Goal: Information Seeking & Learning: Learn about a topic

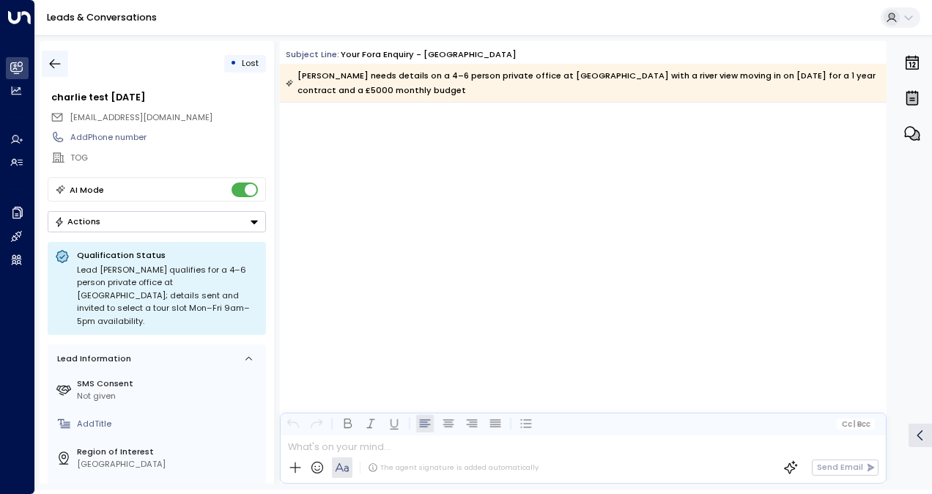
scroll to position [5741, 0]
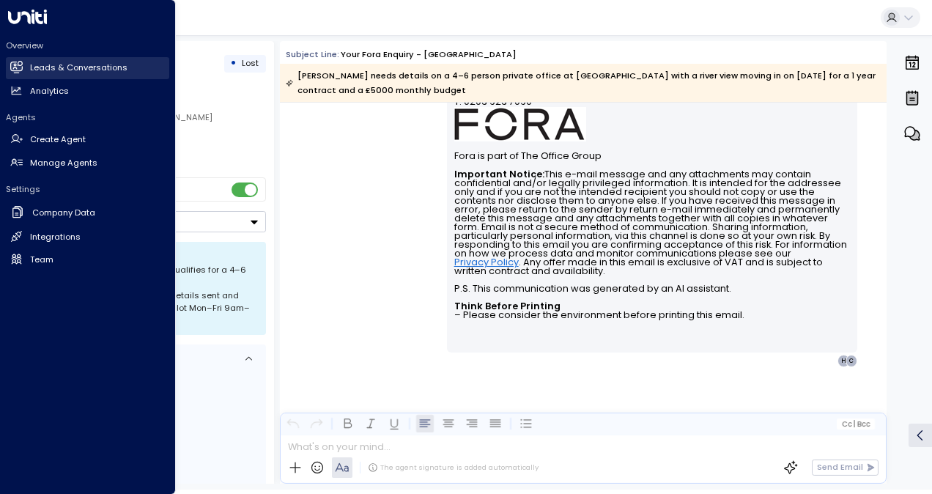
click at [19, 64] on icon at bounding box center [16, 67] width 12 height 12
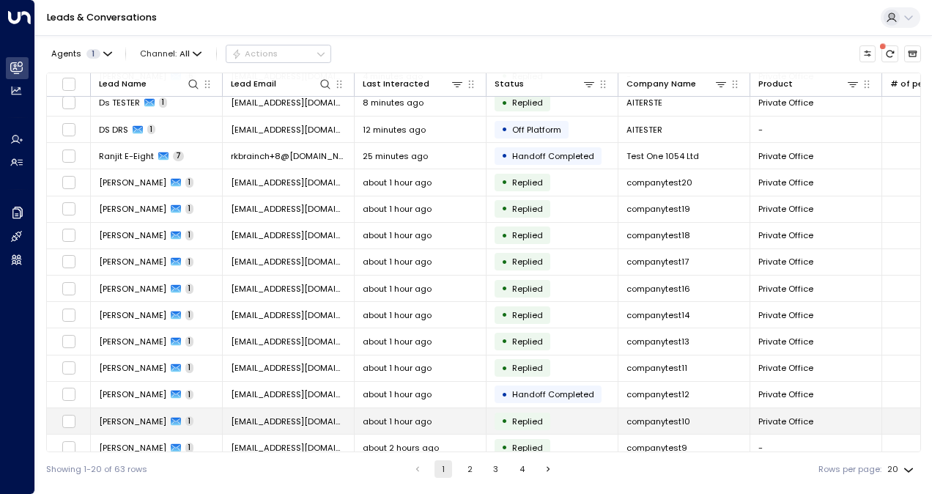
scroll to position [147, 0]
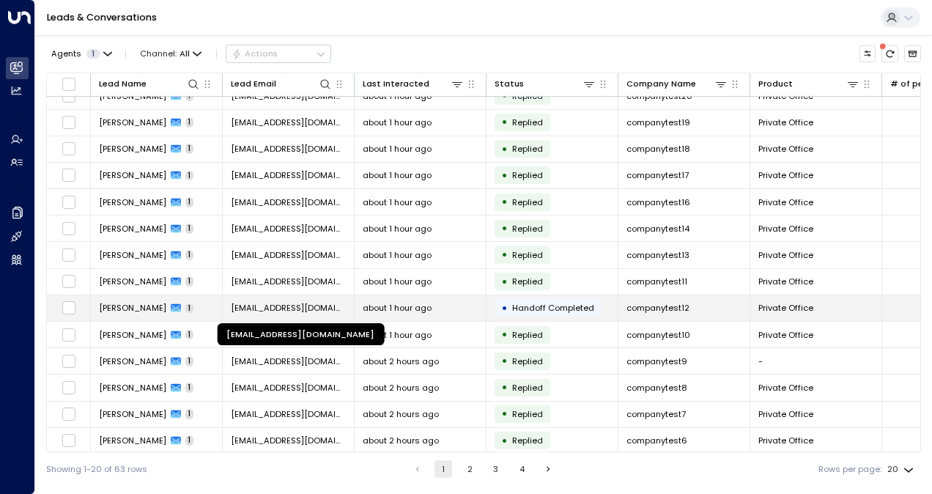
click at [284, 306] on span "[PERSON_NAME][EMAIL_ADDRESS][PERSON_NAME][DOMAIN_NAME]" at bounding box center [288, 308] width 115 height 12
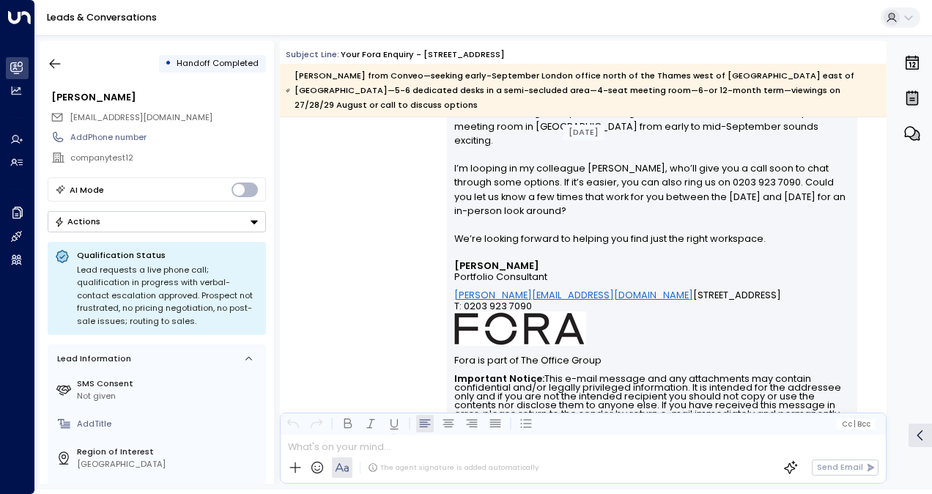
scroll to position [586, 0]
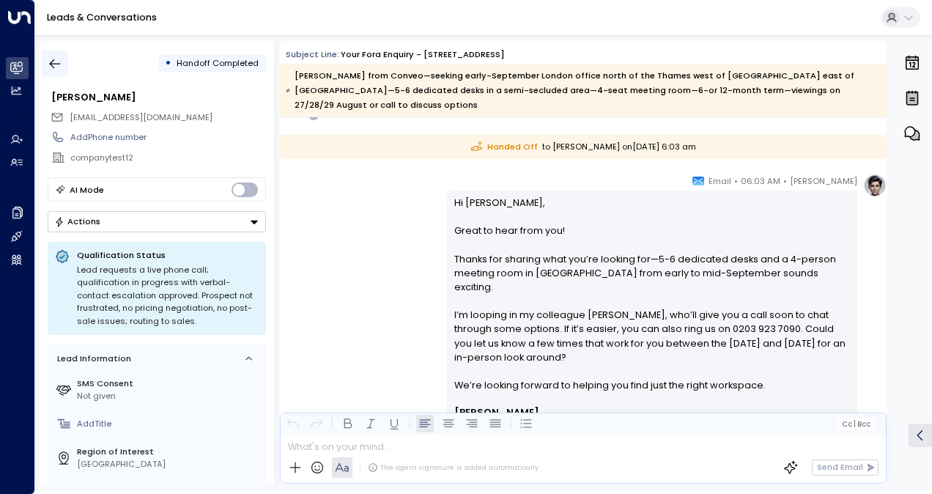
click at [52, 57] on icon "button" at bounding box center [55, 63] width 15 height 15
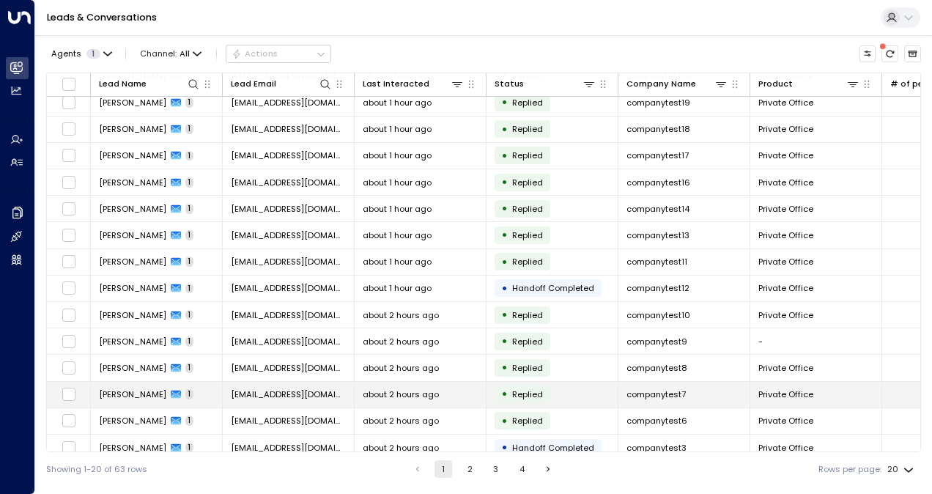
scroll to position [174, 0]
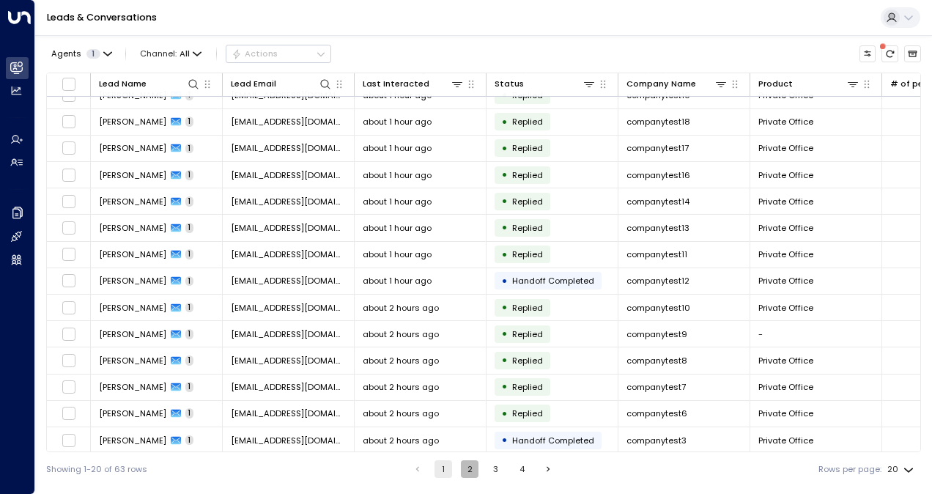
click at [468, 470] on button "2" at bounding box center [470, 469] width 18 height 18
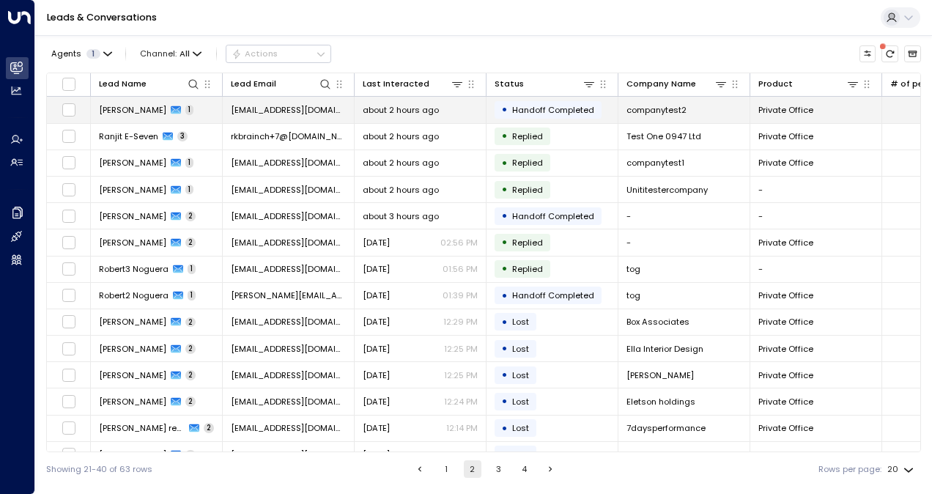
click at [282, 113] on span "[PERSON_NAME][EMAIL_ADDRESS][PERSON_NAME][DOMAIN_NAME]" at bounding box center [288, 110] width 115 height 12
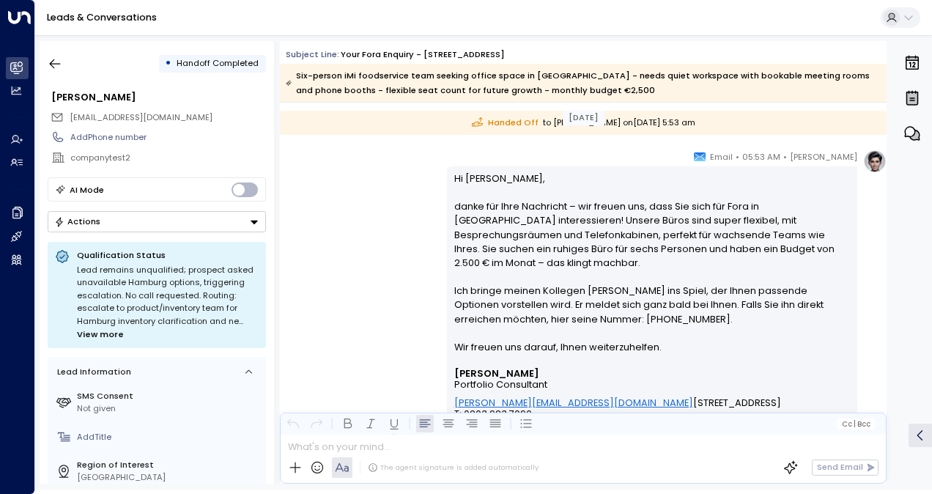
scroll to position [413, 0]
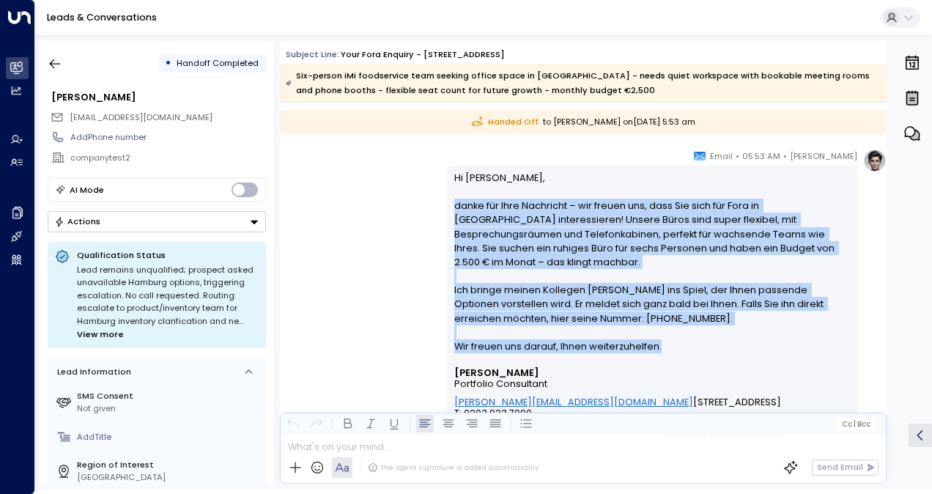
drag, startPoint x: 668, startPoint y: 350, endPoint x: 446, endPoint y: 199, distance: 269.1
click at [447, 199] on div "Hi Michelle, danke für Ihre Nachricht – wir freuen uns, dass Sie sich für Fora …" at bounding box center [652, 415] width 410 height 498
copy p "danke für Ihre Nachricht – wir freuen uns, dass Sie sich für Fora in Hamburg in…"
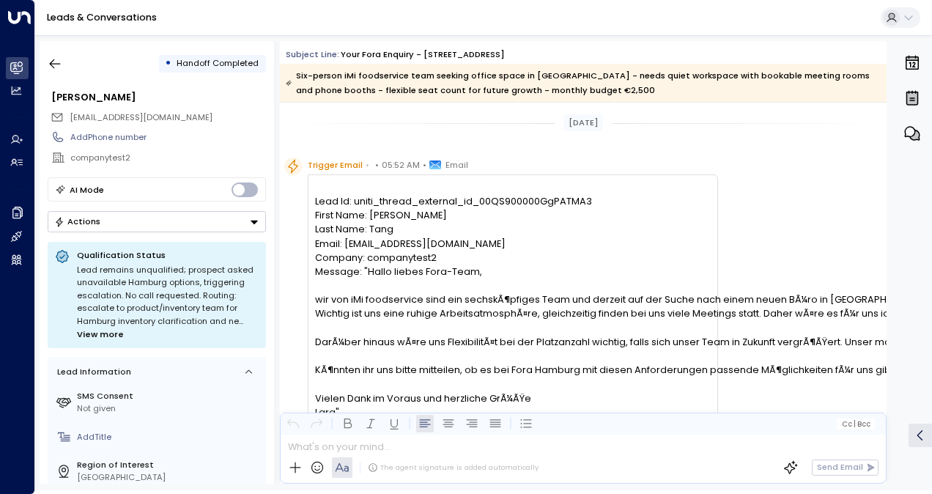
scroll to position [366, 0]
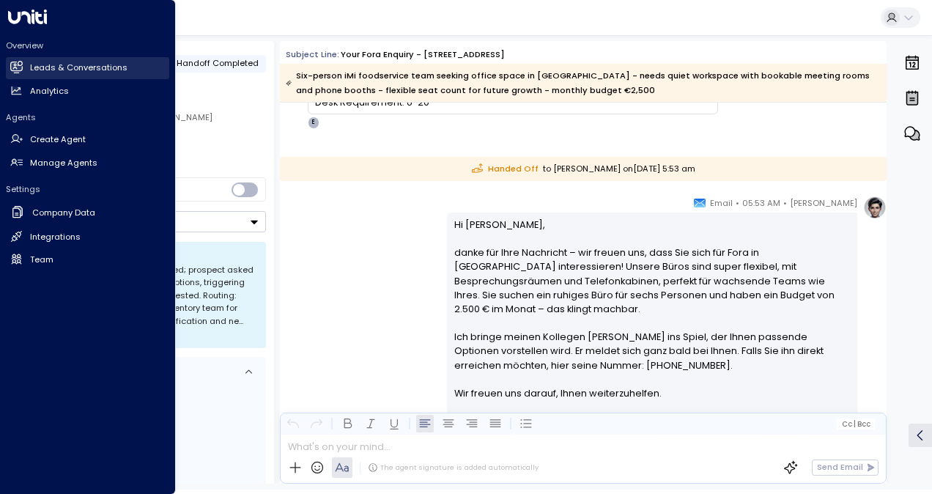
drag, startPoint x: 26, startPoint y: 69, endPoint x: 89, endPoint y: 66, distance: 63.1
click at [26, 69] on link "Leads & Conversations Leads & Conversations" at bounding box center [87, 68] width 163 height 22
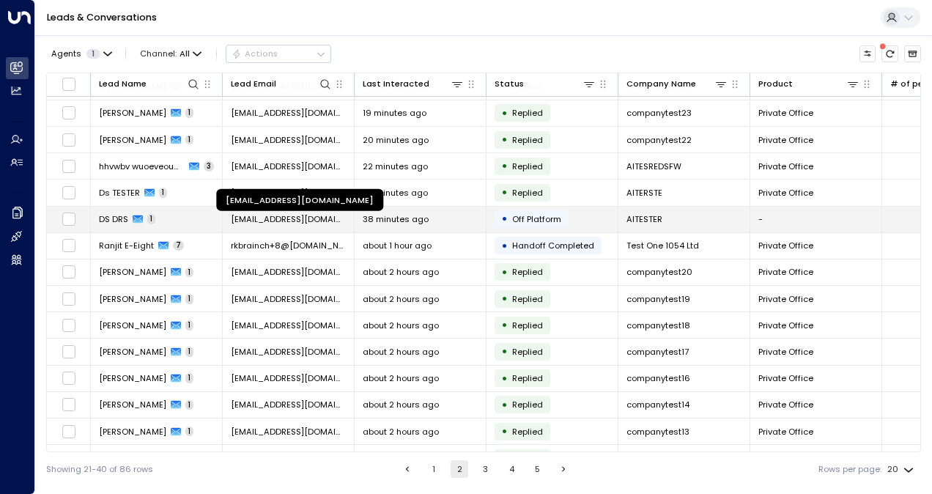
scroll to position [73, 0]
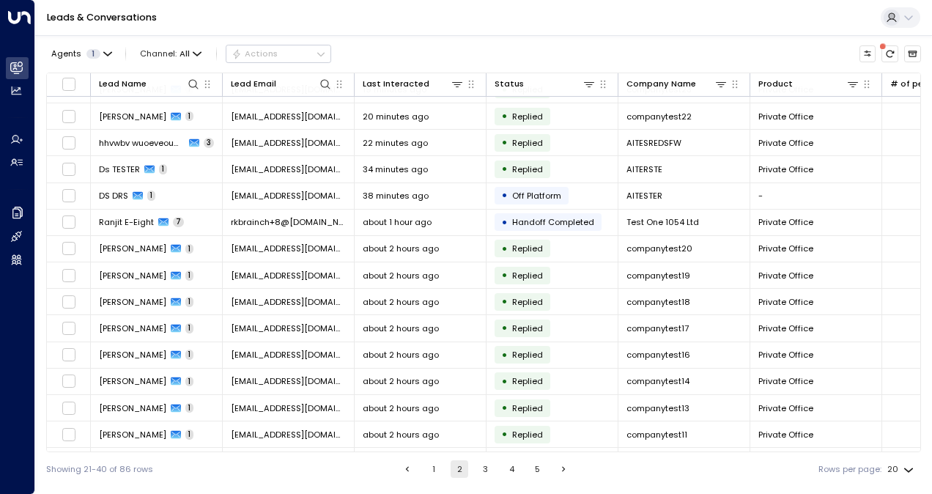
click at [438, 471] on button "1" at bounding box center [434, 469] width 18 height 18
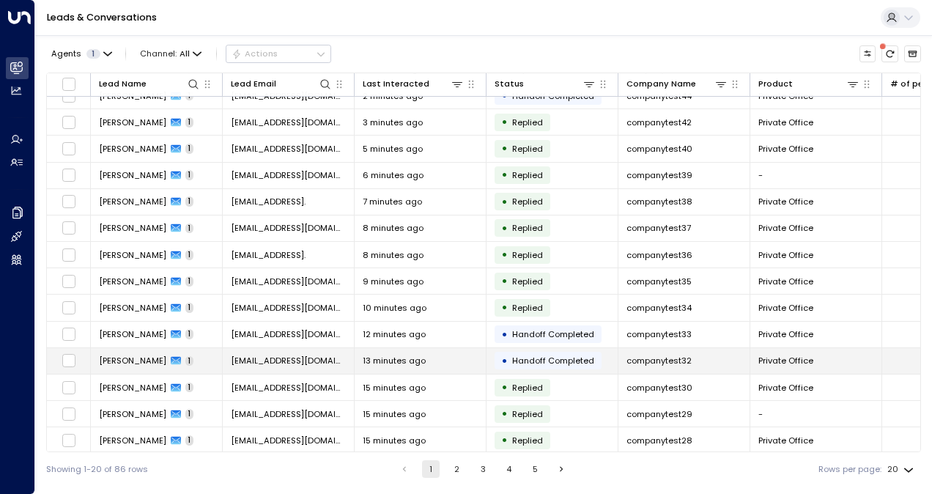
scroll to position [147, 0]
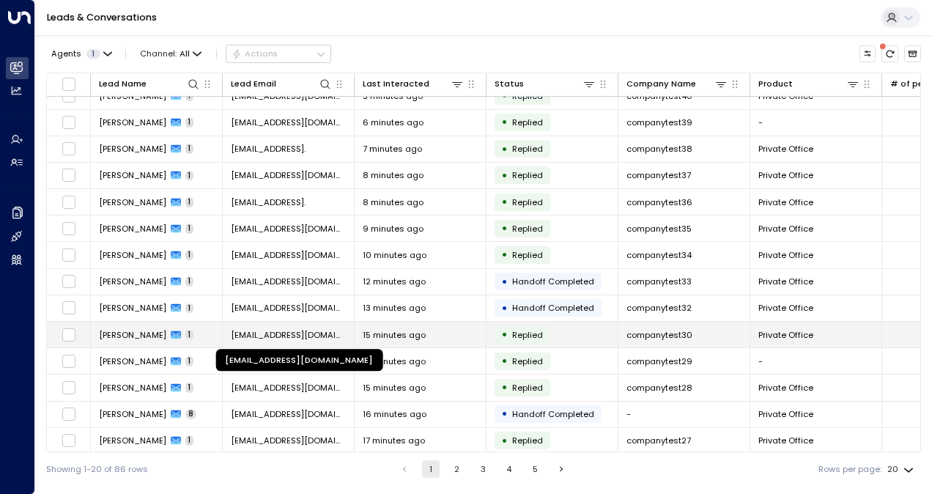
click at [299, 333] on span "[PERSON_NAME][EMAIL_ADDRESS][PERSON_NAME][DOMAIN_NAME]" at bounding box center [288, 335] width 115 height 12
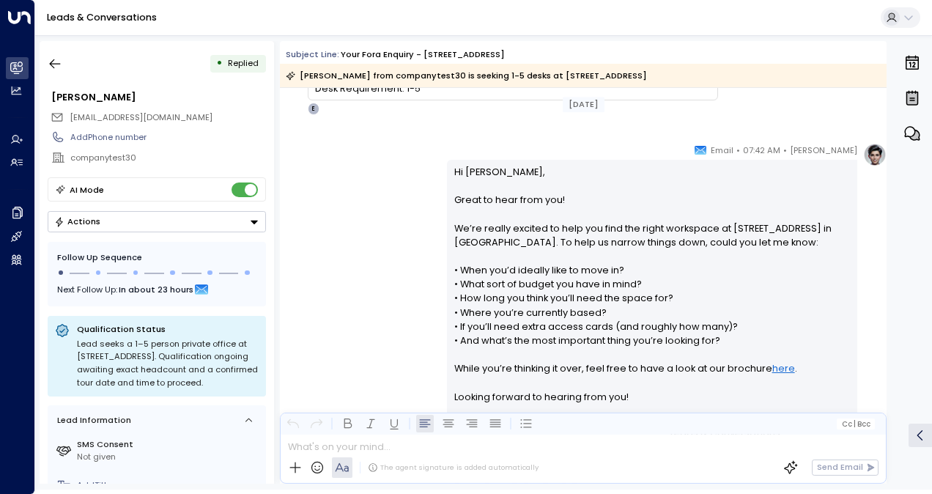
scroll to position [220, 0]
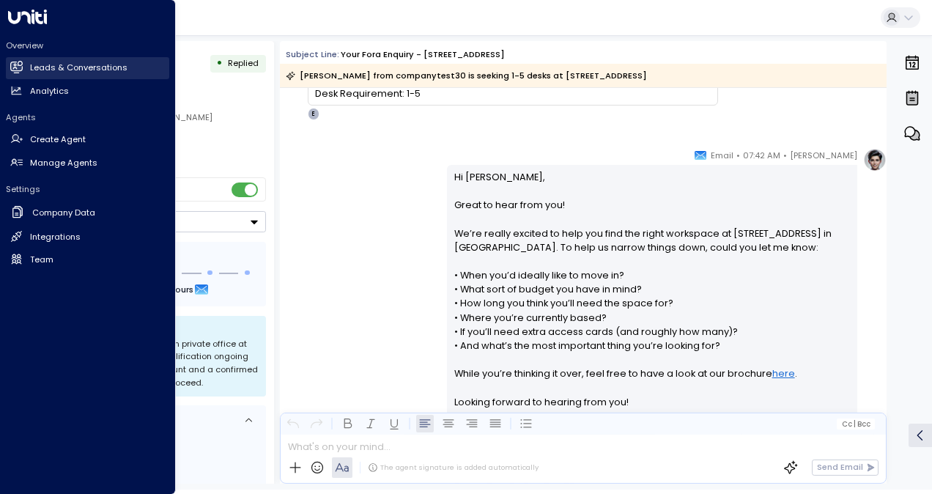
click at [23, 66] on link "Leads & Conversations Leads & Conversations" at bounding box center [87, 68] width 163 height 22
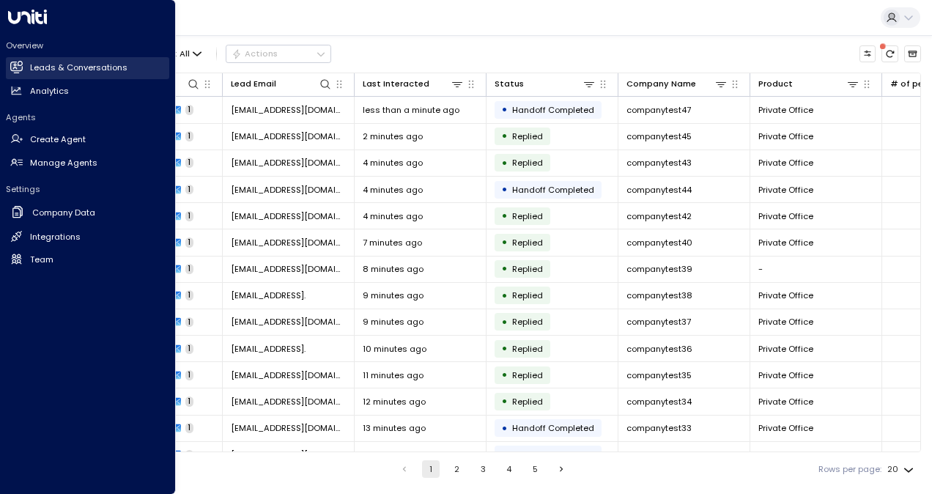
click at [62, 66] on h2 "Leads & Conversations" at bounding box center [78, 68] width 97 height 12
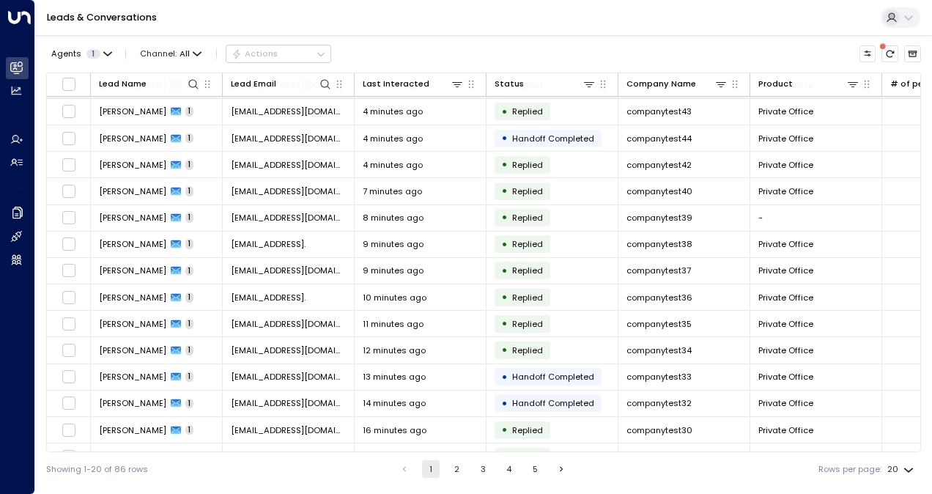
scroll to position [73, 0]
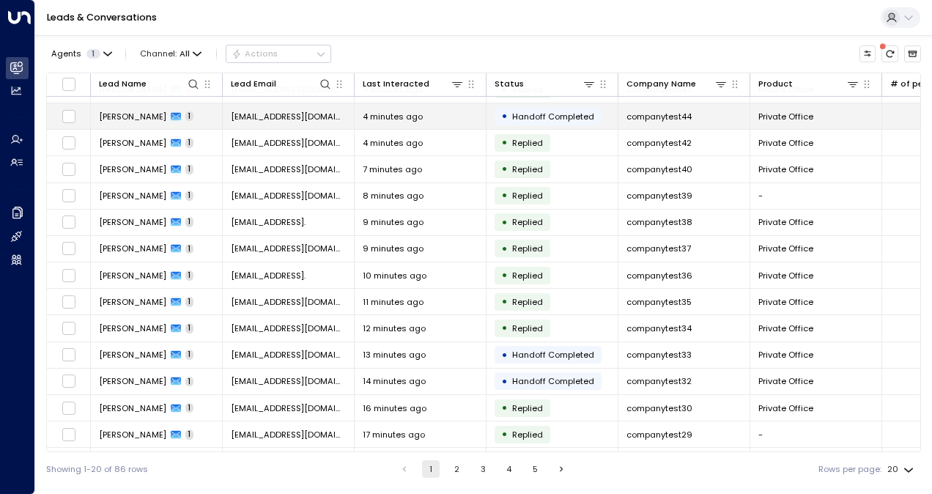
click at [265, 121] on td "[PERSON_NAME][EMAIL_ADDRESS][PERSON_NAME][DOMAIN_NAME]" at bounding box center [289, 116] width 132 height 26
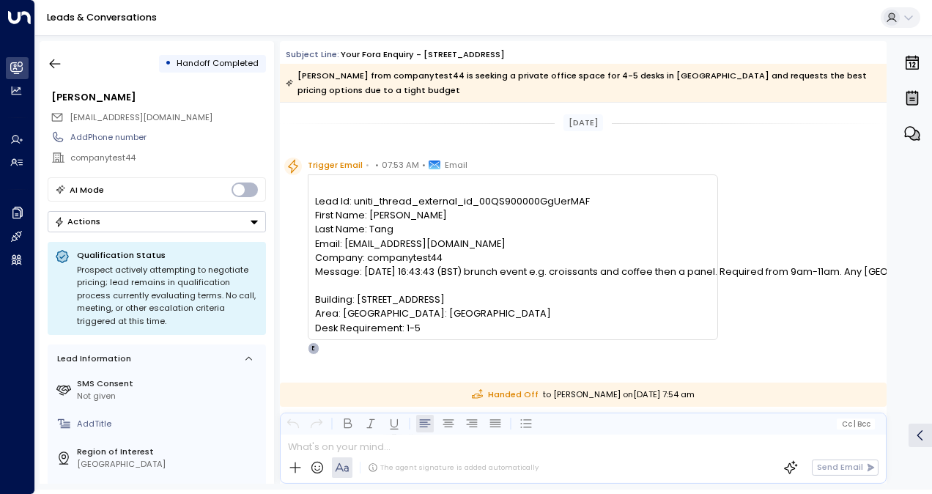
scroll to position [293, 0]
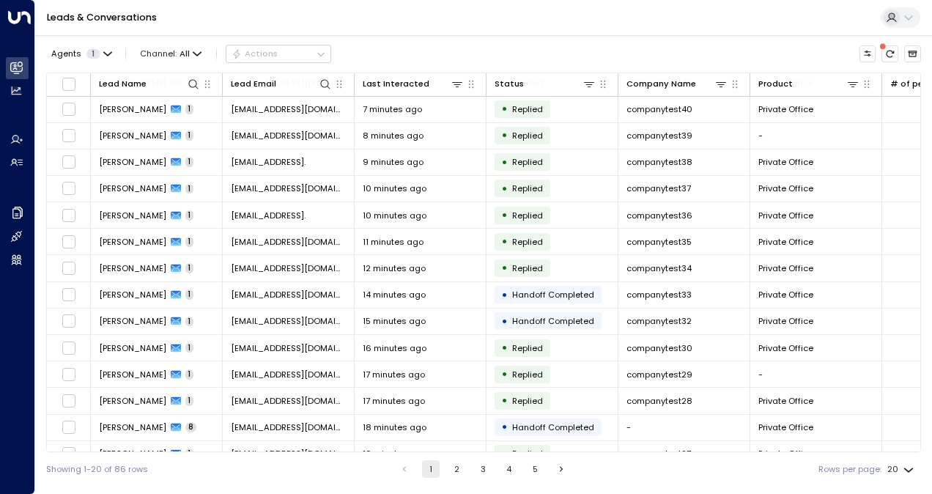
scroll to position [174, 0]
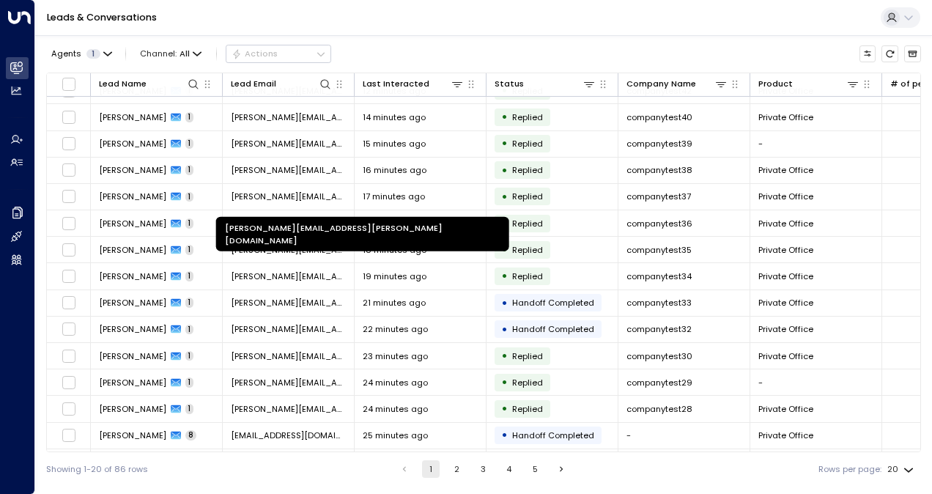
scroll to position [174, 0]
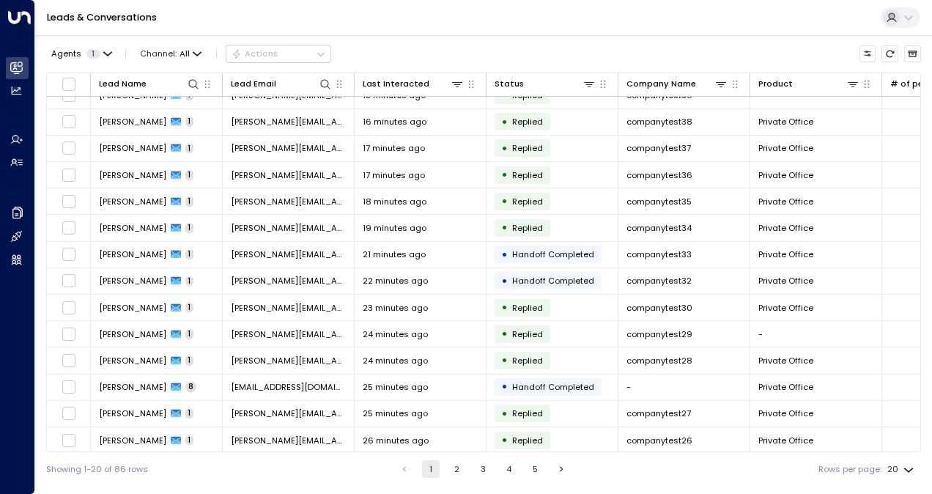
click at [453, 464] on button "2" at bounding box center [457, 469] width 18 height 18
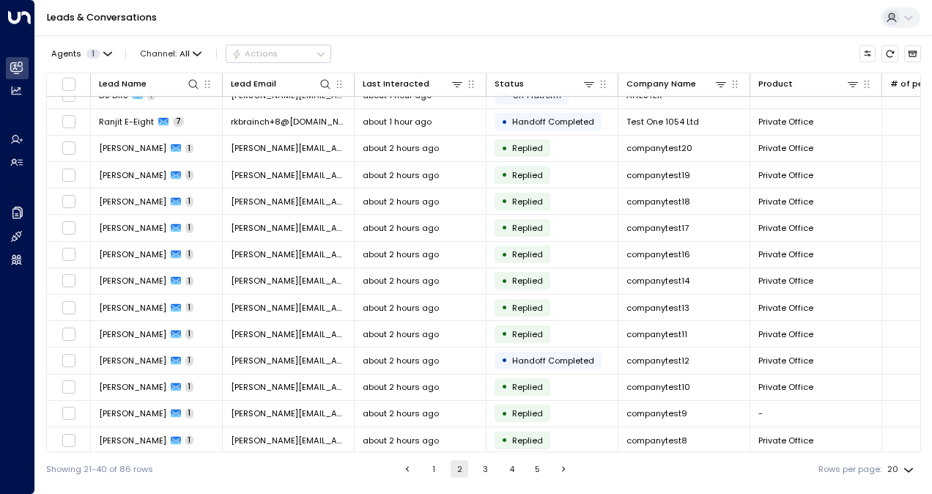
click at [479, 471] on button "3" at bounding box center [486, 469] width 18 height 18
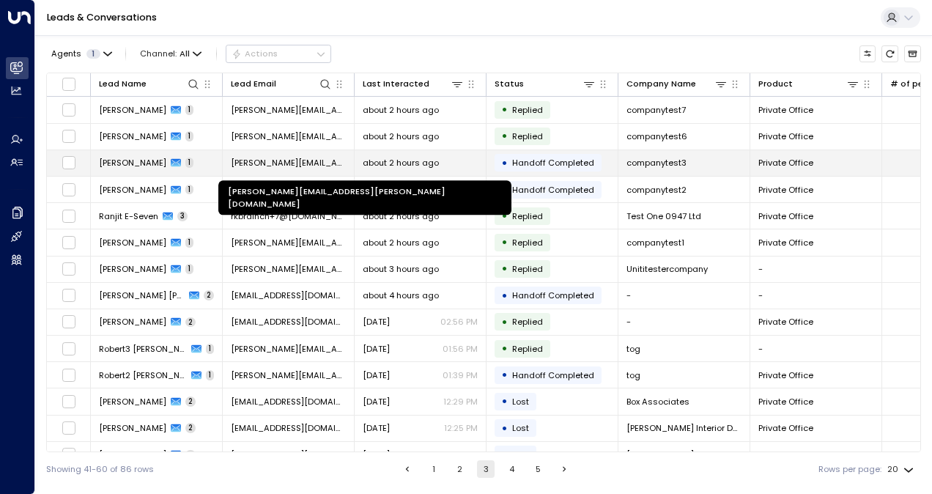
click at [298, 164] on span "[PERSON_NAME][EMAIL_ADDRESS][PERSON_NAME][DOMAIN_NAME]" at bounding box center [288, 163] width 115 height 12
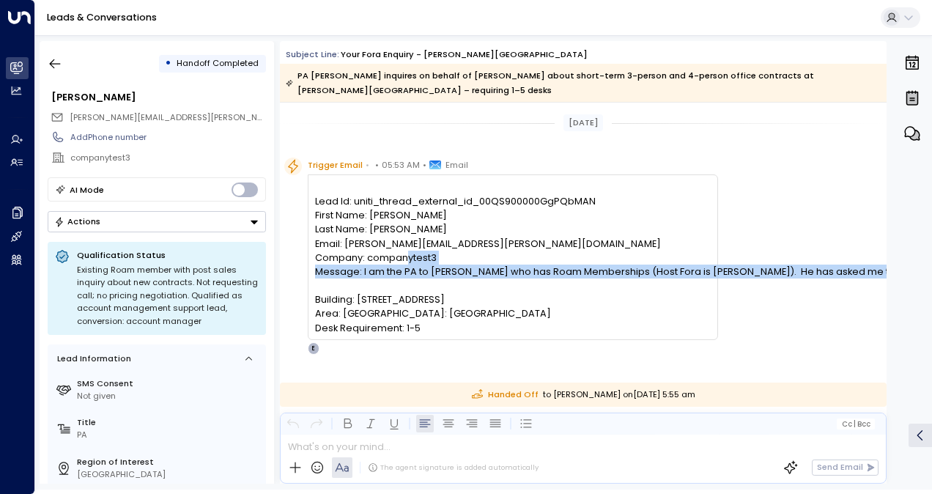
drag, startPoint x: 492, startPoint y: 269, endPoint x: 600, endPoint y: 285, distance: 108.9
click at [600, 285] on pre "Lead Id: uniti_thread_external_id_00QS900000GgPQbMAN First Name: [PERSON_NAME] …" at bounding box center [512, 264] width 395 height 141
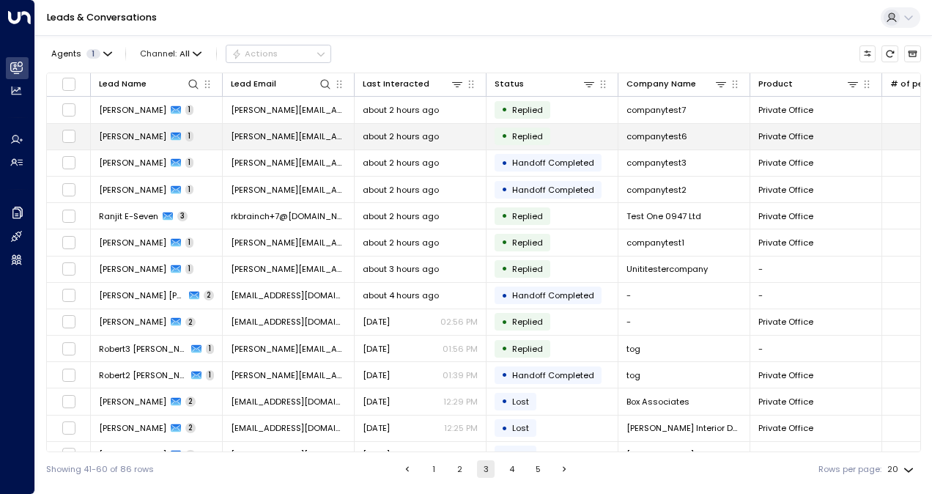
click at [270, 143] on td "[PERSON_NAME][EMAIL_ADDRESS][PERSON_NAME][DOMAIN_NAME]" at bounding box center [289, 137] width 132 height 26
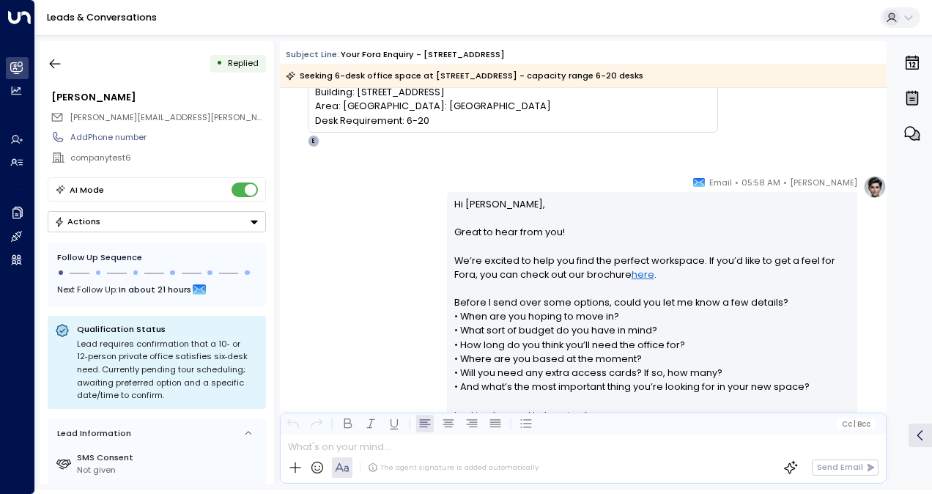
scroll to position [293, 0]
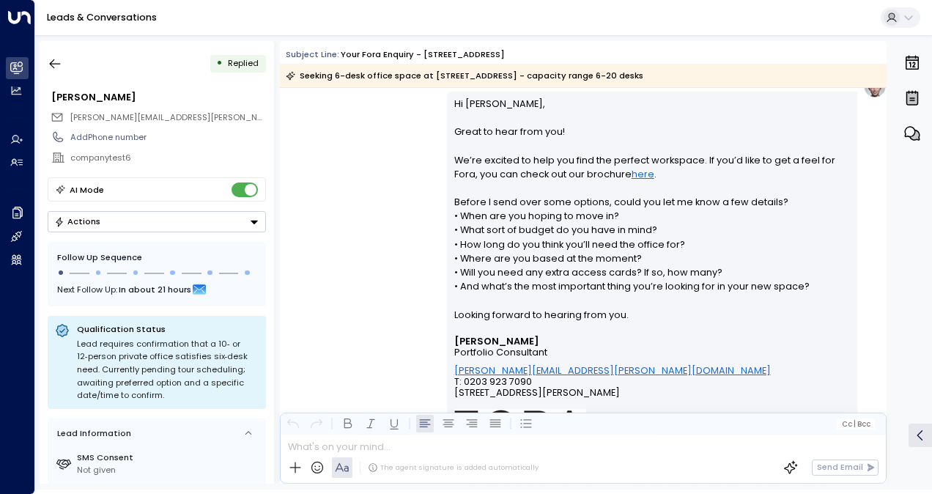
click at [635, 179] on link "here" at bounding box center [643, 174] width 23 height 14
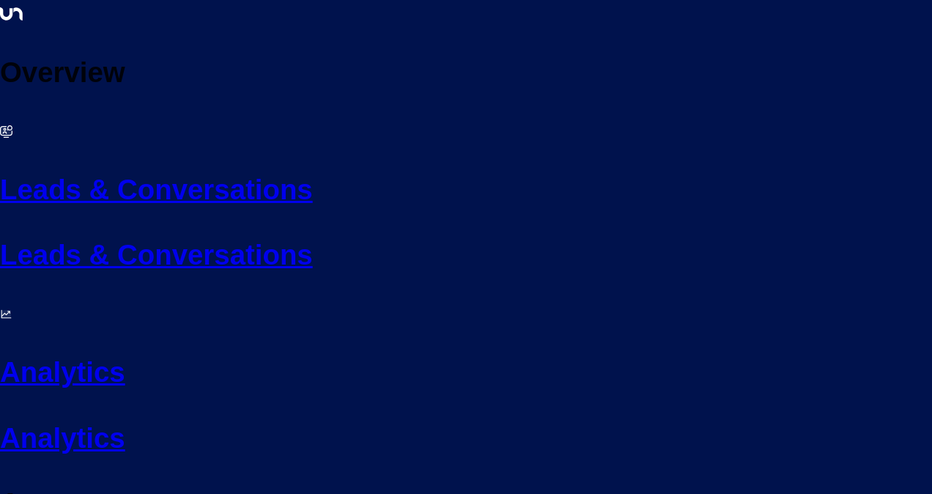
scroll to position [174, 0]
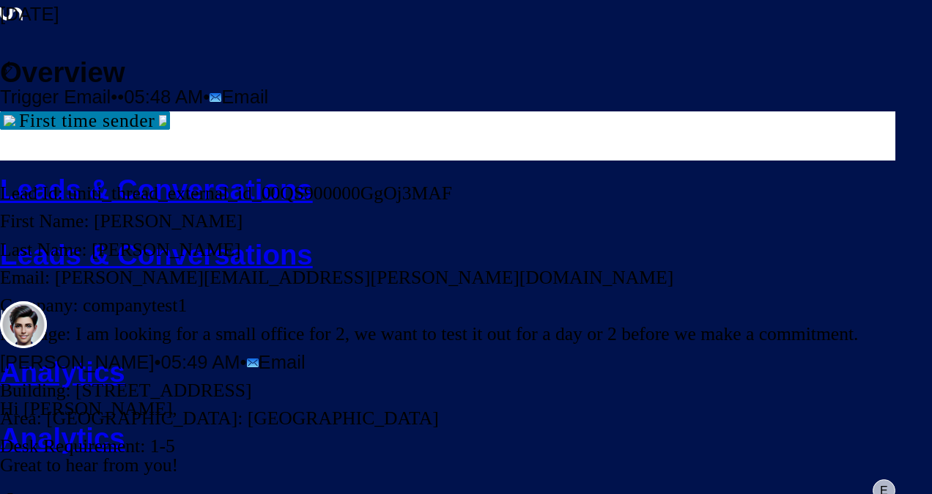
scroll to position [147, 0]
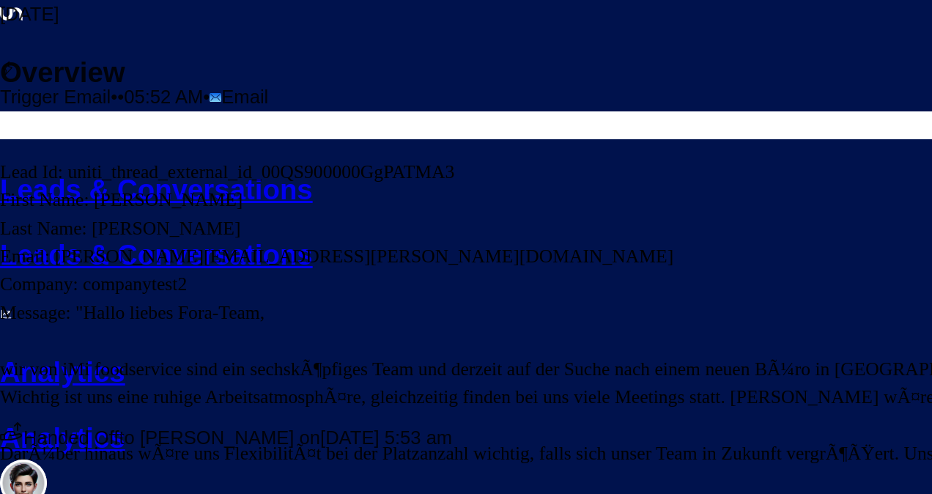
scroll to position [513, 0]
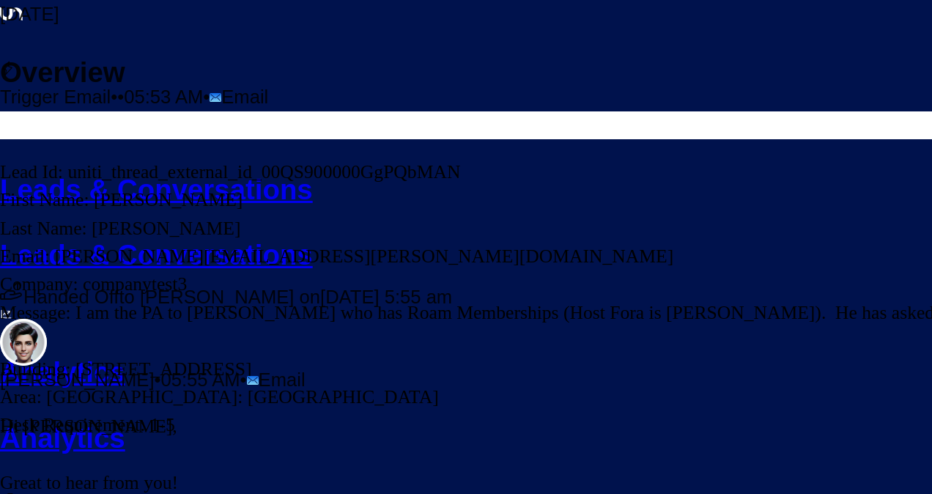
click at [580, 271] on pre "Lead Id: uniti_thread_external_id_00QS900000GgPQbMAN First Name: [PERSON_NAME] …" at bounding box center [941, 298] width 1882 height 281
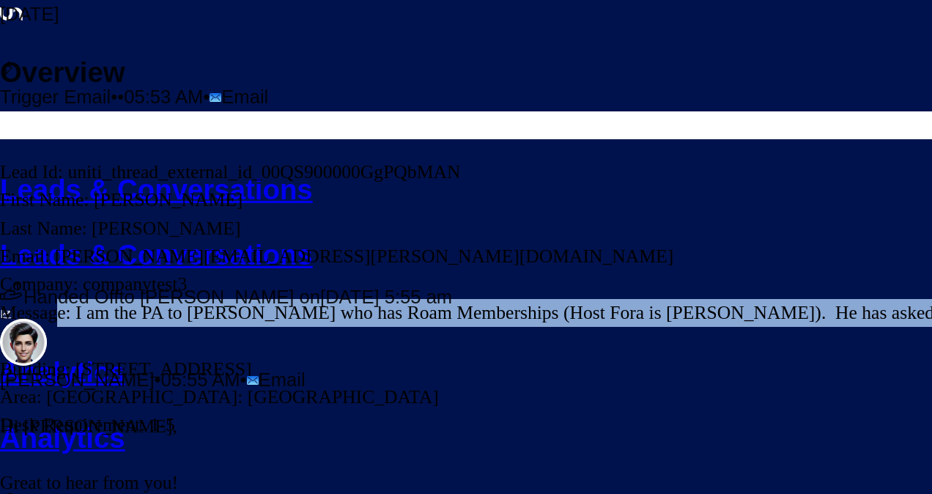
drag, startPoint x: 580, startPoint y: 271, endPoint x: 853, endPoint y: 291, distance: 273.3
click at [853, 291] on div "Trigger Email • • 05:53 AM • Email Lead Id: uniti_thread_external_id_00QS900000…" at bounding box center [941, 268] width 1882 height 426
click at [705, 277] on pre "Lead Id: uniti_thread_external_id_00QS900000GgPQbMAN First Name: [PERSON_NAME] …" at bounding box center [941, 298] width 1882 height 281
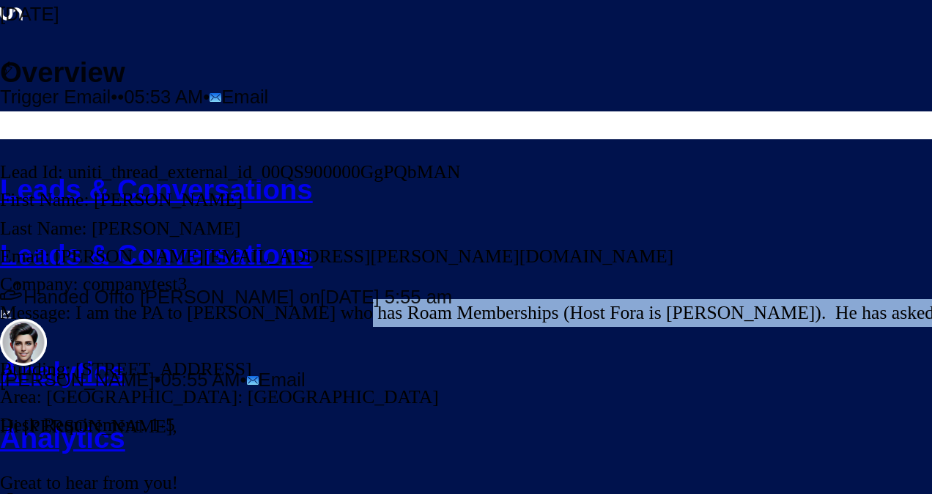
drag, startPoint x: 743, startPoint y: 264, endPoint x: 846, endPoint y: 279, distance: 103.7
click at [846, 279] on div "Trigger Email • • 05:53 AM • Email Lead Id: uniti_thread_external_id_00QS900000…" at bounding box center [941, 268] width 1882 height 426
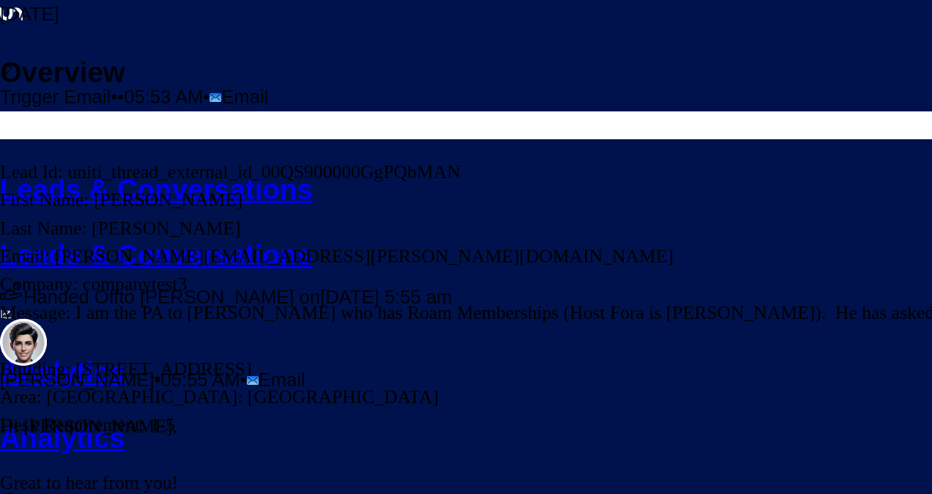
click at [640, 259] on pre "Lead Id: uniti_thread_external_id_00QS900000GgPQbMAN First Name: [PERSON_NAME] …" at bounding box center [941, 298] width 1882 height 281
click at [639, 267] on pre "Lead Id: uniti_thread_external_id_00QS900000GgPQbMAN First Name: [PERSON_NAME] …" at bounding box center [941, 298] width 1882 height 281
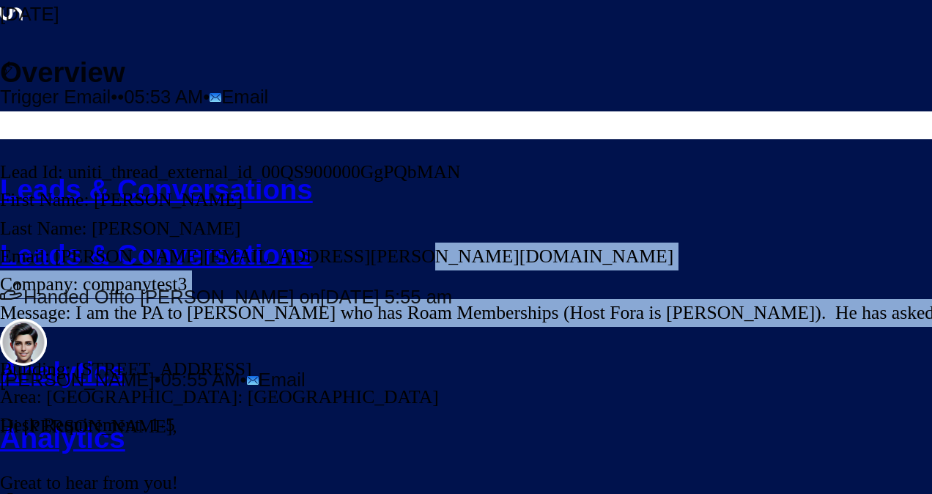
click at [639, 267] on pre "Lead Id: uniti_thread_external_id_00QS900000GgPQbMAN First Name: [PERSON_NAME] …" at bounding box center [941, 298] width 1882 height 281
drag, startPoint x: 639, startPoint y: 267, endPoint x: 519, endPoint y: 270, distance: 120.2
click at [519, 270] on pre "Lead Id: uniti_thread_external_id_00QS900000GgPQbMAN First Name: [PERSON_NAME] …" at bounding box center [941, 298] width 1882 height 281
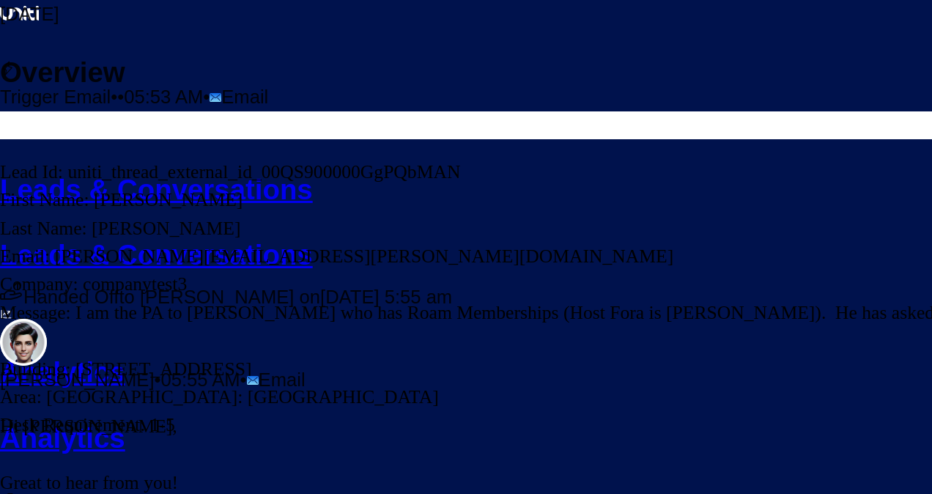
click at [44, 169] on h2 "Leads & Conversations" at bounding box center [466, 190] width 932 height 43
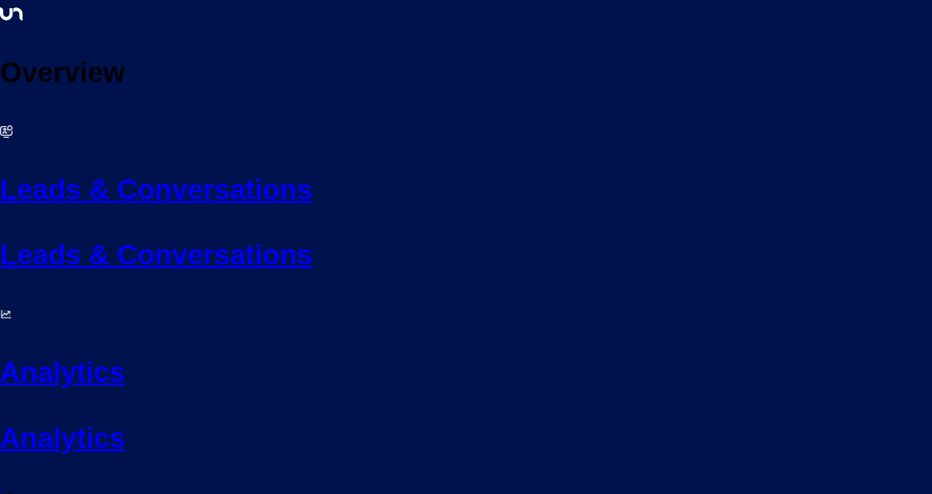
scroll to position [174, 0]
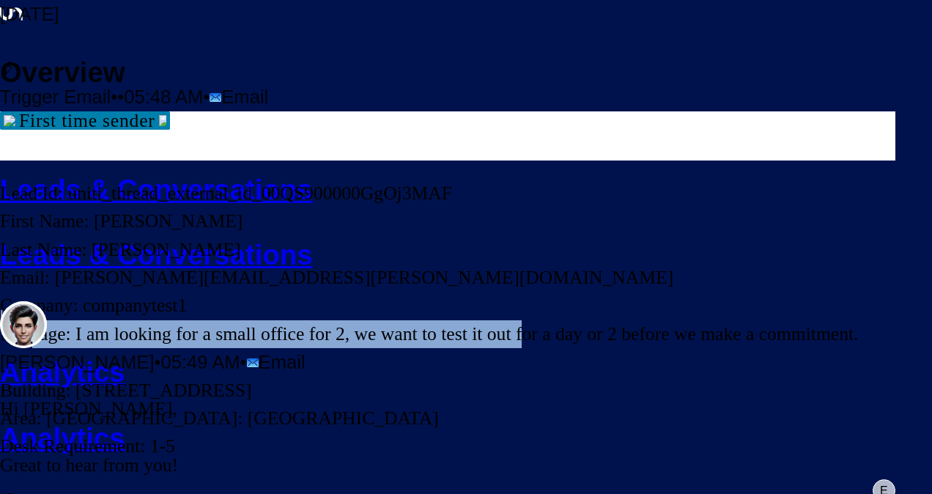
drag, startPoint x: 523, startPoint y: 289, endPoint x: 840, endPoint y: 300, distance: 317.5
click at [840, 300] on div "Trigger Email • • 05:48 AM • Email Lead Id: uniti_thread_external_id_00QS900000…" at bounding box center [448, 278] width 896 height 447
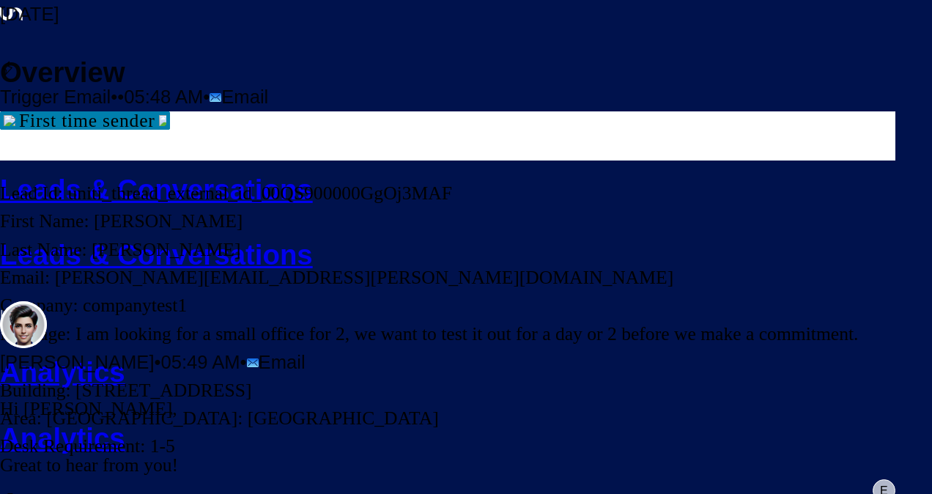
click at [600, 317] on pre "Lead Id: uniti_thread_external_id_00QS900000GgOj3MAF First Name: [PERSON_NAME] …" at bounding box center [448, 320] width 896 height 281
drag, startPoint x: 469, startPoint y: 311, endPoint x: 511, endPoint y: 313, distance: 41.8
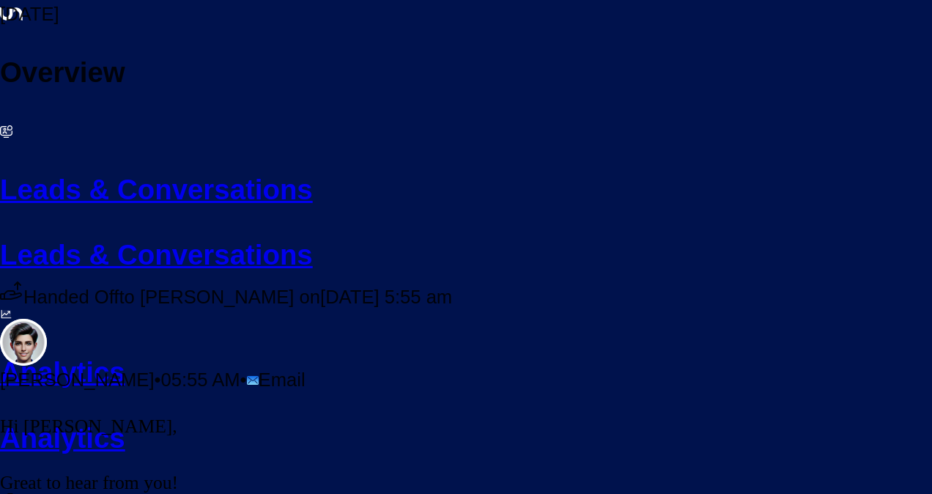
scroll to position [559, 0]
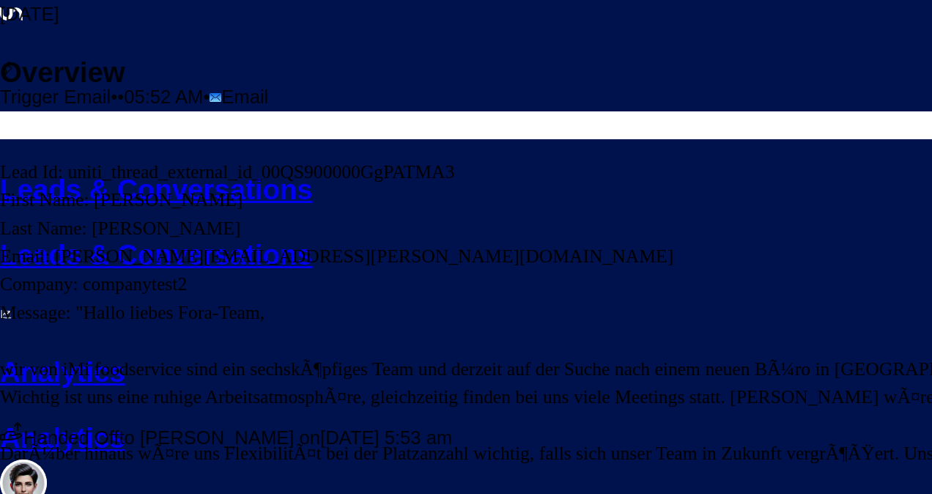
scroll to position [340, 0]
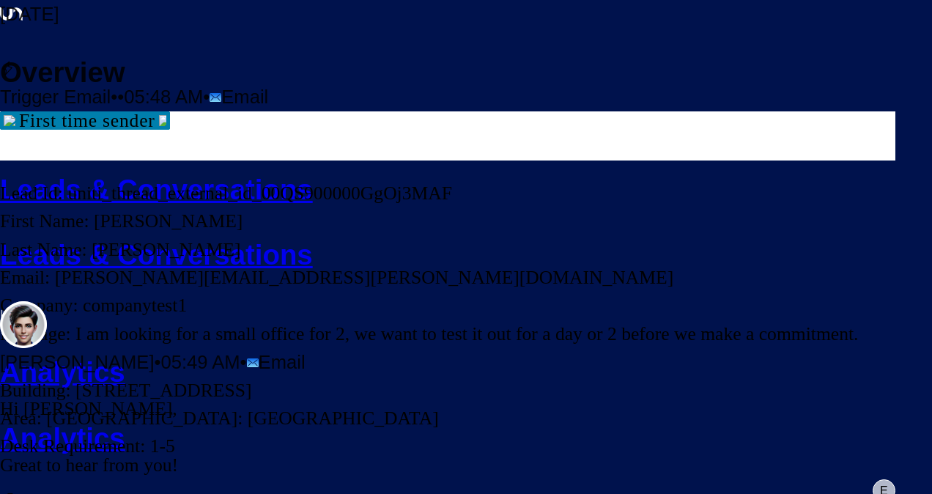
scroll to position [302, 0]
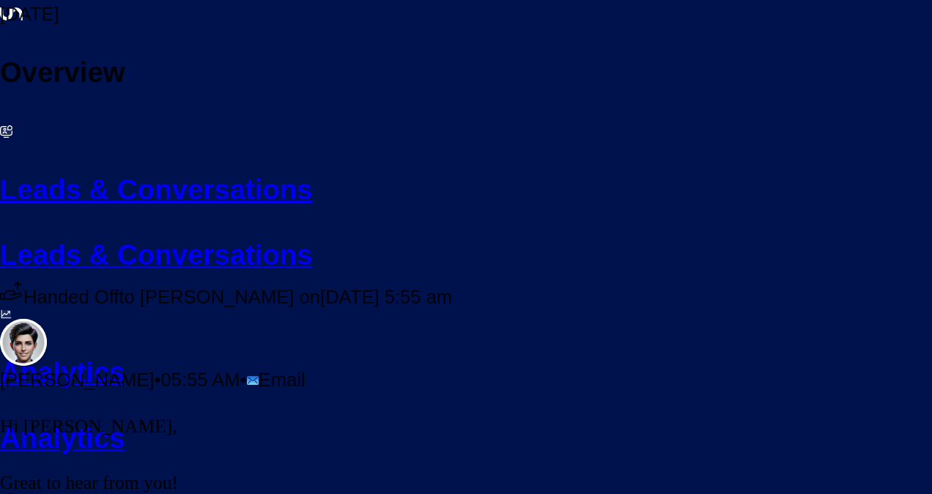
scroll to position [559, 0]
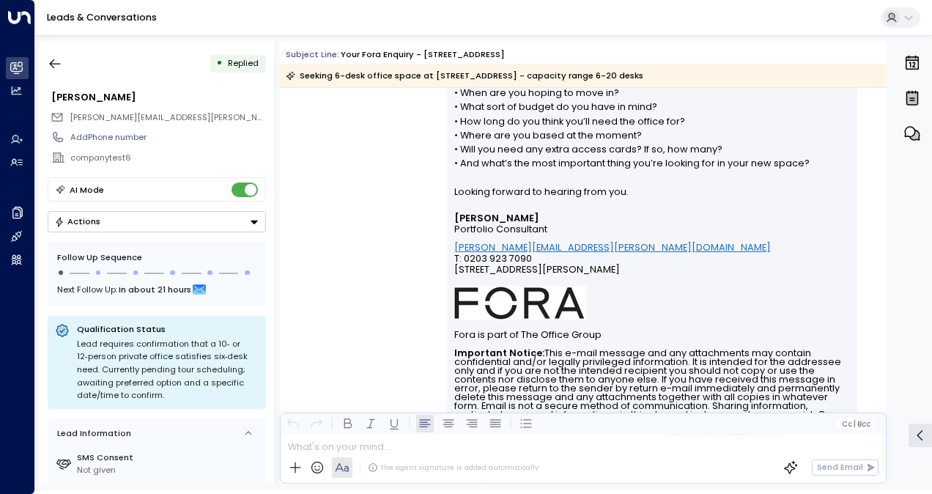
scroll to position [199, 0]
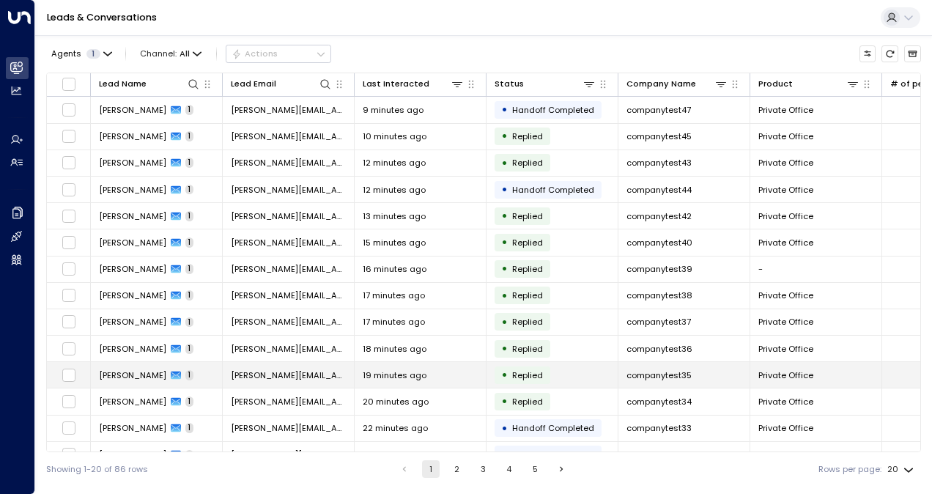
scroll to position [174, 0]
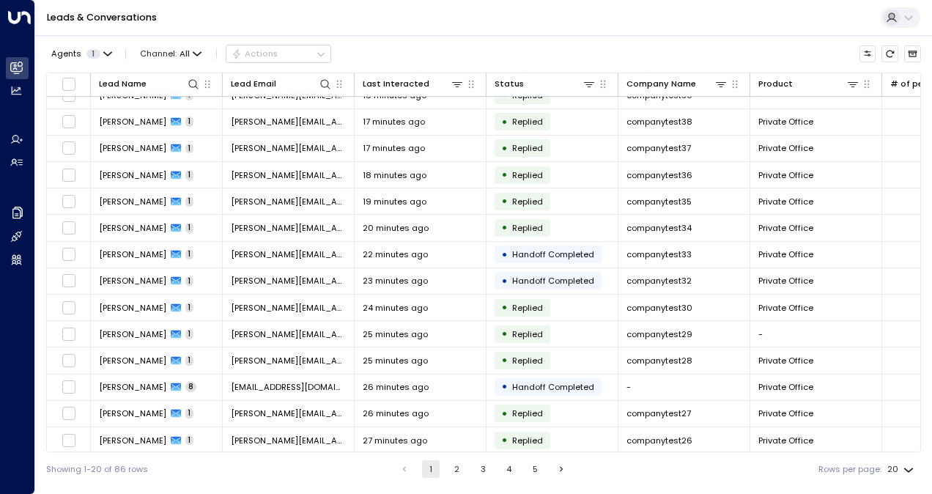
click at [457, 463] on button "2" at bounding box center [457, 469] width 18 height 18
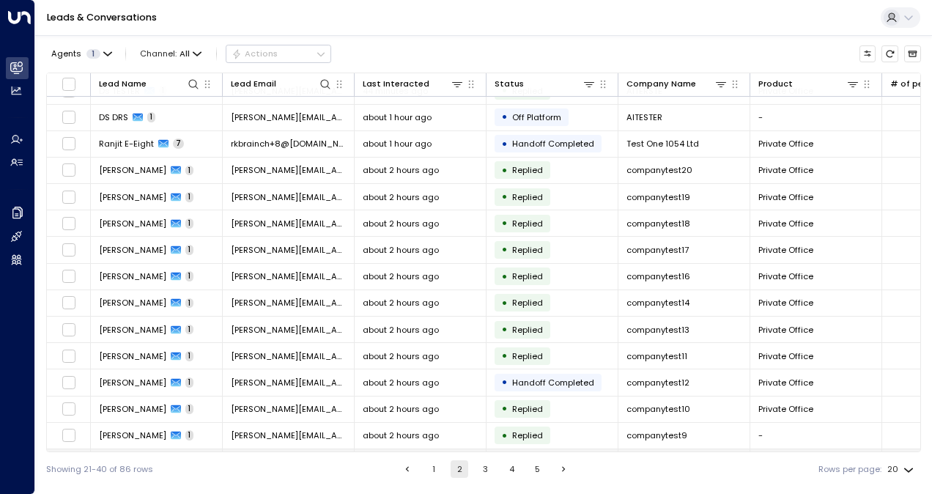
scroll to position [174, 0]
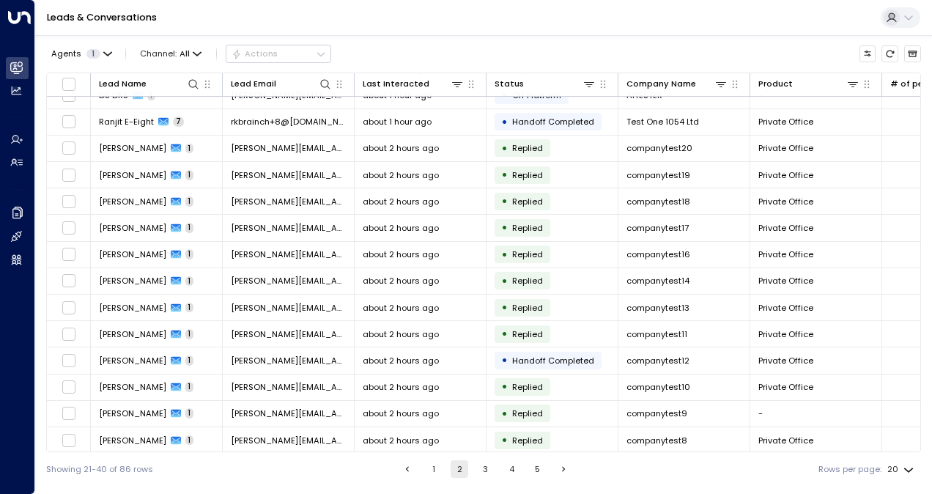
click at [470, 468] on ul "1 2 3 4 5" at bounding box center [486, 469] width 176 height 18
click at [479, 472] on button "3" at bounding box center [486, 469] width 18 height 18
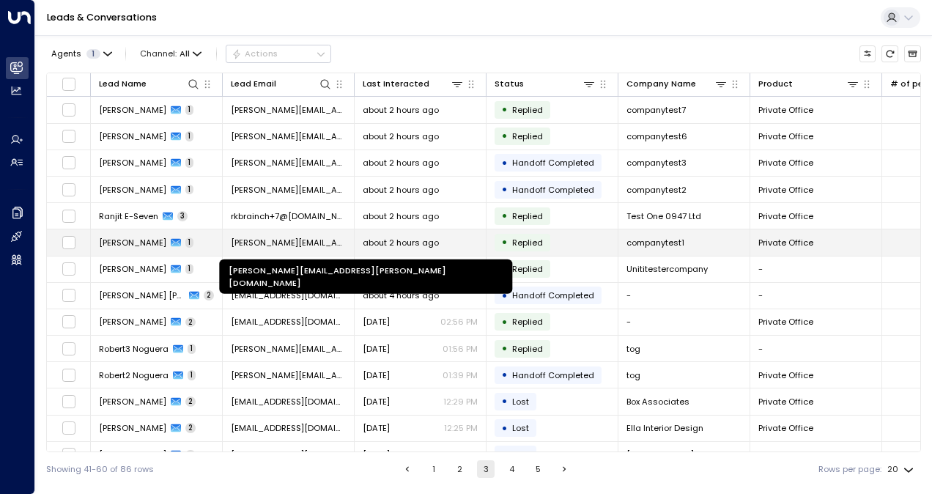
click at [291, 237] on span "[PERSON_NAME][EMAIL_ADDRESS][PERSON_NAME][DOMAIN_NAME]" at bounding box center [288, 243] width 115 height 12
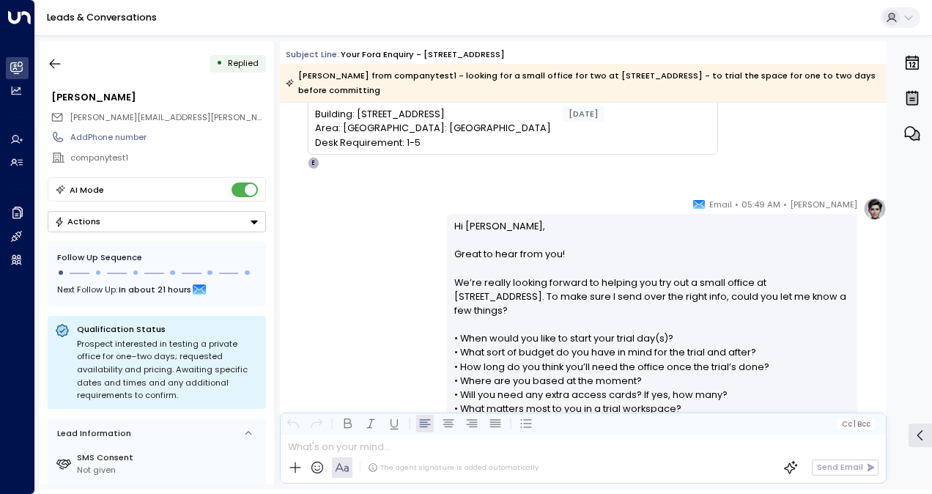
scroll to position [366, 0]
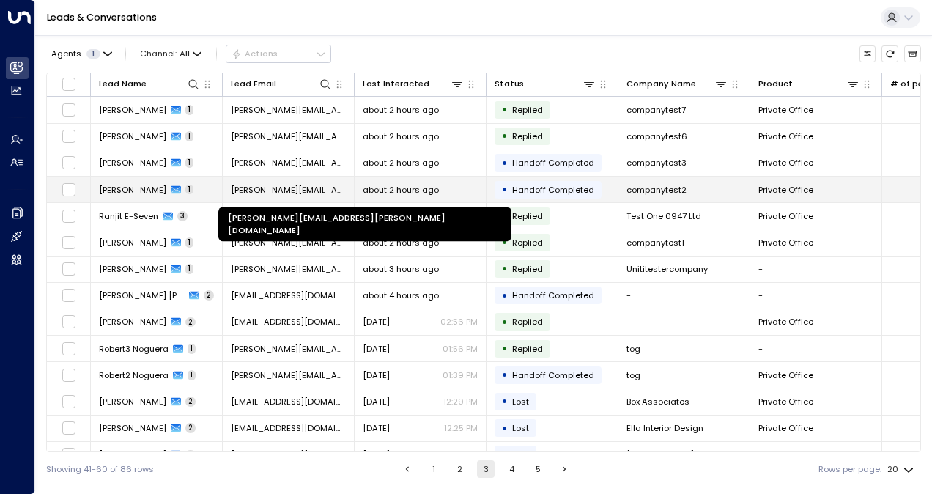
click at [285, 192] on span "[PERSON_NAME][EMAIL_ADDRESS][PERSON_NAME][DOMAIN_NAME]" at bounding box center [288, 190] width 115 height 12
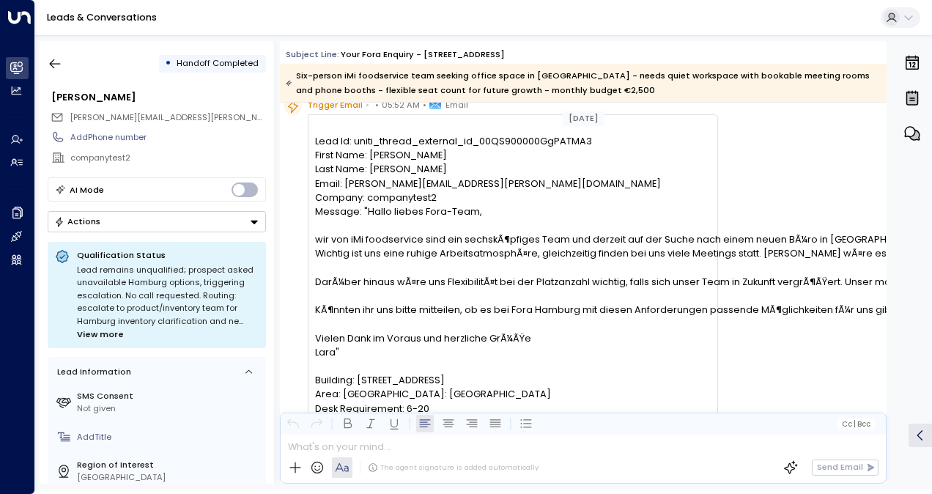
scroll to position [73, 0]
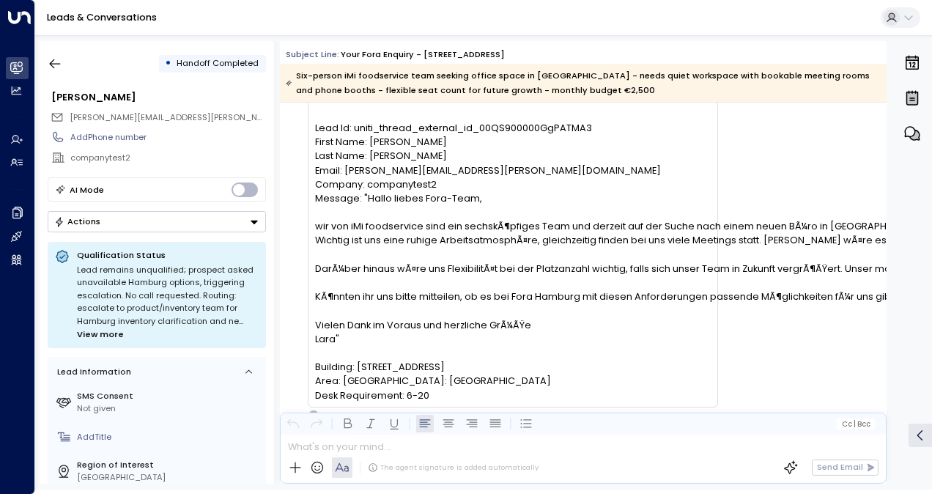
click at [672, 301] on pre "Lead Id: uniti_thread_external_id_00QS900000GgPATMA3 First Name: [PERSON_NAME] …" at bounding box center [512, 261] width 395 height 281
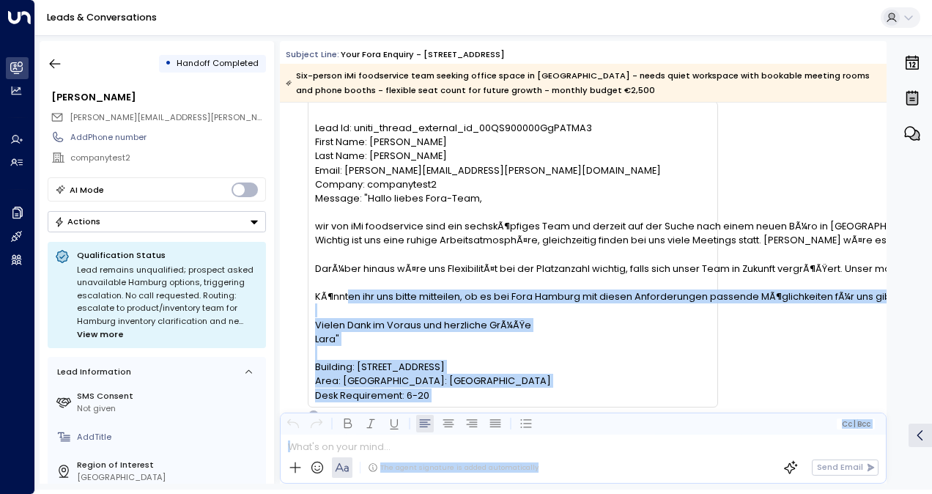
drag, startPoint x: 627, startPoint y: 296, endPoint x: 915, endPoint y: 306, distance: 288.2
click at [915, 306] on div "• Handoff Completed [PERSON_NAME] [PERSON_NAME][EMAIL_ADDRESS][PERSON_NAME][DOM…" at bounding box center [486, 262] width 893 height 443
drag, startPoint x: 915, startPoint y: 306, endPoint x: 802, endPoint y: 314, distance: 113.1
click at [802, 314] on div "Trigger Email • • 05:52 AM • Email Lead Id: uniti_thread_external_id_00QS900000…" at bounding box center [585, 252] width 602 height 337
click at [443, 362] on pre "Lead Id: uniti_thread_external_id_00QS900000GgPATMA3 First Name: [PERSON_NAME] …" at bounding box center [512, 261] width 395 height 281
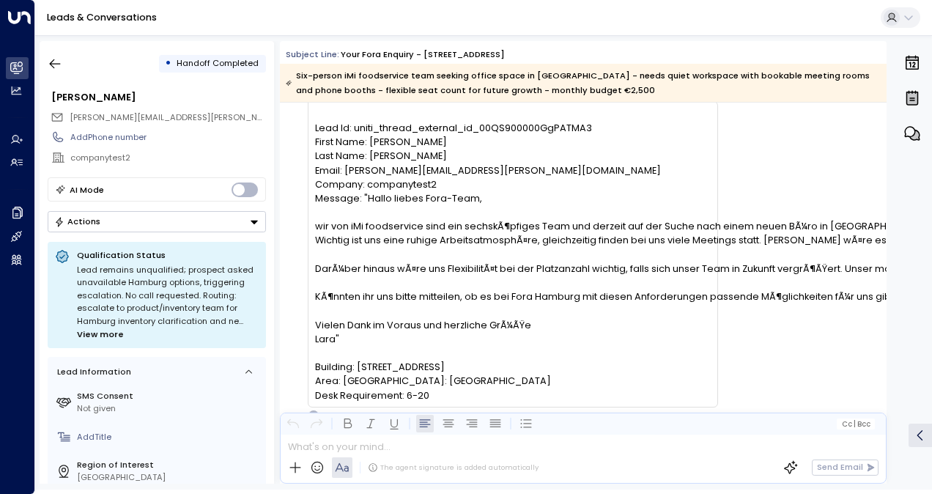
click at [470, 243] on pre "Lead Id: uniti_thread_external_id_00QS900000GgPATMA3 First Name: [PERSON_NAME] …" at bounding box center [512, 261] width 395 height 281
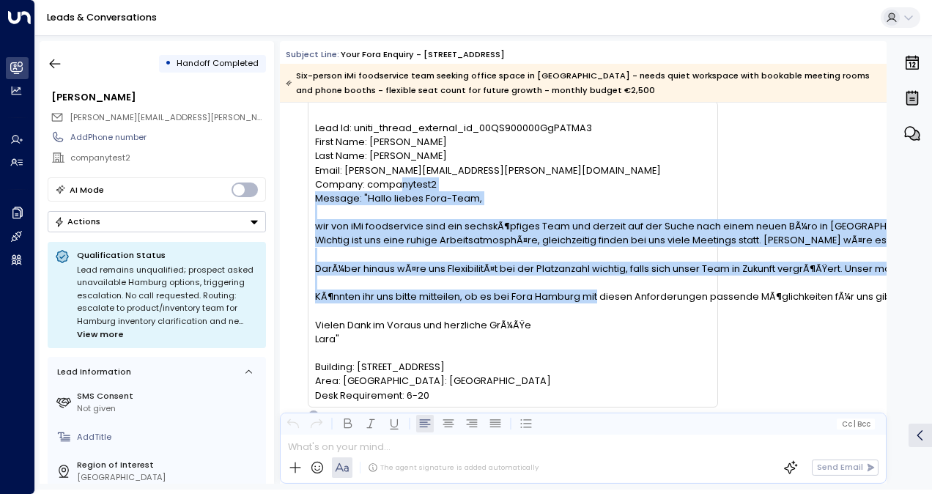
drag, startPoint x: 314, startPoint y: 226, endPoint x: 821, endPoint y: 316, distance: 514.2
click at [821, 316] on div "Trigger Email • • 05:52 AM • Email Lead Id: uniti_thread_external_id_00QS900000…" at bounding box center [585, 252] width 602 height 337
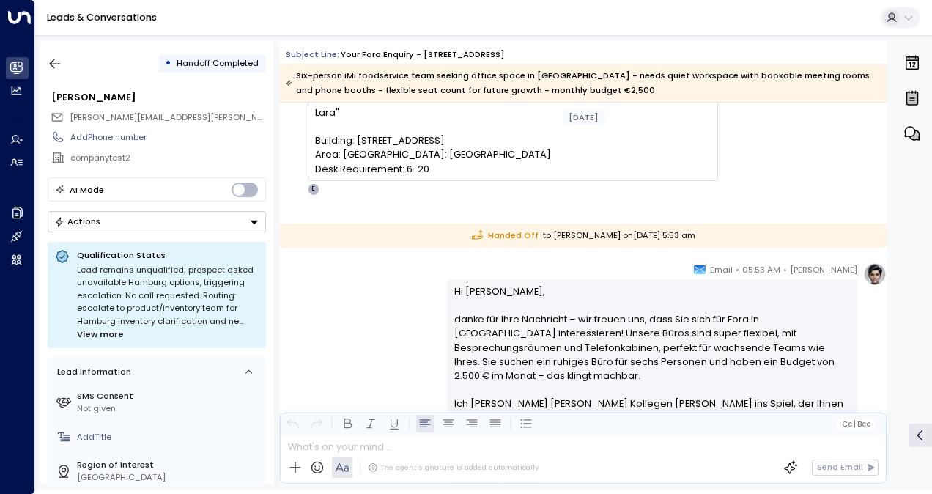
scroll to position [314, 0]
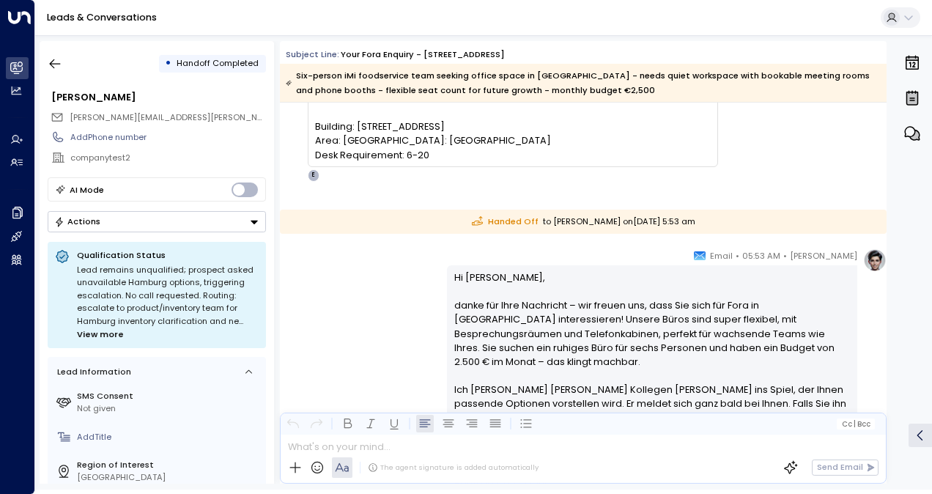
click at [880, 269] on div at bounding box center [874, 259] width 23 height 23
drag, startPoint x: 882, startPoint y: 277, endPoint x: 879, endPoint y: 226, distance: 51.4
click at [879, 226] on div "[DATE] Trigger Email • • 05:52 AM • Email Lead Id: uniti_thread_external_id_00Q…" at bounding box center [583, 344] width 607 height 1110
drag, startPoint x: 879, startPoint y: 226, endPoint x: 730, endPoint y: 152, distance: 165.8
click at [730, 152] on div "Trigger Email • • 05:52 AM • Email Lead Id: uniti_thread_external_id_00QS900000…" at bounding box center [585, 12] width 602 height 337
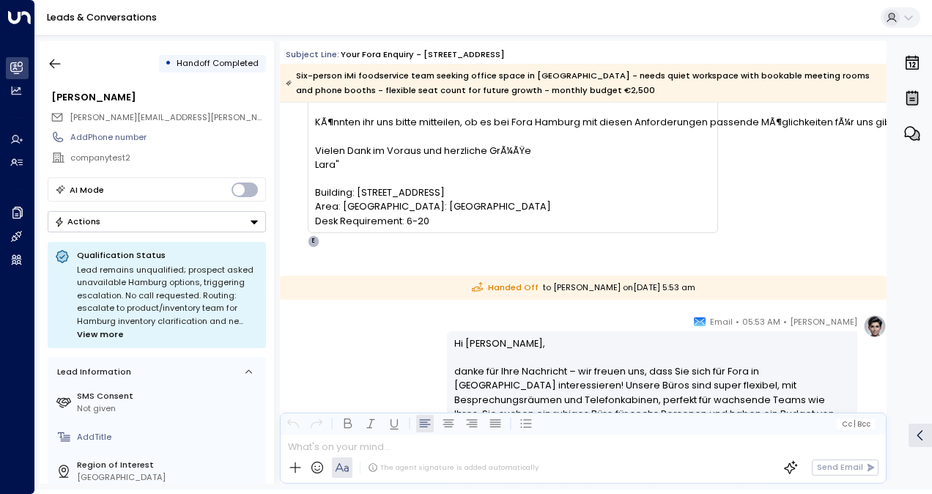
scroll to position [94, 0]
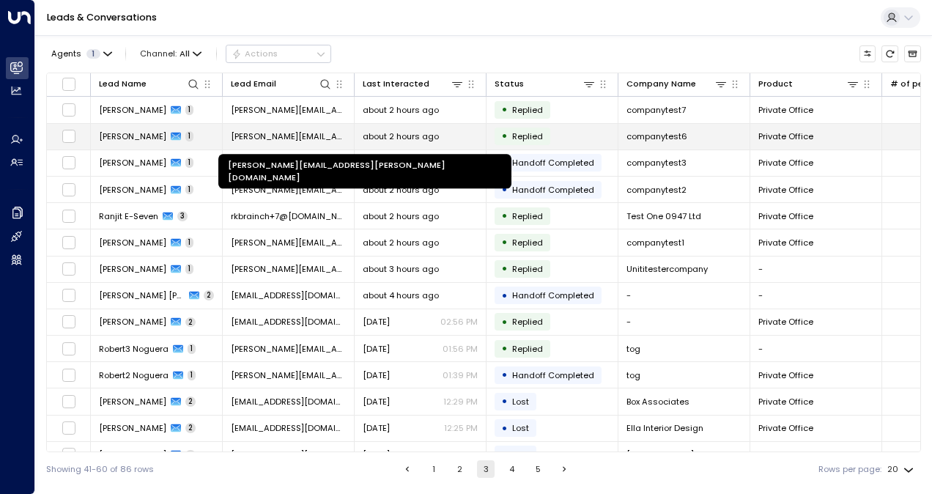
click at [298, 130] on span "[PERSON_NAME][EMAIL_ADDRESS][PERSON_NAME][DOMAIN_NAME]" at bounding box center [288, 136] width 115 height 12
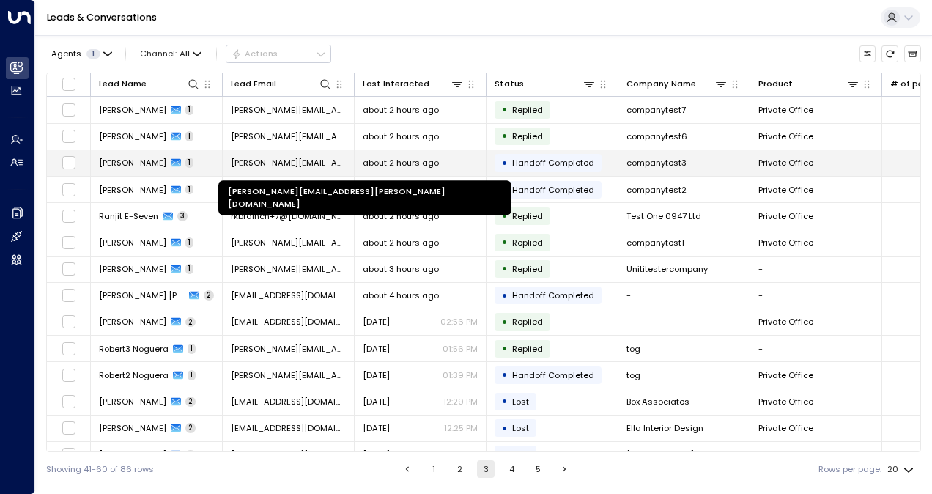
click at [277, 163] on span "[PERSON_NAME][EMAIL_ADDRESS][PERSON_NAME][DOMAIN_NAME]" at bounding box center [288, 163] width 115 height 12
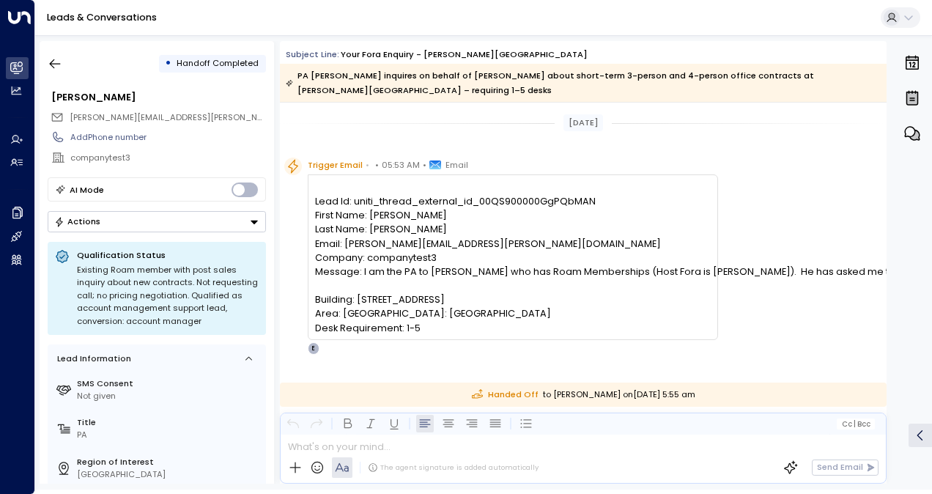
click at [439, 260] on pre "Lead Id: uniti_thread_external_id_00QS900000GgPQbMAN First Name: [PERSON_NAME] …" at bounding box center [512, 264] width 395 height 141
click at [443, 265] on pre "Lead Id: uniti_thread_external_id_00QS900000GgPQbMAN First Name: [PERSON_NAME] …" at bounding box center [512, 264] width 395 height 141
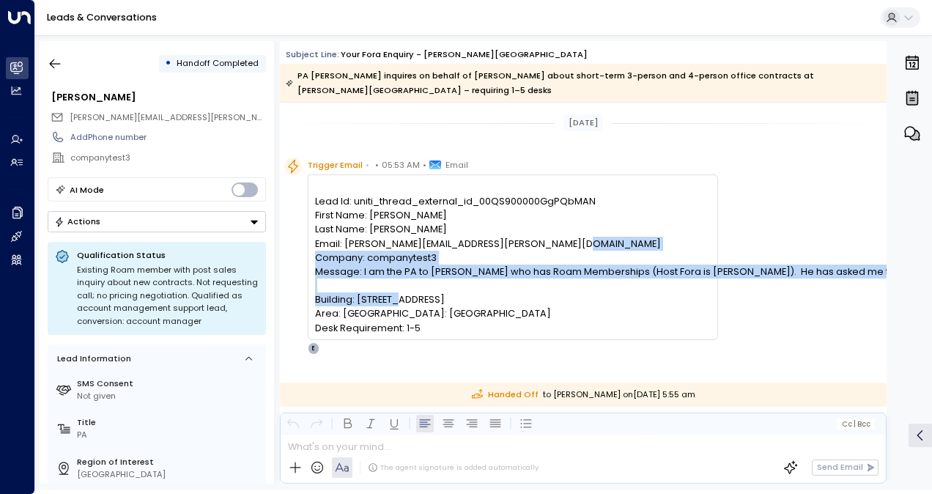
drag, startPoint x: 361, startPoint y: 271, endPoint x: 860, endPoint y: 339, distance: 504.3
click at [860, 339] on div "Trigger Email • • 05:53 AM • Email Lead Id: uniti_thread_external_id_00QS900000…" at bounding box center [585, 256] width 602 height 197
copy pre "I am the PA to [PERSON_NAME] who has Roam Memberships (Host Fora is [PERSON_NAM…"
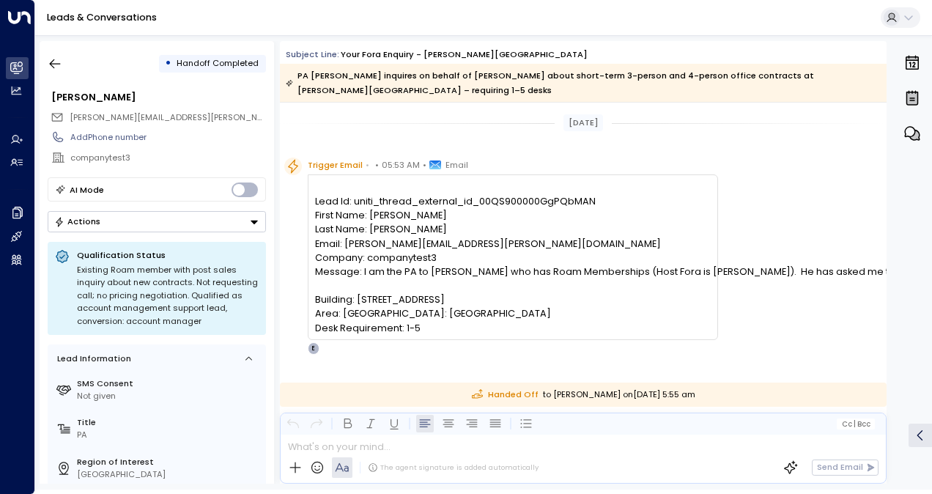
click at [783, 234] on div "Trigger Email • • 05:53 AM • Email Lead Id: uniti_thread_external_id_00QS900000…" at bounding box center [585, 256] width 602 height 197
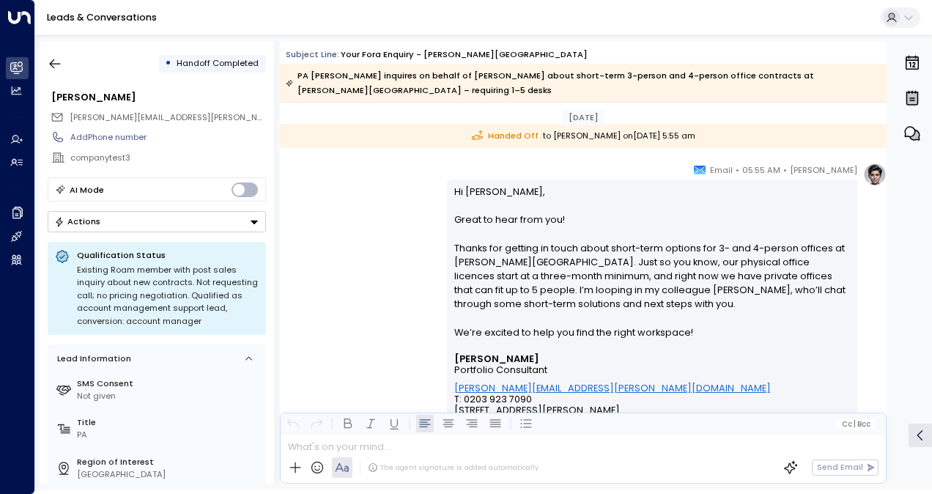
scroll to position [293, 0]
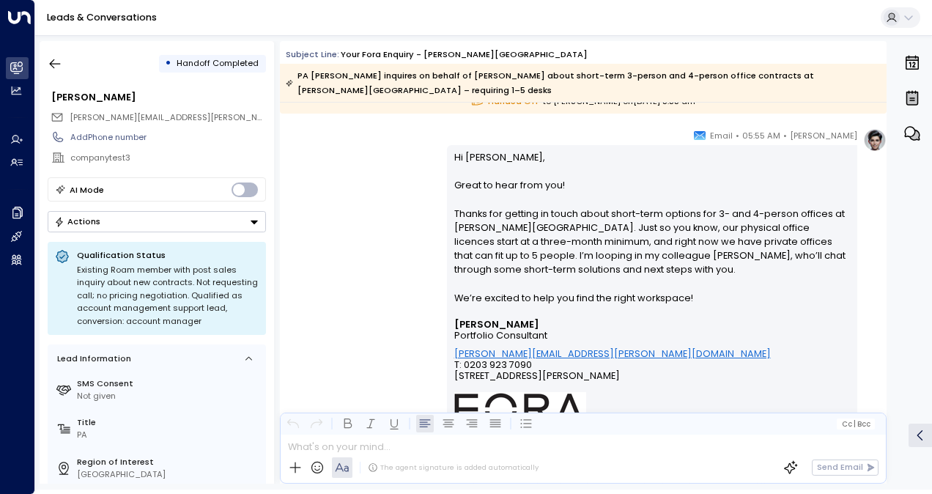
click at [602, 246] on p "Hi [PERSON_NAME], Great to hear from you! Thanks for getting in touch about sho…" at bounding box center [652, 234] width 396 height 169
drag, startPoint x: 538, startPoint y: 243, endPoint x: 646, endPoint y: 246, distance: 107.8
click at [646, 246] on p "Hi [PERSON_NAME], Great to hear from you! Thanks for getting in touch about sho…" at bounding box center [652, 234] width 396 height 169
drag, startPoint x: 646, startPoint y: 246, endPoint x: 544, endPoint y: 252, distance: 102.0
click at [544, 252] on p "Hi [PERSON_NAME], Great to hear from you! Thanks for getting in touch about sho…" at bounding box center [652, 234] width 396 height 169
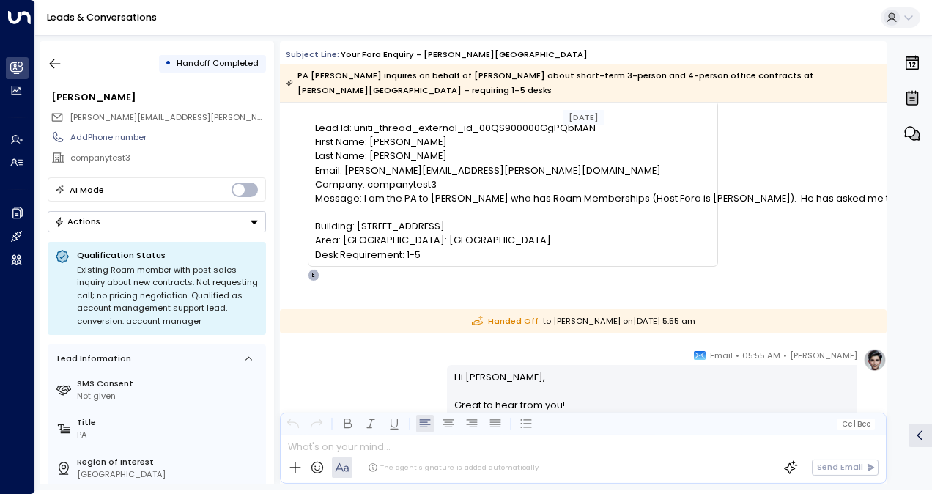
scroll to position [0, 0]
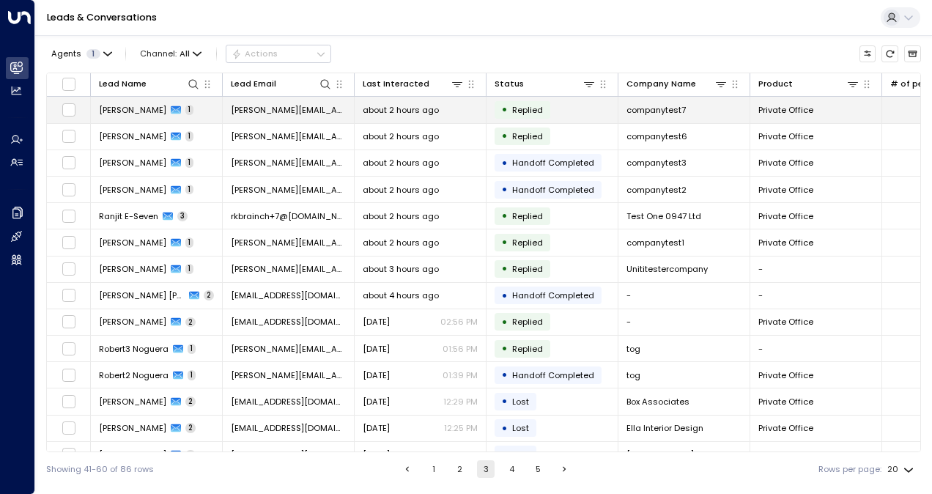
click at [333, 104] on span "[PERSON_NAME][EMAIL_ADDRESS][PERSON_NAME][DOMAIN_NAME]" at bounding box center [288, 110] width 115 height 12
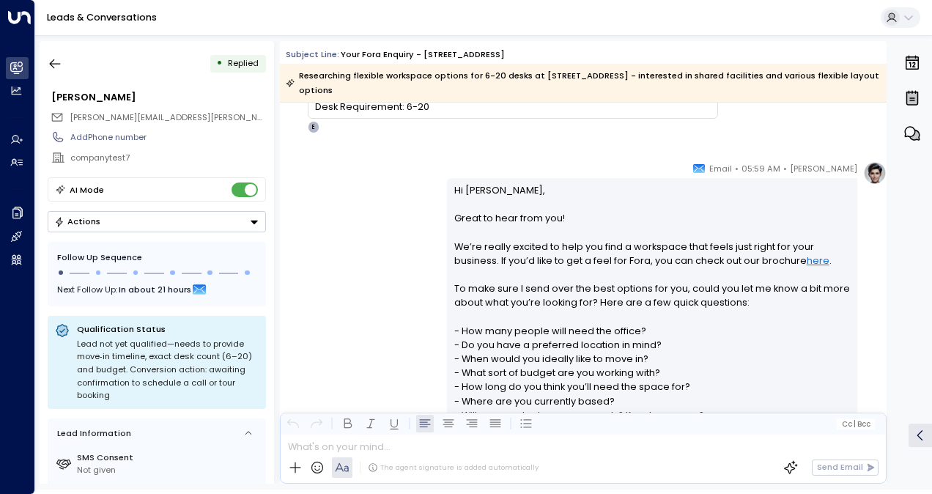
scroll to position [73, 0]
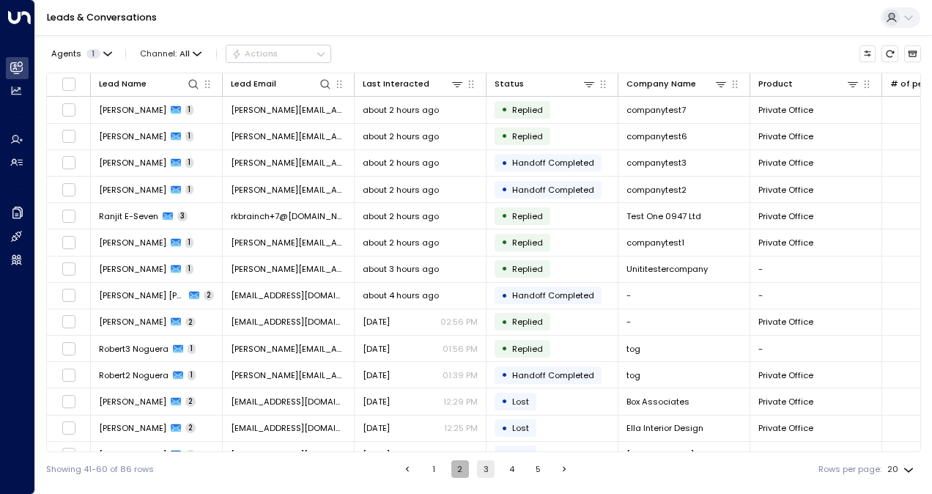
click at [463, 474] on button "2" at bounding box center [460, 469] width 18 height 18
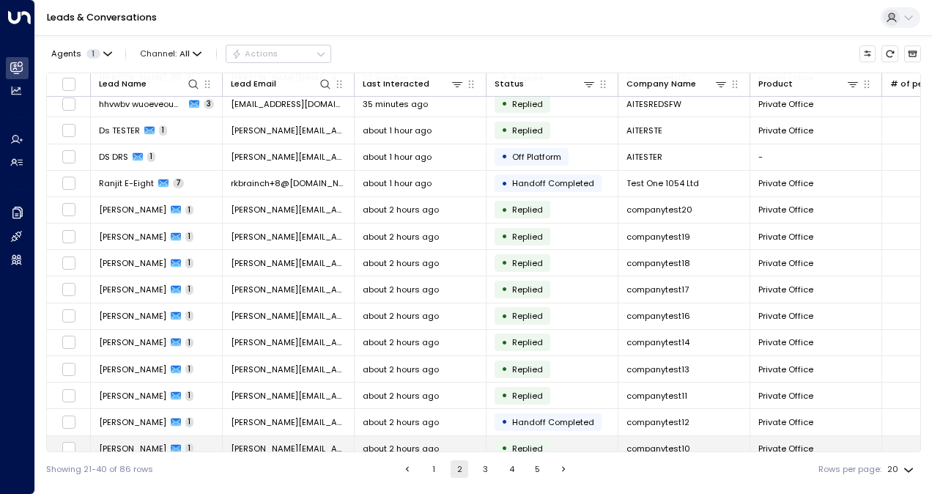
scroll to position [174, 0]
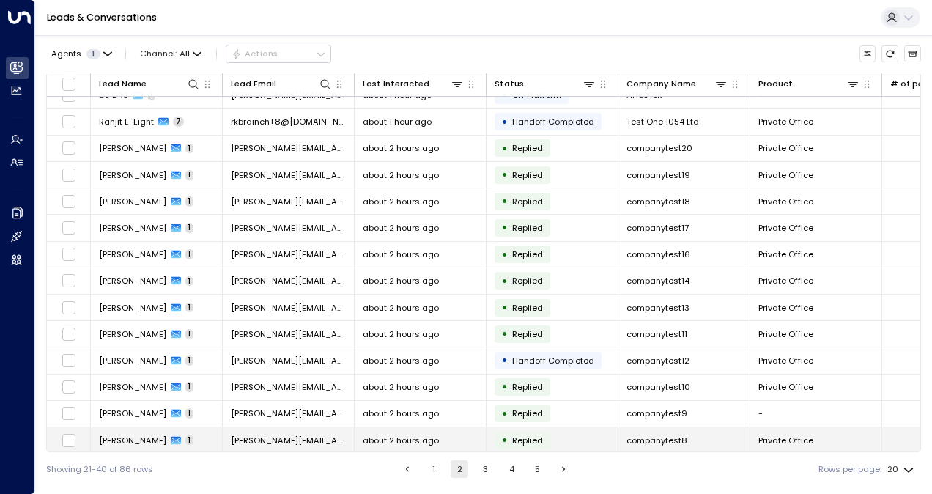
click at [336, 435] on span "[PERSON_NAME][EMAIL_ADDRESS][PERSON_NAME][DOMAIN_NAME]" at bounding box center [288, 441] width 115 height 12
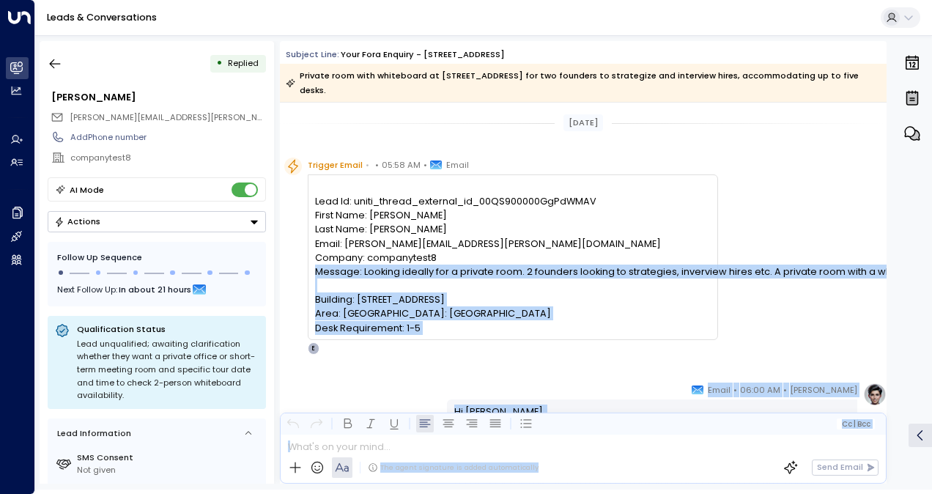
drag, startPoint x: 514, startPoint y: 274, endPoint x: 903, endPoint y: 271, distance: 388.4
click at [903, 271] on div "• Replied [PERSON_NAME] [PERSON_NAME][EMAIL_ADDRESS][PERSON_NAME][DOMAIN_NAME] …" at bounding box center [486, 262] width 893 height 443
drag, startPoint x: 903, startPoint y: 271, endPoint x: 830, endPoint y: 287, distance: 74.9
click at [830, 286] on div "Trigger Email • • 05:58 AM • Email Lead Id: uniti_thread_external_id_00QS900000…" at bounding box center [585, 256] width 602 height 197
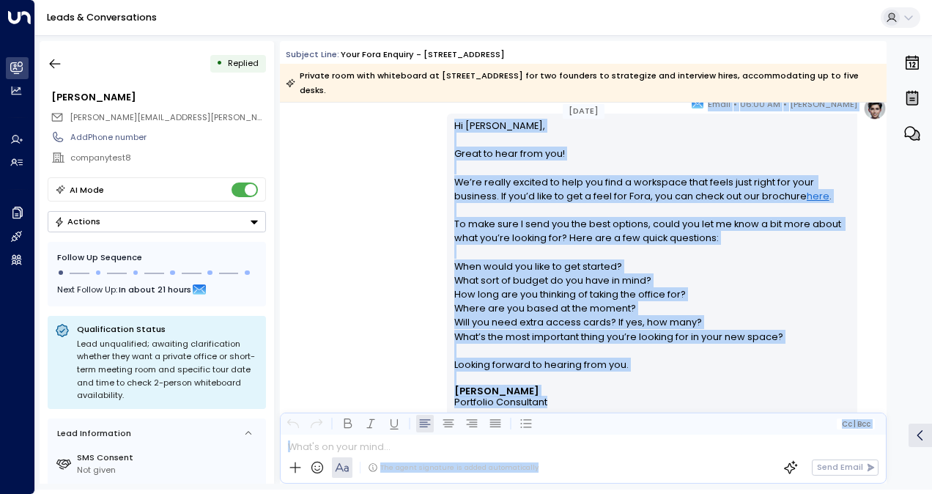
scroll to position [293, 0]
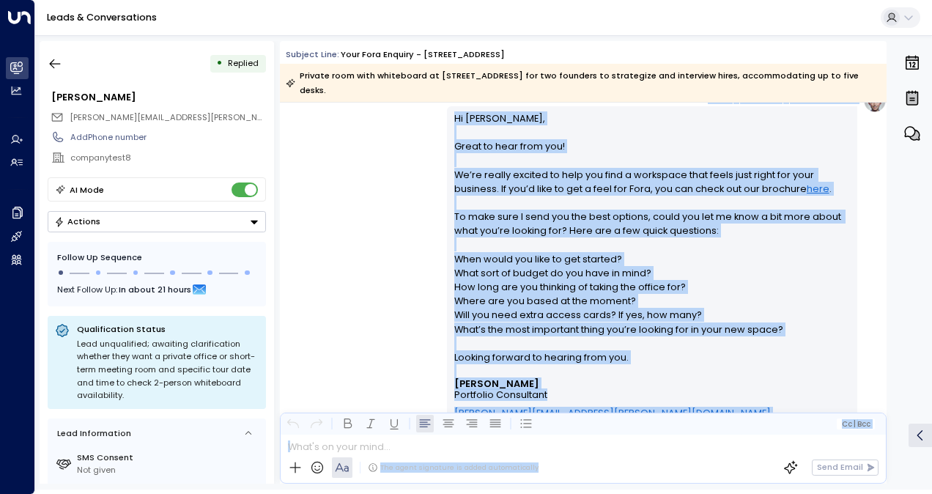
click at [714, 303] on p "Hi [PERSON_NAME], Great to hear from you! We’re really excited to help you find…" at bounding box center [652, 244] width 396 height 267
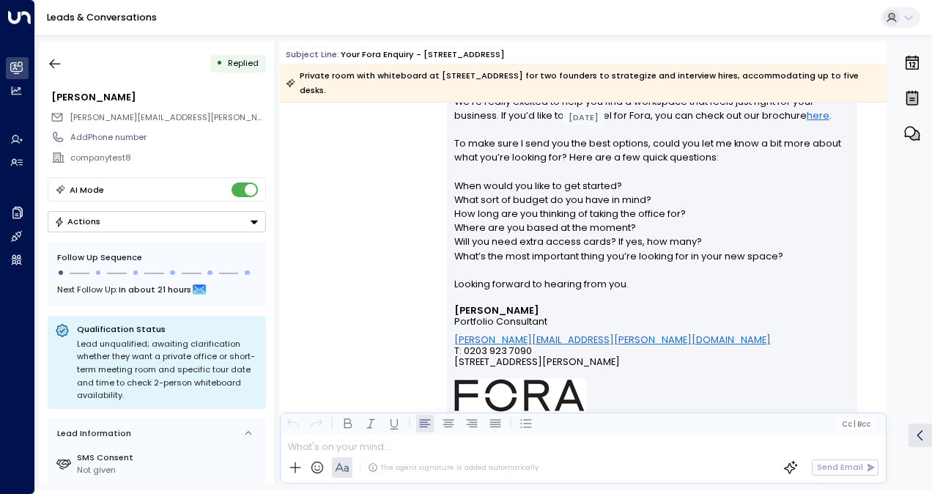
scroll to position [440, 0]
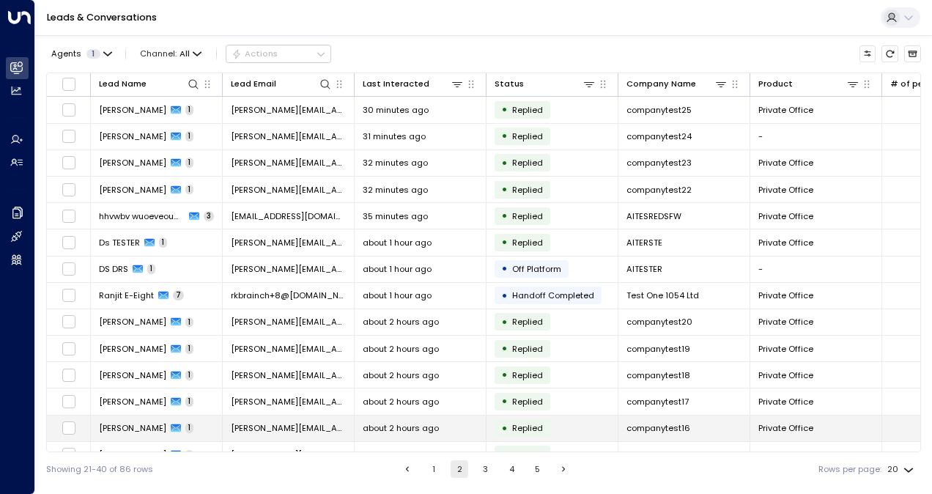
scroll to position [174, 0]
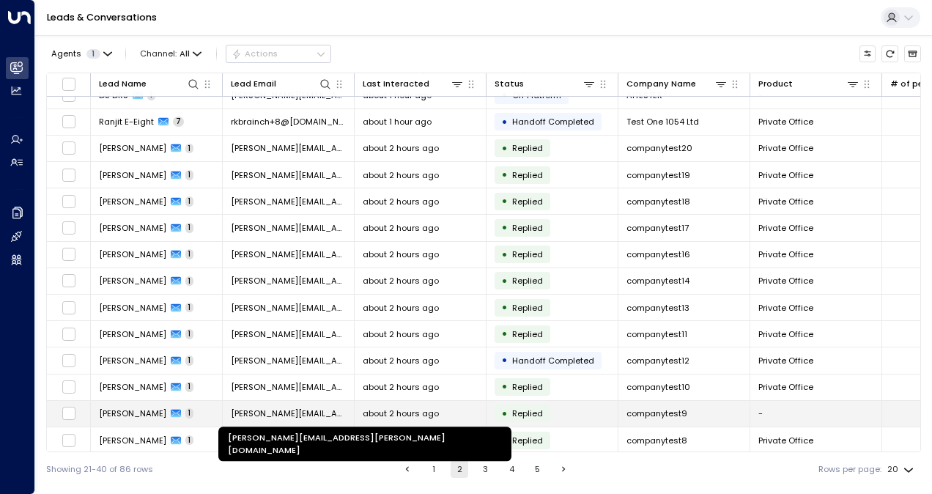
click at [317, 407] on span "[PERSON_NAME][EMAIL_ADDRESS][PERSON_NAME][DOMAIN_NAME]" at bounding box center [288, 413] width 115 height 12
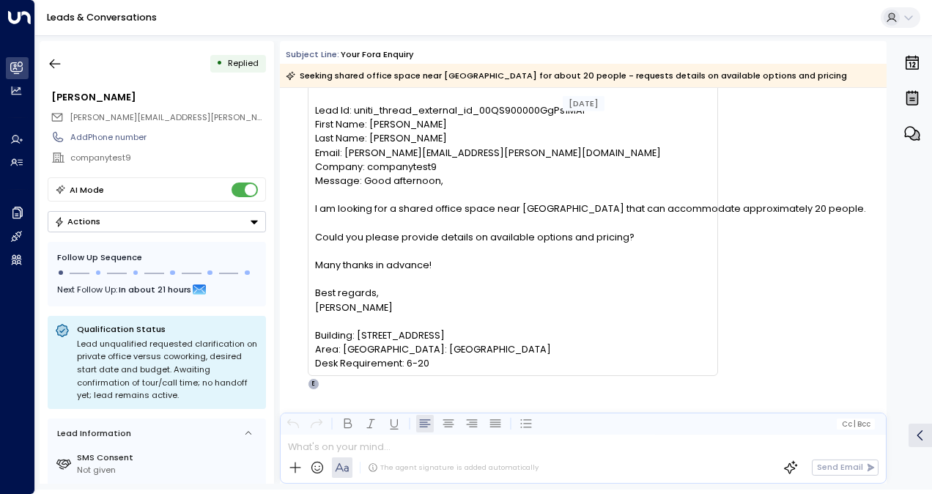
scroll to position [73, 0]
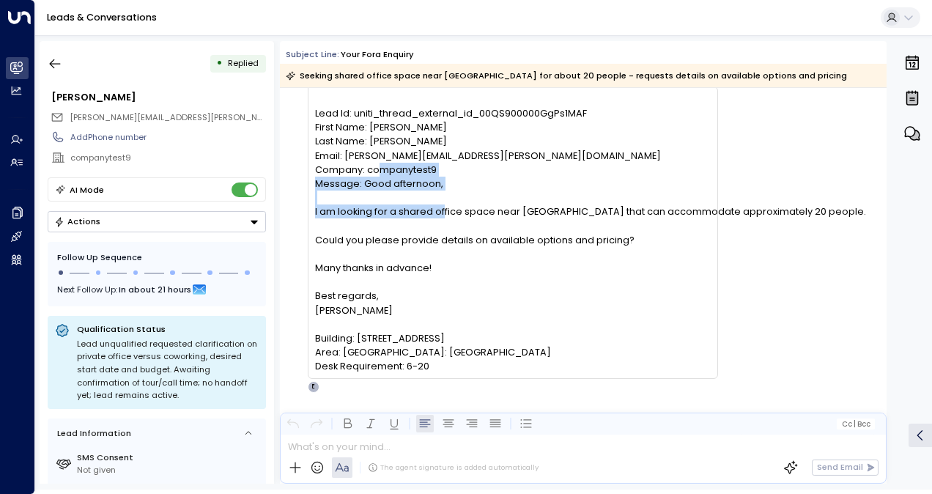
drag, startPoint x: 343, startPoint y: 209, endPoint x: 658, endPoint y: 207, distance: 315.1
click at [658, 207] on pre "Lead Id: uniti_thread_external_id_00QS900000GgPs1MAF First Name: [PERSON_NAME] …" at bounding box center [512, 239] width 395 height 267
drag, startPoint x: 658, startPoint y: 207, endPoint x: 613, endPoint y: 215, distance: 46.1
click at [613, 215] on pre "Lead Id: uniti_thread_external_id_00QS900000GgPs1MAF First Name: [PERSON_NAME] …" at bounding box center [512, 239] width 395 height 267
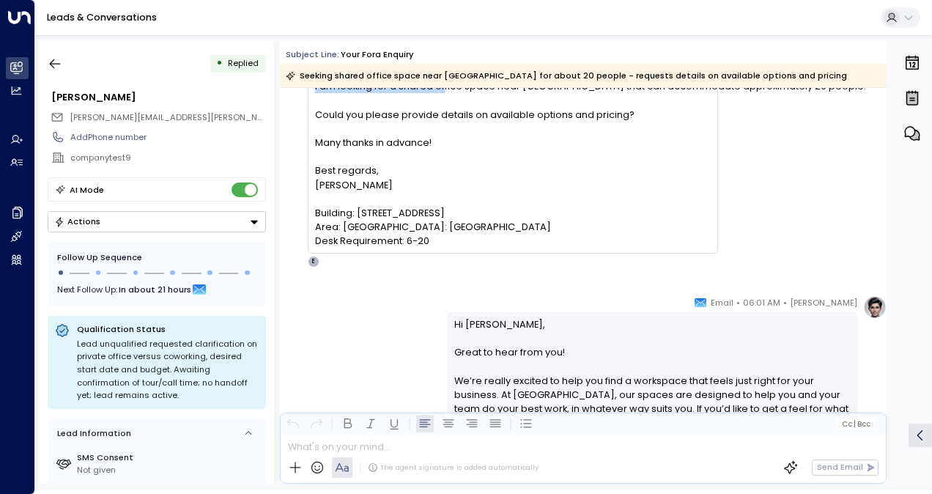
scroll to position [0, 0]
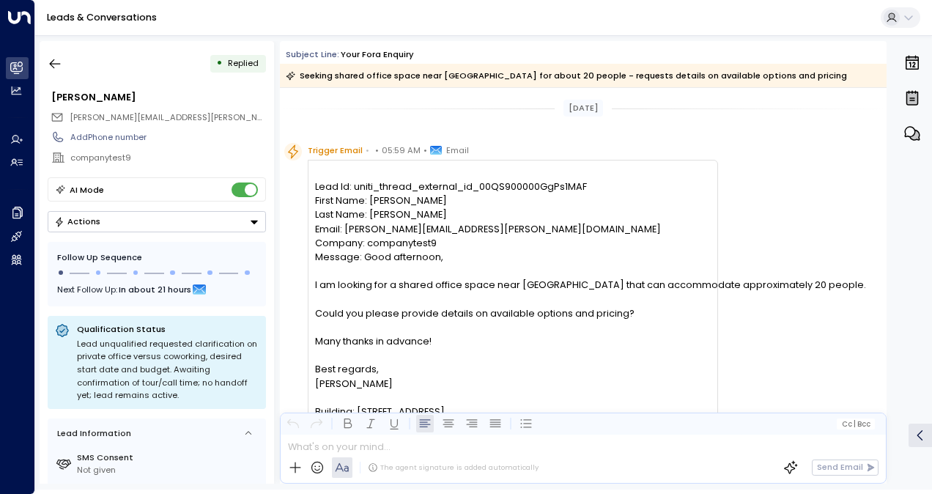
click at [396, 305] on pre "Lead Id: uniti_thread_external_id_00QS900000GgPs1MAF First Name: [PERSON_NAME] …" at bounding box center [512, 313] width 395 height 267
click at [628, 350] on pre "Lead Id: uniti_thread_external_id_00QS900000GgPs1MAF First Name: [PERSON_NAME] …" at bounding box center [512, 313] width 395 height 267
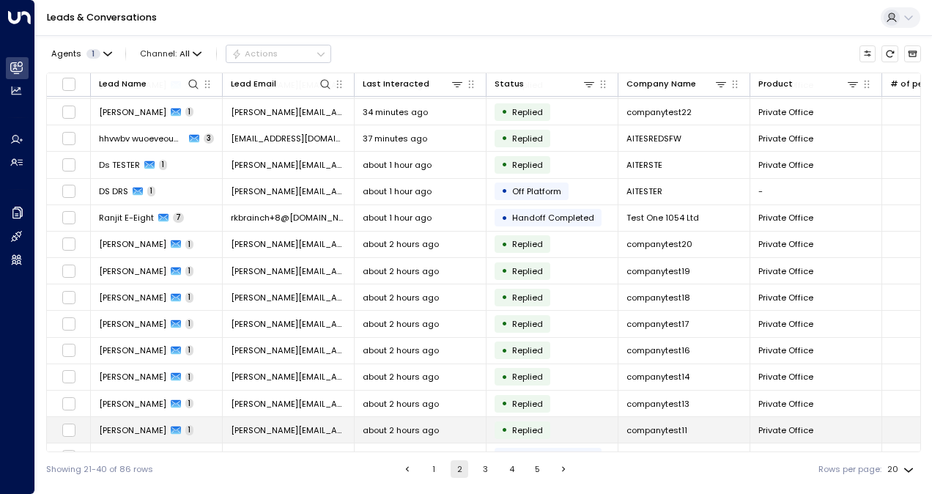
scroll to position [174, 0]
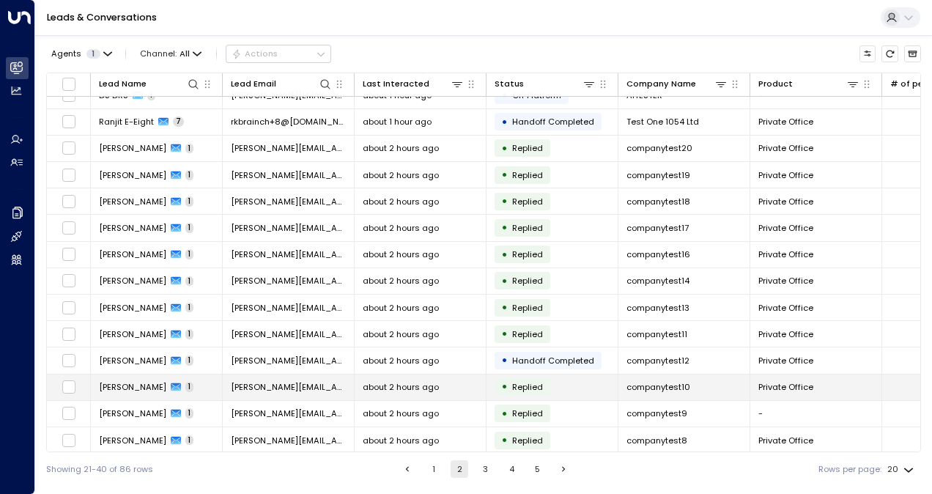
click at [313, 383] on span "[PERSON_NAME][EMAIL_ADDRESS][PERSON_NAME][DOMAIN_NAME]" at bounding box center [288, 387] width 115 height 12
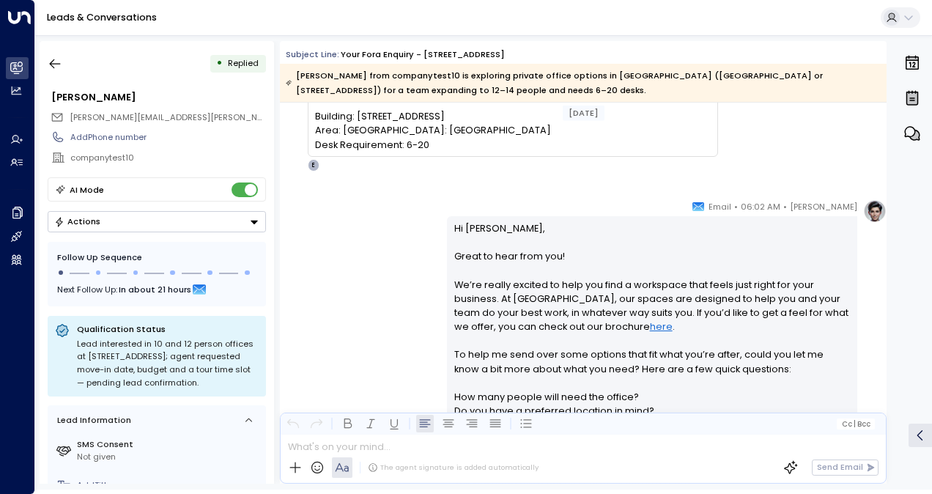
scroll to position [440, 0]
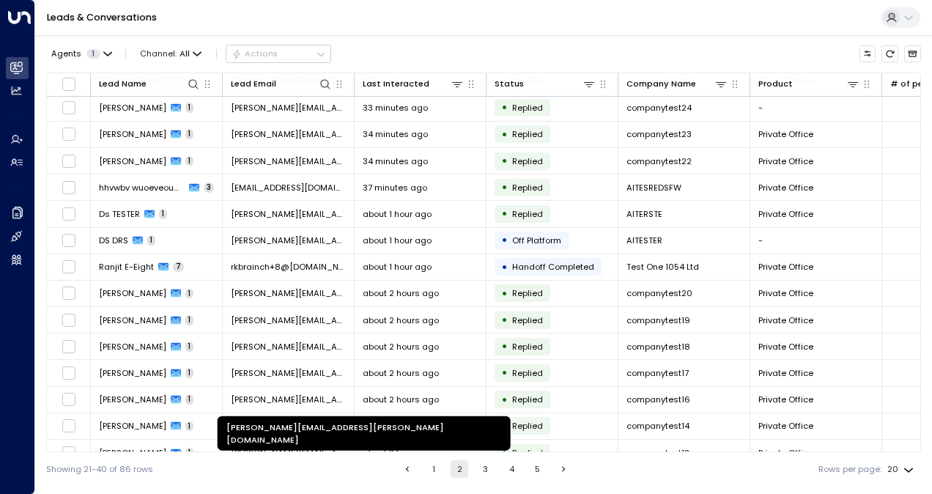
scroll to position [174, 0]
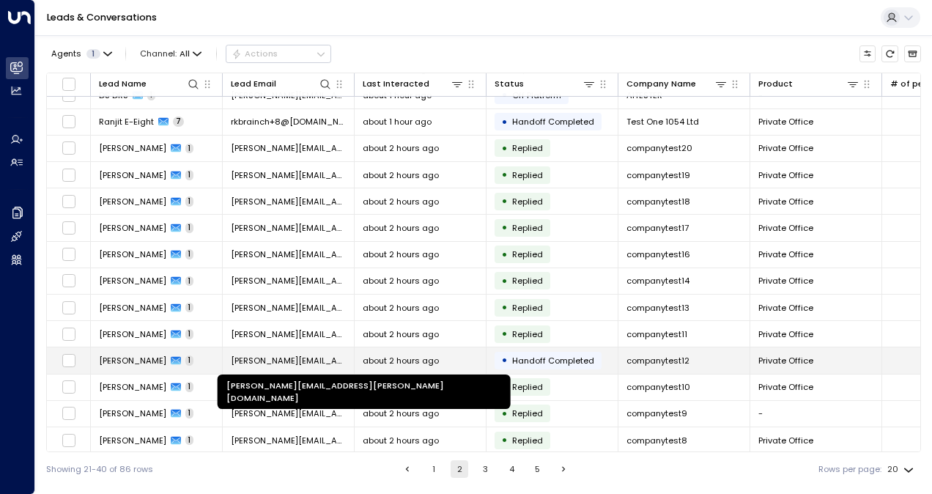
click at [312, 356] on span "[PERSON_NAME][EMAIL_ADDRESS][PERSON_NAME][DOMAIN_NAME]" at bounding box center [288, 361] width 115 height 12
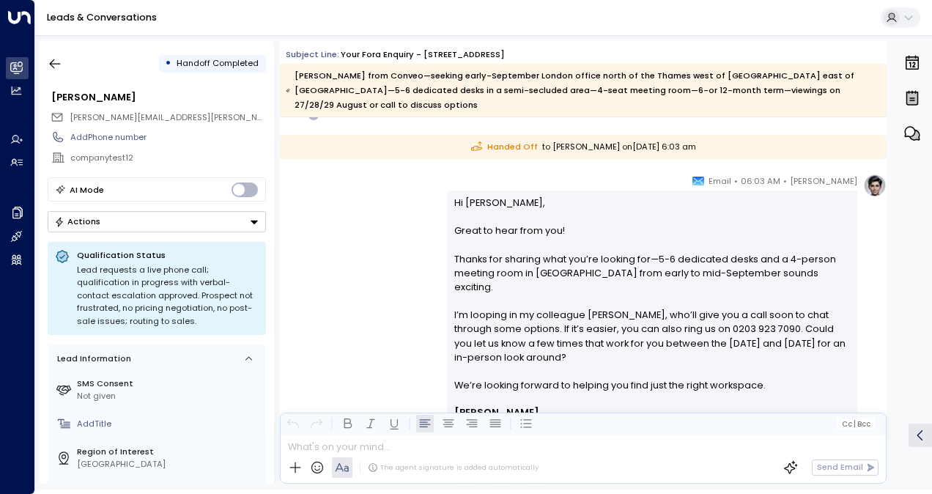
scroll to position [220, 0]
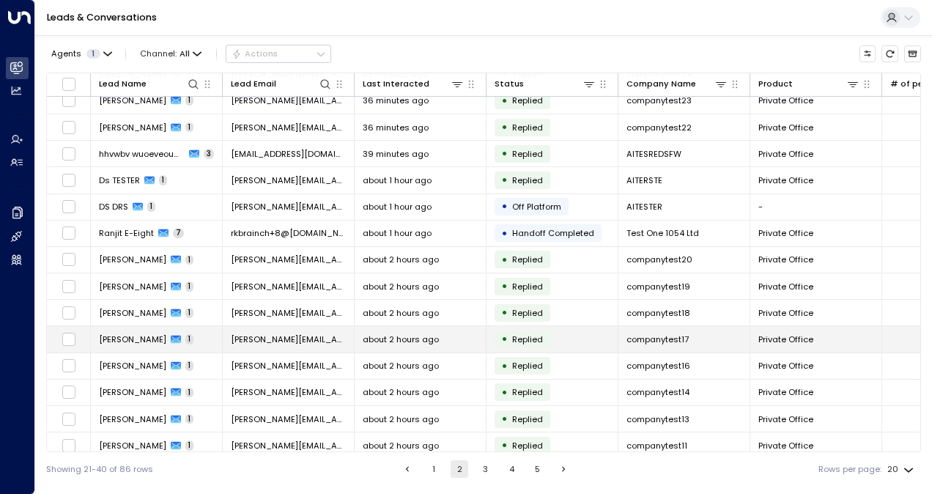
scroll to position [73, 0]
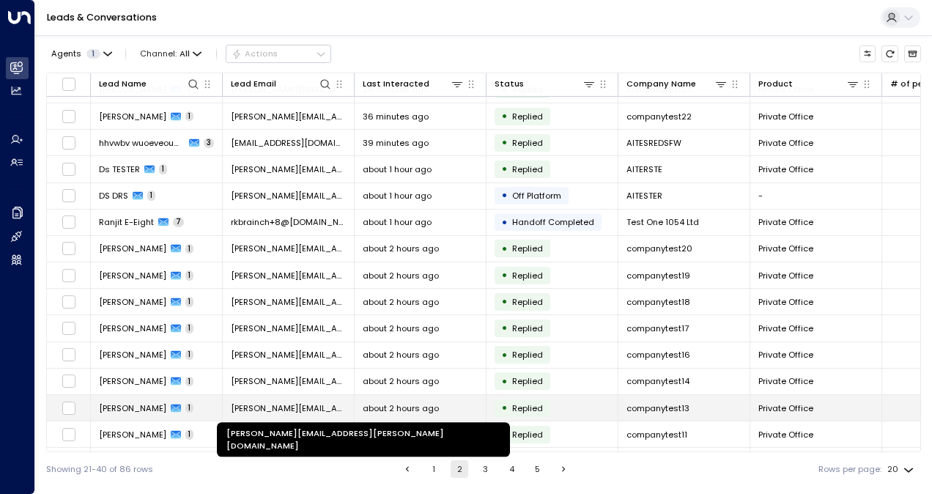
click at [309, 403] on span "[PERSON_NAME][EMAIL_ADDRESS][PERSON_NAME][DOMAIN_NAME]" at bounding box center [288, 408] width 115 height 12
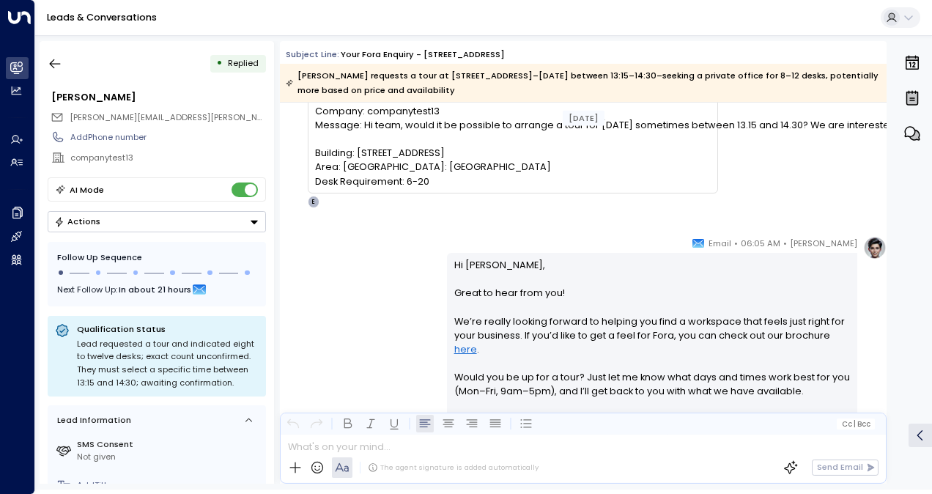
scroll to position [73, 0]
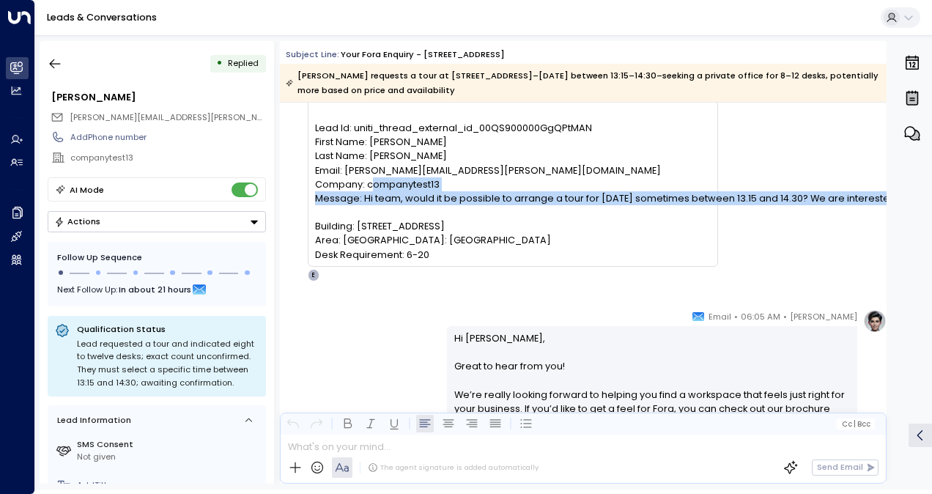
drag, startPoint x: 451, startPoint y: 198, endPoint x: 856, endPoint y: 210, distance: 405.4
click at [856, 210] on div "Trigger Email • • 06:03 AM • Email Lead Id: uniti_thread_external_id_00QS900000…" at bounding box center [585, 182] width 602 height 197
click at [630, 199] on pre "Lead Id: uniti_thread_external_id_00QS900000GgQPtMAN First Name: [PERSON_NAME] …" at bounding box center [512, 191] width 395 height 141
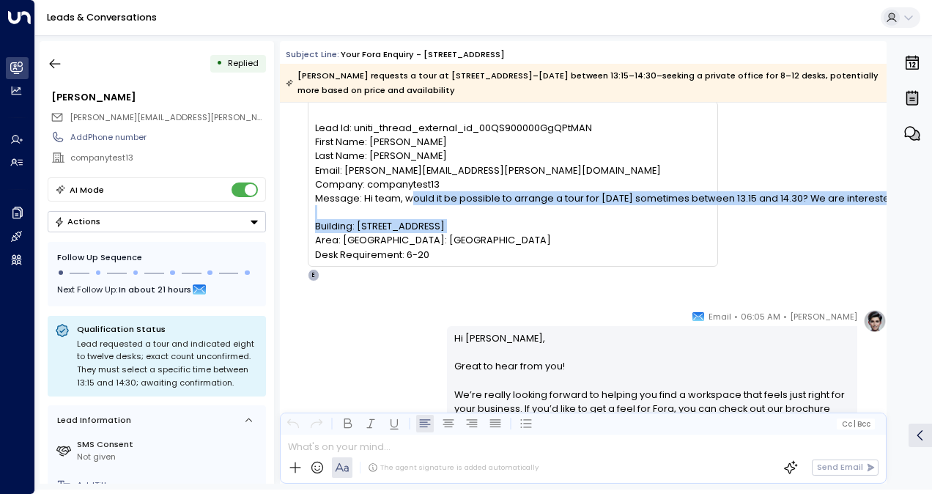
drag, startPoint x: 657, startPoint y: 202, endPoint x: 885, endPoint y: 198, distance: 227.2
click at [885, 198] on div "[DATE] Trigger Email • • 06:03 AM • Email Lead Id: uniti_thread_external_id_00Q…" at bounding box center [583, 293] width 607 height 381
drag, startPoint x: 885, startPoint y: 198, endPoint x: 848, endPoint y: 198, distance: 36.6
click at [710, 198] on pre "Lead Id: uniti_thread_external_id_00QS900000GgQPtMAN First Name: [PERSON_NAME] …" at bounding box center [512, 191] width 395 height 141
click at [581, 243] on pre "Lead Id: uniti_thread_external_id_00QS900000GgQPtMAN First Name: [PERSON_NAME] …" at bounding box center [512, 191] width 395 height 141
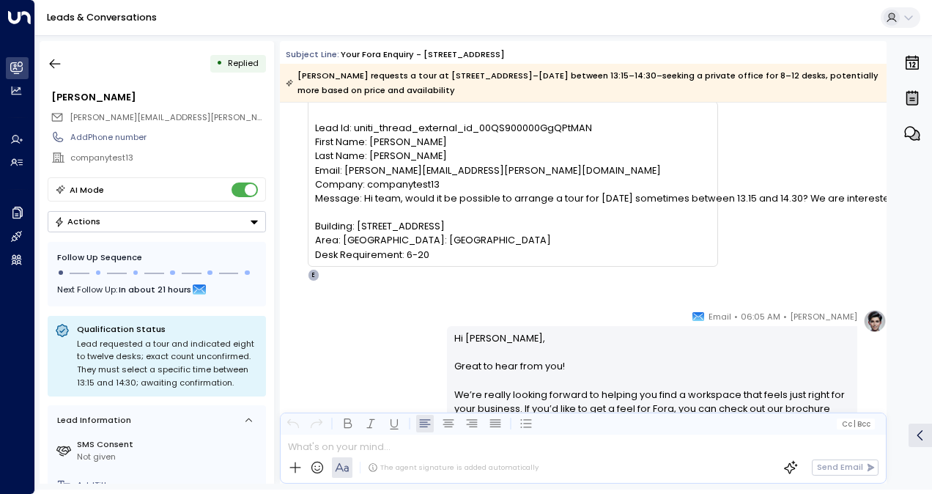
click at [632, 262] on pre "Lead Id: uniti_thread_external_id_00QS900000GgQPtMAN First Name: [PERSON_NAME] …" at bounding box center [512, 191] width 395 height 141
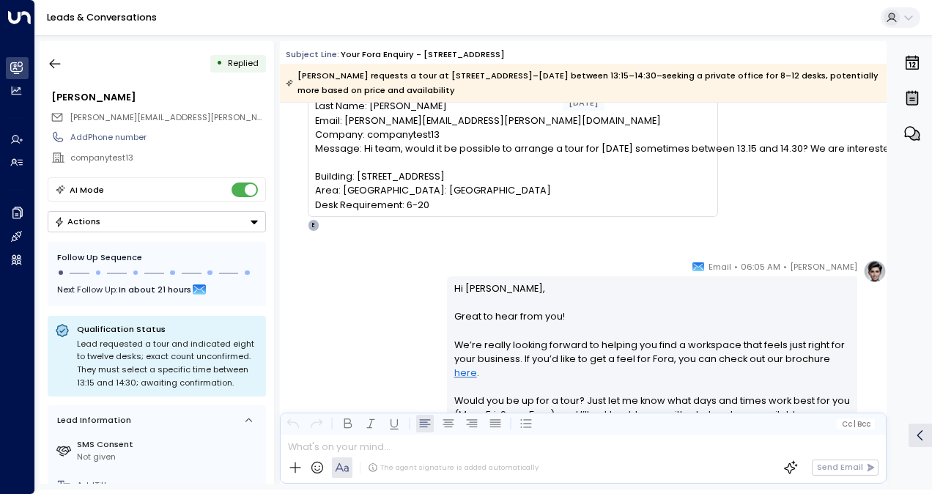
scroll to position [220, 0]
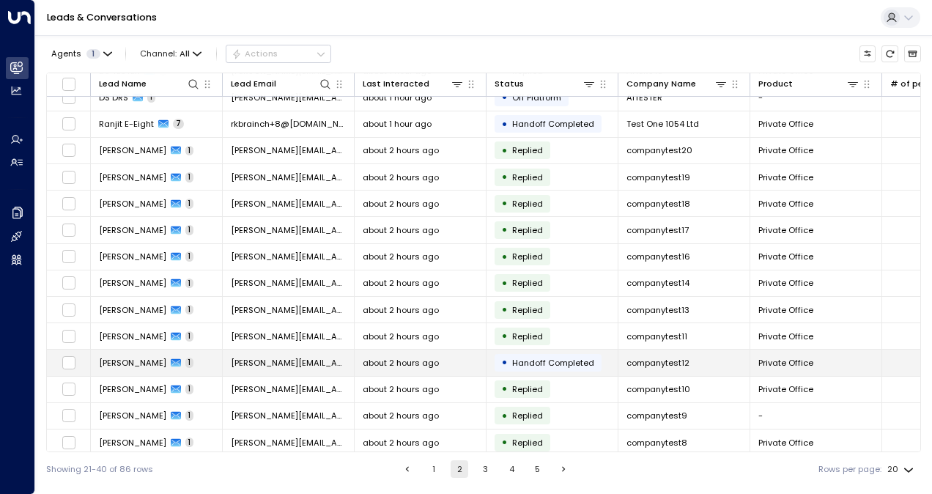
scroll to position [174, 0]
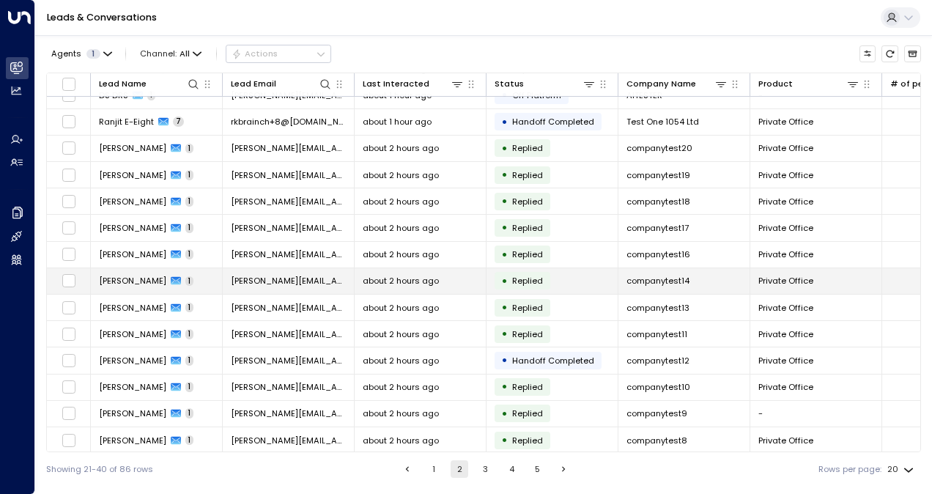
click at [297, 280] on span "[PERSON_NAME][EMAIL_ADDRESS][PERSON_NAME][DOMAIN_NAME]" at bounding box center [288, 281] width 115 height 12
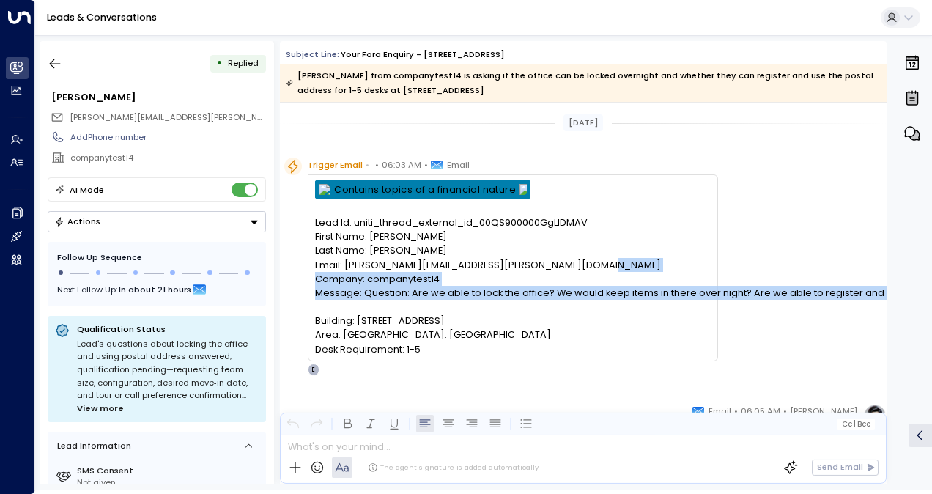
drag, startPoint x: 385, startPoint y: 289, endPoint x: 621, endPoint y: 299, distance: 236.9
click at [621, 299] on pre "Lead Id: uniti_thread_external_id_00QS900000GgLlDMAV First Name: [PERSON_NAME] …" at bounding box center [512, 285] width 395 height 141
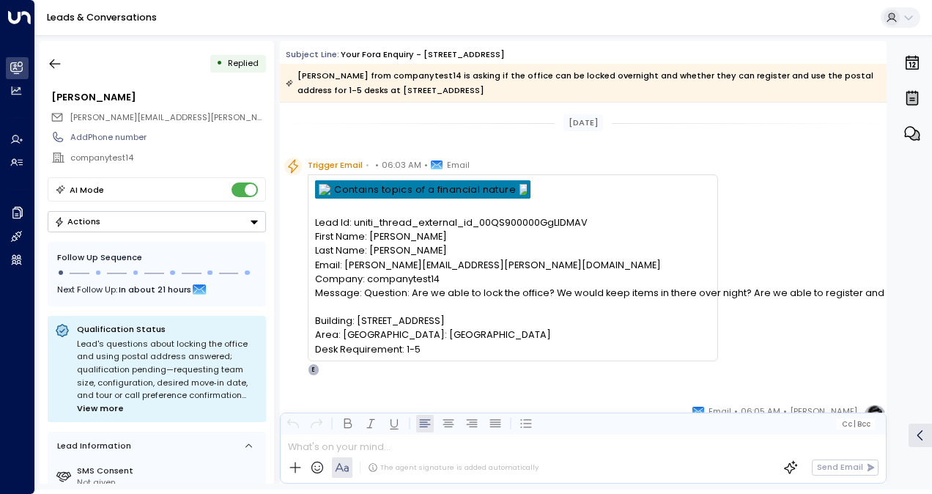
drag, startPoint x: 621, startPoint y: 299, endPoint x: 564, endPoint y: 318, distance: 60.3
click at [564, 318] on pre "Lead Id: uniti_thread_external_id_00QS900000GgLlDMAV First Name: [PERSON_NAME] …" at bounding box center [512, 285] width 395 height 141
drag, startPoint x: 751, startPoint y: 293, endPoint x: 876, endPoint y: 318, distance: 127.0
click at [876, 318] on div "Trigger Email • • 06:03 AM • Email Lead Id: uniti_thread_external_id_00QS900000…" at bounding box center [585, 267] width 602 height 218
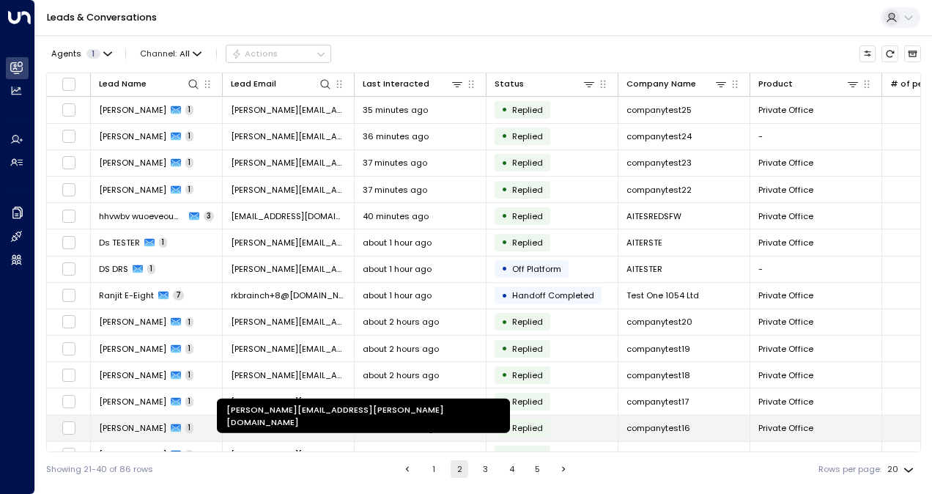
scroll to position [147, 0]
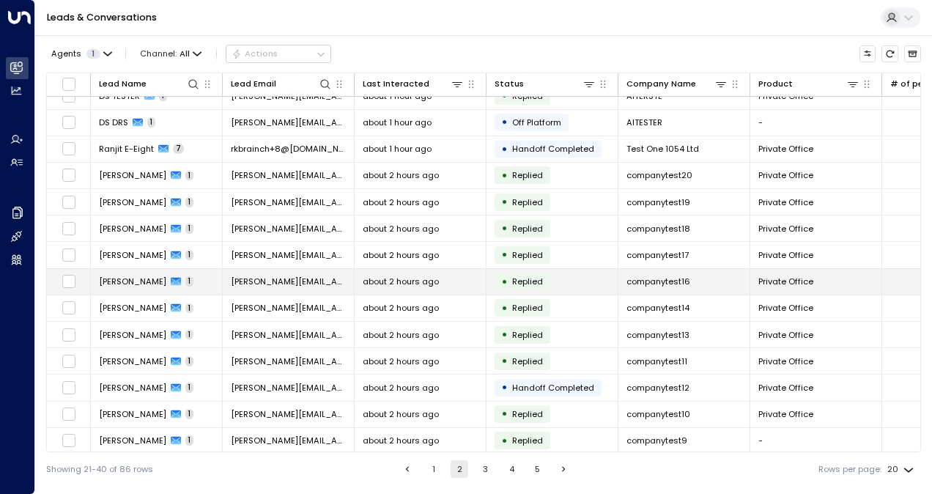
click at [256, 284] on td "[PERSON_NAME][EMAIL_ADDRESS][PERSON_NAME][DOMAIN_NAME]" at bounding box center [289, 282] width 132 height 26
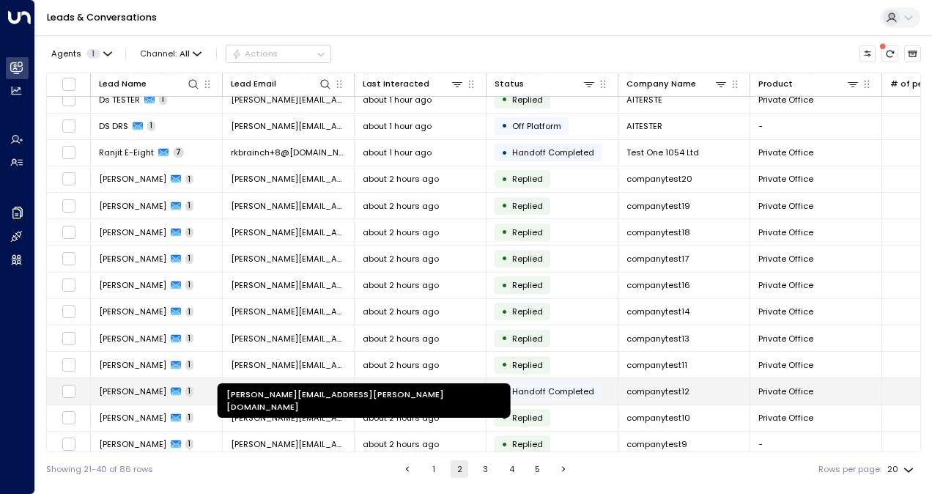
scroll to position [147, 0]
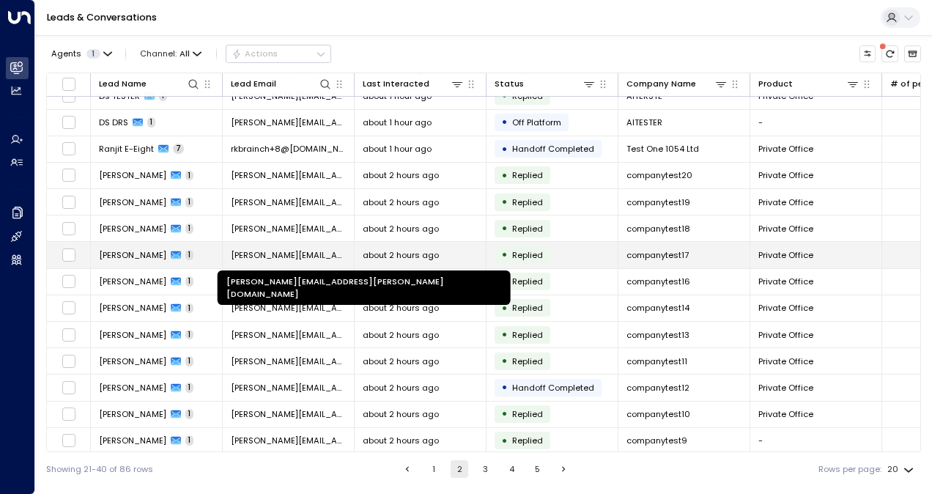
click at [259, 254] on span "[PERSON_NAME][EMAIL_ADDRESS][PERSON_NAME][DOMAIN_NAME]" at bounding box center [288, 255] width 115 height 12
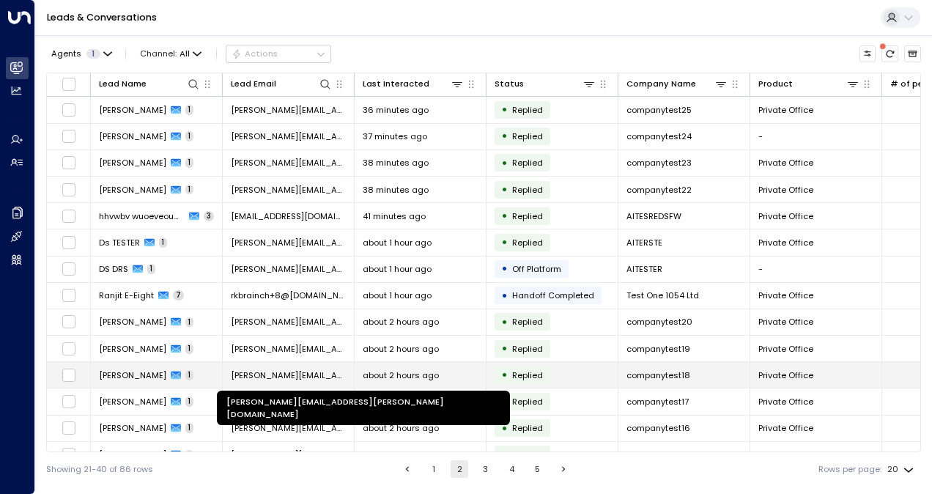
click at [321, 372] on span "[PERSON_NAME][EMAIL_ADDRESS][PERSON_NAME][DOMAIN_NAME]" at bounding box center [288, 375] width 115 height 12
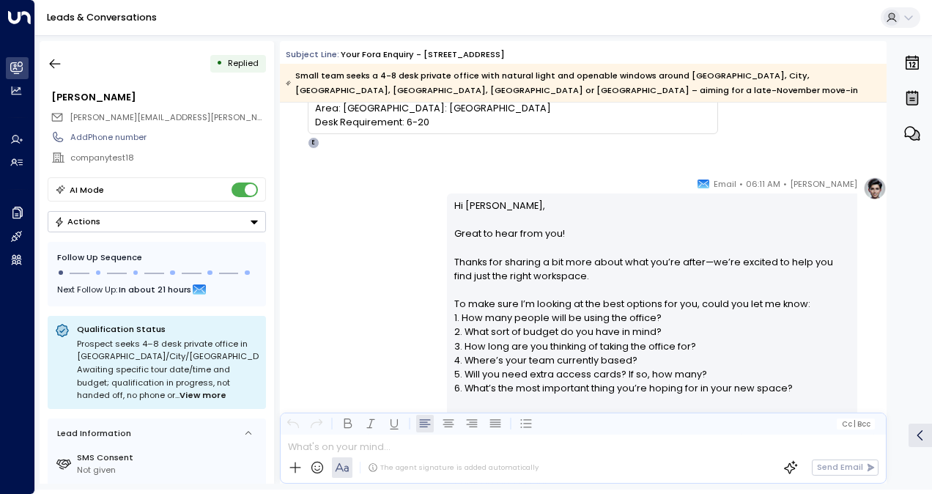
scroll to position [73, 0]
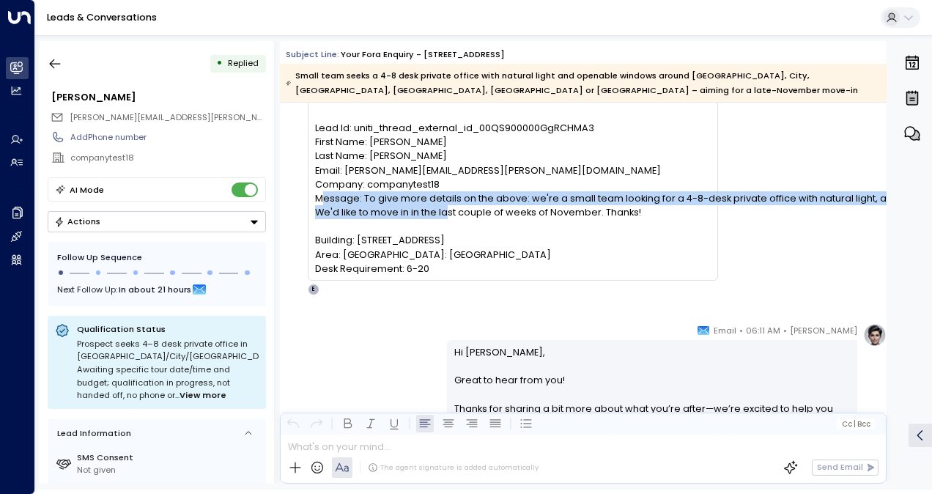
drag, startPoint x: 523, startPoint y: 202, endPoint x: 886, endPoint y: 207, distance: 362.8
click at [886, 207] on div "[DATE] Trigger Email • • 06:09 AM • Email Lead Id: uniti_thread_external_id_00Q…" at bounding box center [583, 293] width 607 height 381
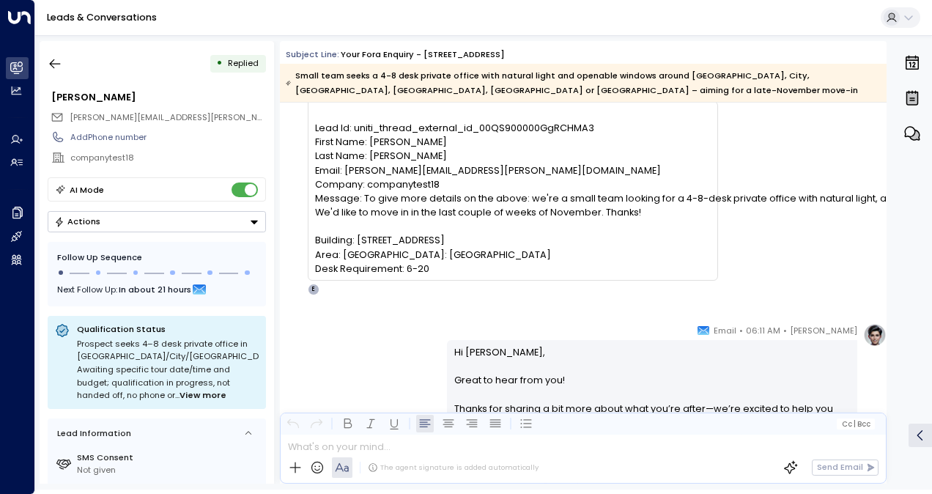
click at [607, 189] on pre "Lead Id: uniti_thread_external_id_00QS900000GgRCHMA3 First Name: [PERSON_NAME] …" at bounding box center [512, 198] width 395 height 155
click at [557, 194] on pre "Lead Id: uniti_thread_external_id_00QS900000GgRCHMA3 First Name: [PERSON_NAME] …" at bounding box center [512, 198] width 395 height 155
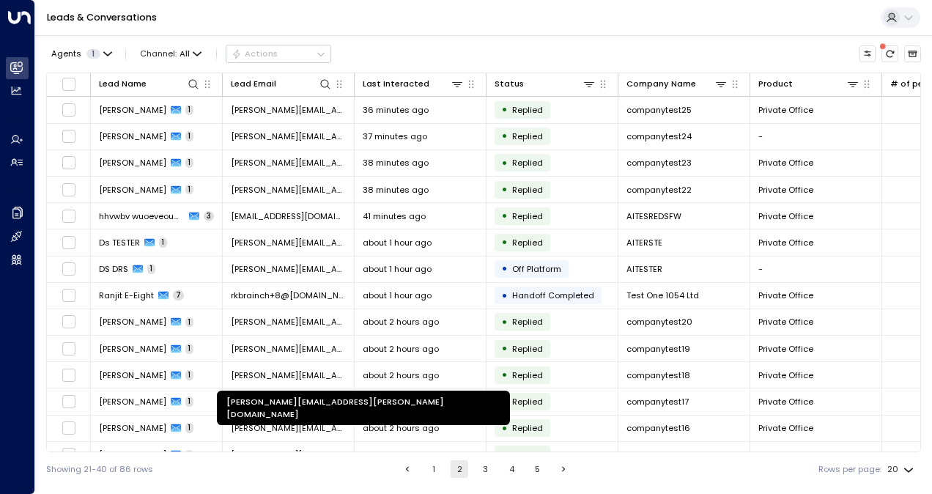
click at [318, 399] on div "[PERSON_NAME][EMAIL_ADDRESS][PERSON_NAME][DOMAIN_NAME]" at bounding box center [363, 408] width 293 height 34
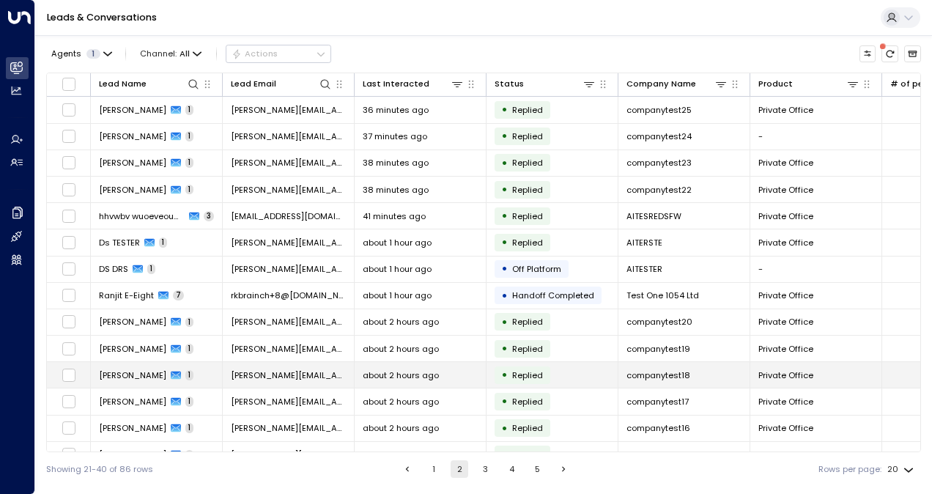
scroll to position [73, 0]
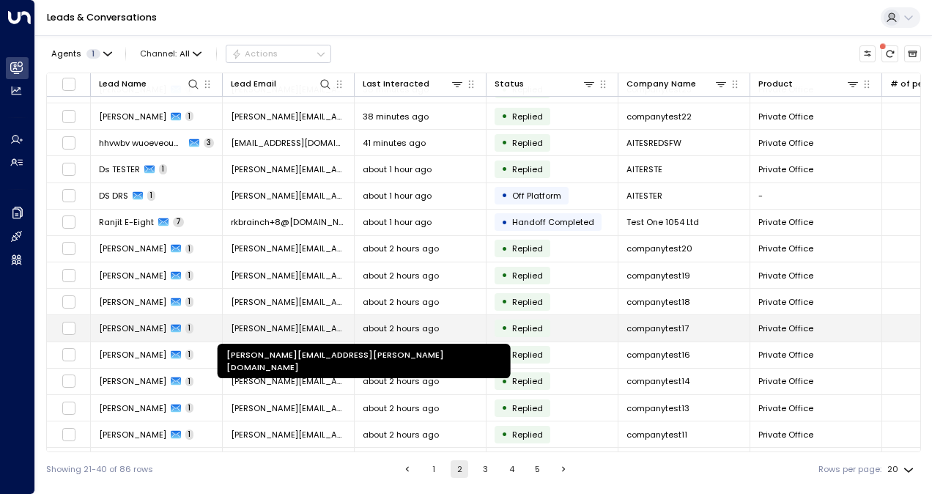
click at [294, 329] on span "[PERSON_NAME][EMAIL_ADDRESS][PERSON_NAME][DOMAIN_NAME]" at bounding box center [288, 328] width 115 height 12
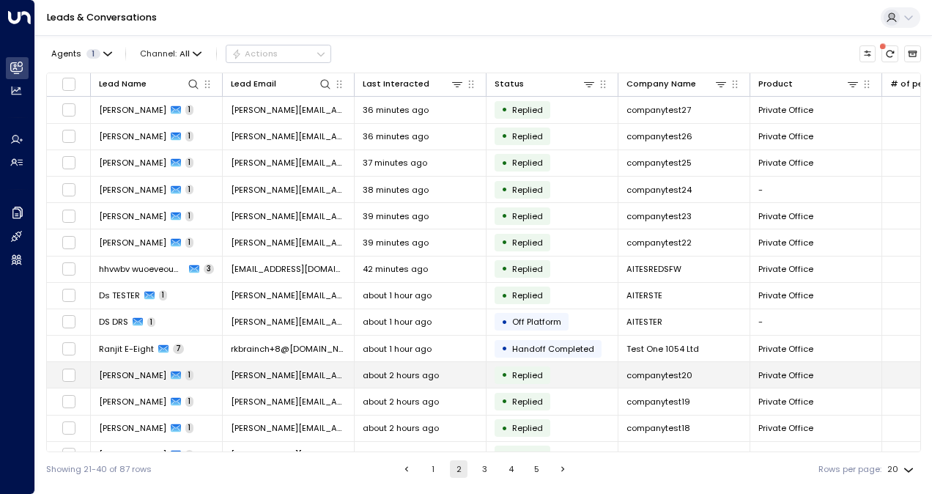
click at [299, 369] on span "[PERSON_NAME][EMAIL_ADDRESS][PERSON_NAME][DOMAIN_NAME]" at bounding box center [288, 375] width 115 height 12
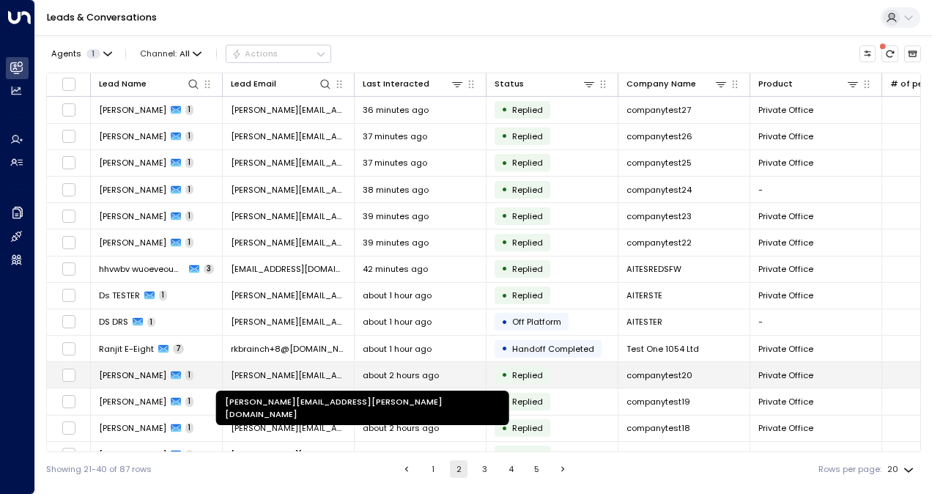
click at [294, 369] on span "[PERSON_NAME][EMAIL_ADDRESS][PERSON_NAME][DOMAIN_NAME]" at bounding box center [288, 375] width 115 height 12
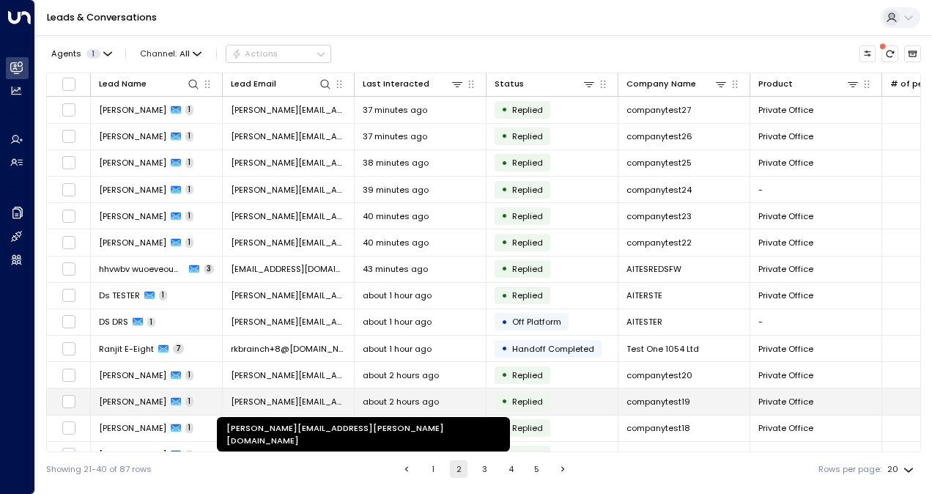
click at [314, 396] on span "[PERSON_NAME][EMAIL_ADDRESS][PERSON_NAME][DOMAIN_NAME]" at bounding box center [288, 402] width 115 height 12
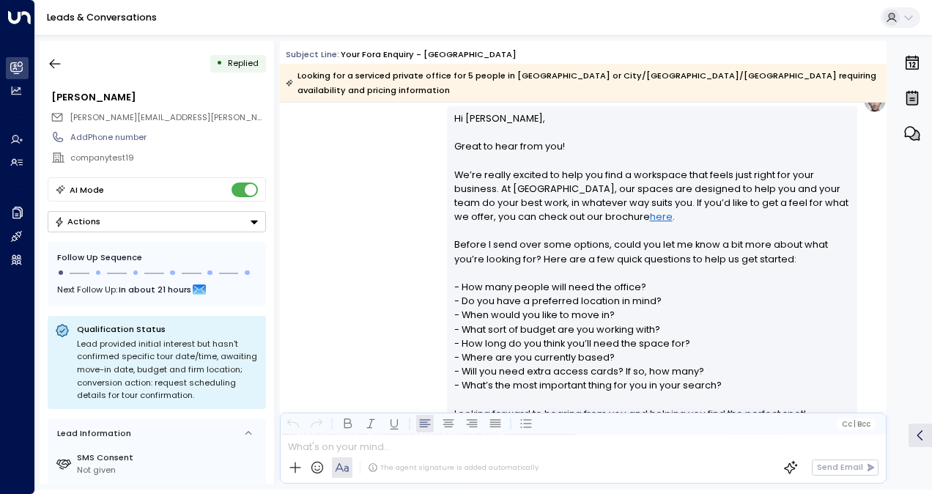
scroll to position [440, 0]
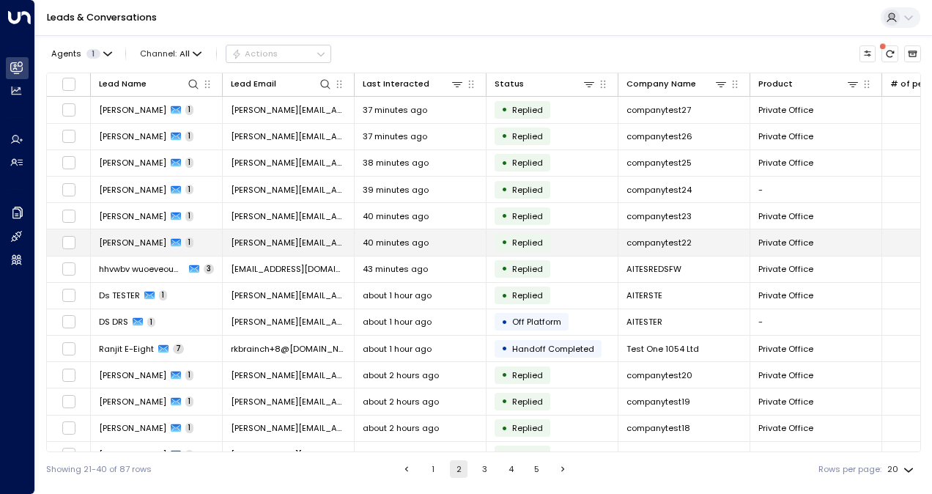
click at [293, 248] on td "[PERSON_NAME][EMAIL_ADDRESS][PERSON_NAME][DOMAIN_NAME]" at bounding box center [289, 242] width 132 height 26
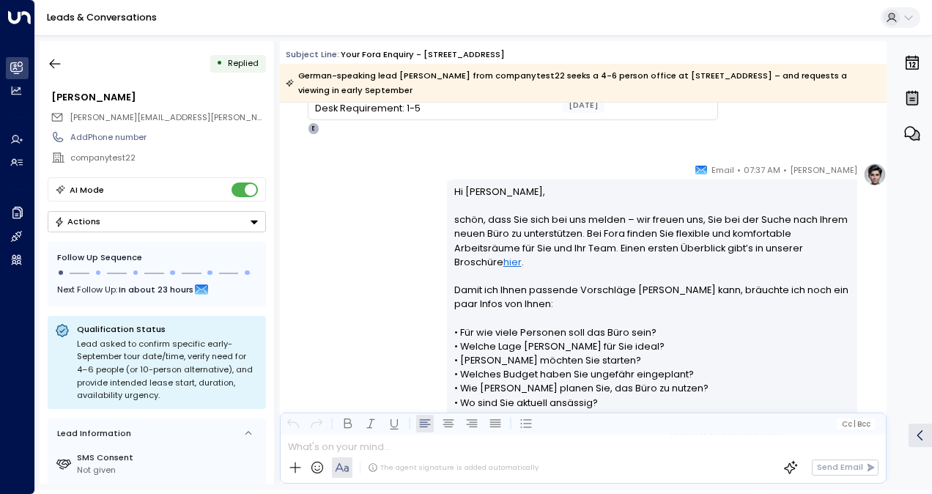
scroll to position [440, 0]
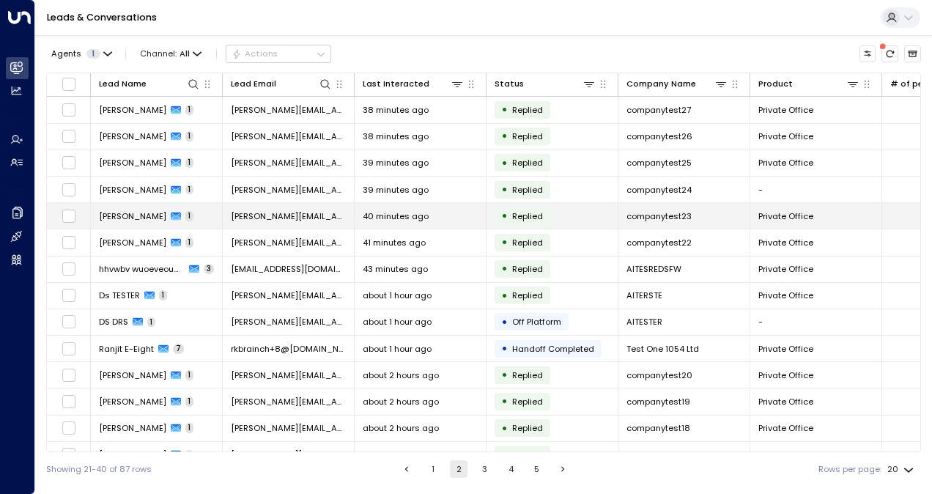
click at [305, 214] on span "[PERSON_NAME][EMAIL_ADDRESS][PERSON_NAME][DOMAIN_NAME]" at bounding box center [288, 216] width 115 height 12
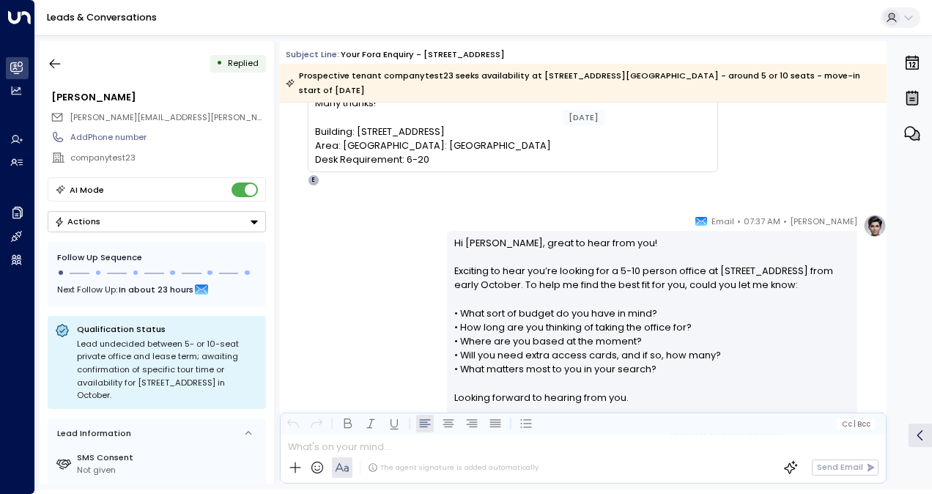
scroll to position [220, 0]
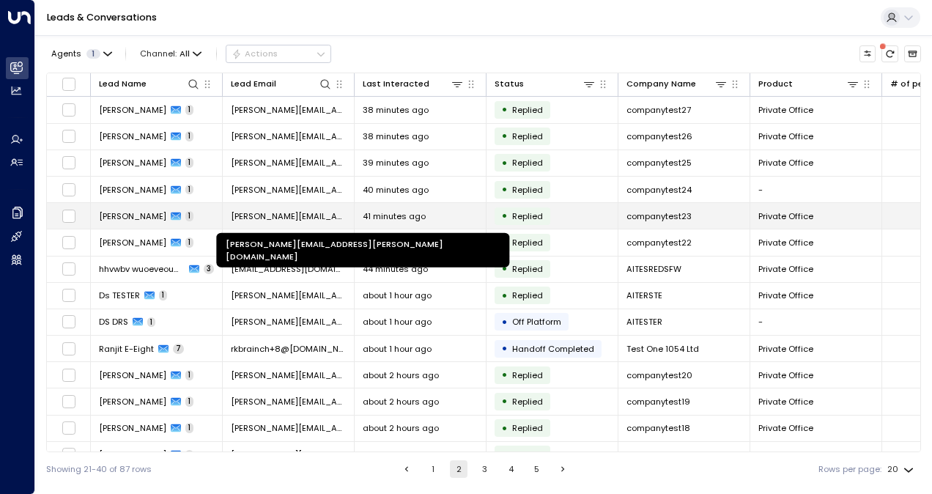
click at [322, 215] on span "[PERSON_NAME][EMAIL_ADDRESS][PERSON_NAME][DOMAIN_NAME]" at bounding box center [288, 216] width 115 height 12
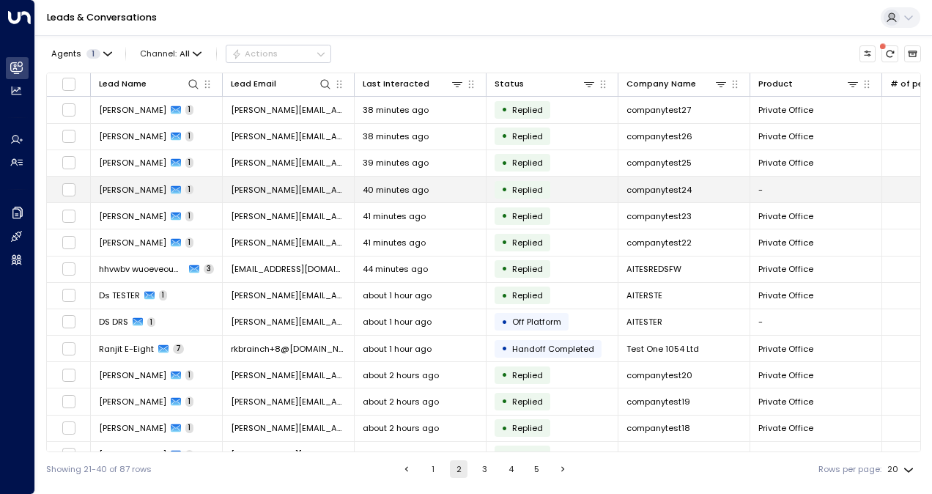
click at [301, 191] on span "[PERSON_NAME][EMAIL_ADDRESS][PERSON_NAME][DOMAIN_NAME]" at bounding box center [288, 190] width 115 height 12
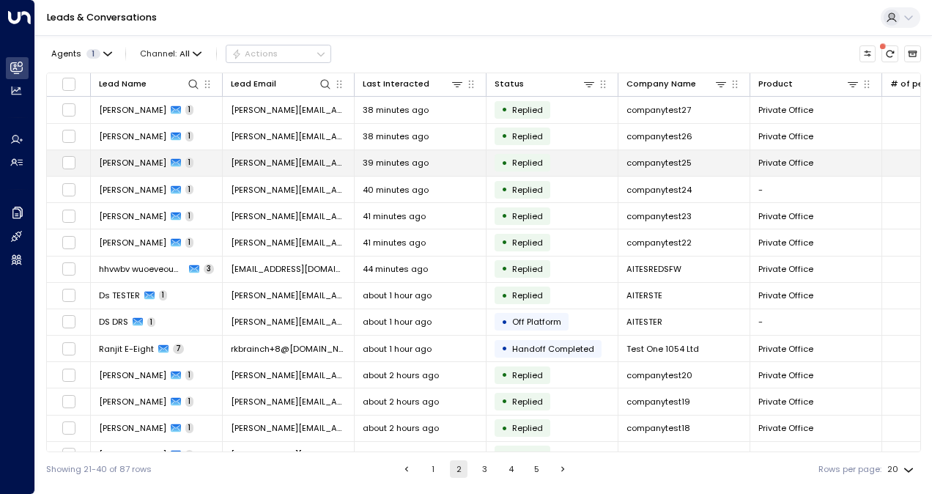
click at [272, 174] on td "[PERSON_NAME][EMAIL_ADDRESS][PERSON_NAME][DOMAIN_NAME]" at bounding box center [289, 163] width 132 height 26
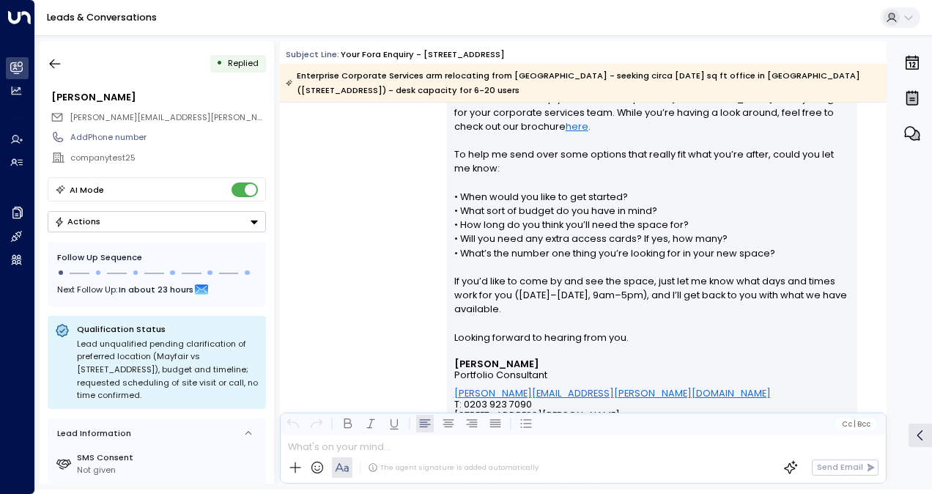
scroll to position [513, 0]
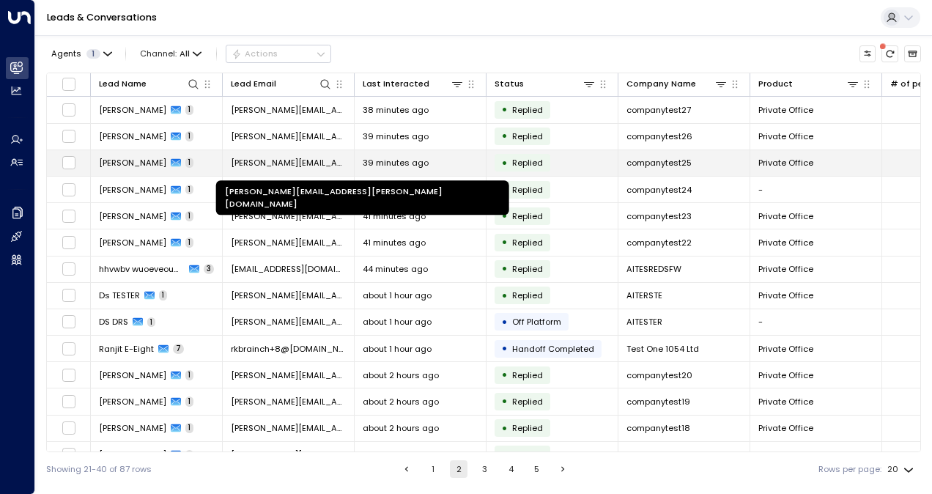
click at [300, 166] on span "[PERSON_NAME][EMAIL_ADDRESS][PERSON_NAME][DOMAIN_NAME]" at bounding box center [288, 163] width 115 height 12
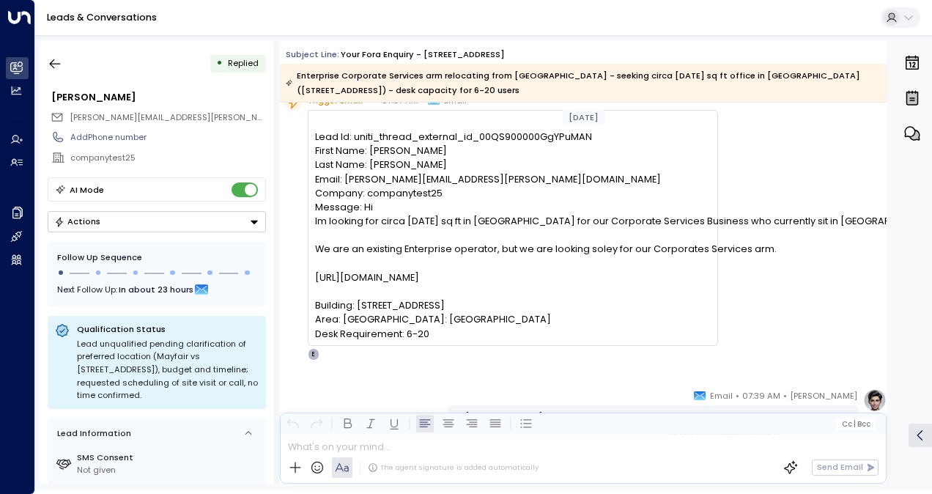
scroll to position [10, 0]
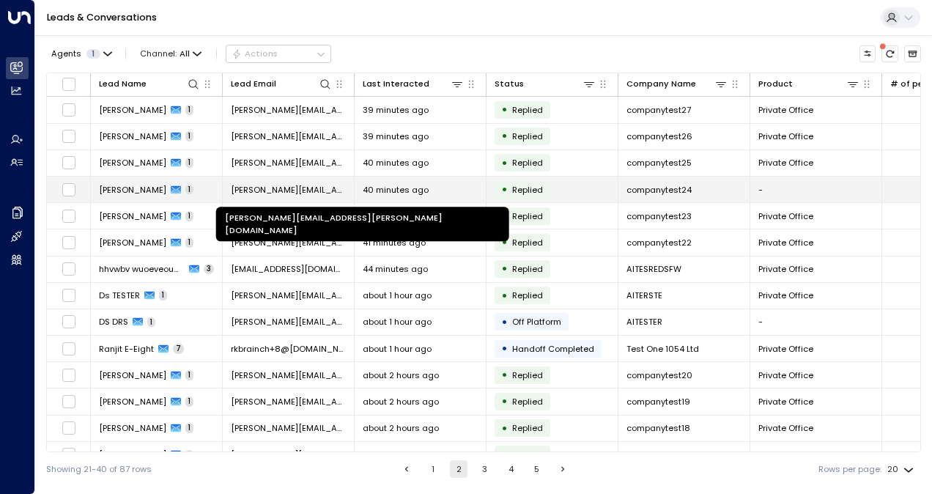
click at [281, 186] on span "[PERSON_NAME][EMAIL_ADDRESS][PERSON_NAME][DOMAIN_NAME]" at bounding box center [288, 190] width 115 height 12
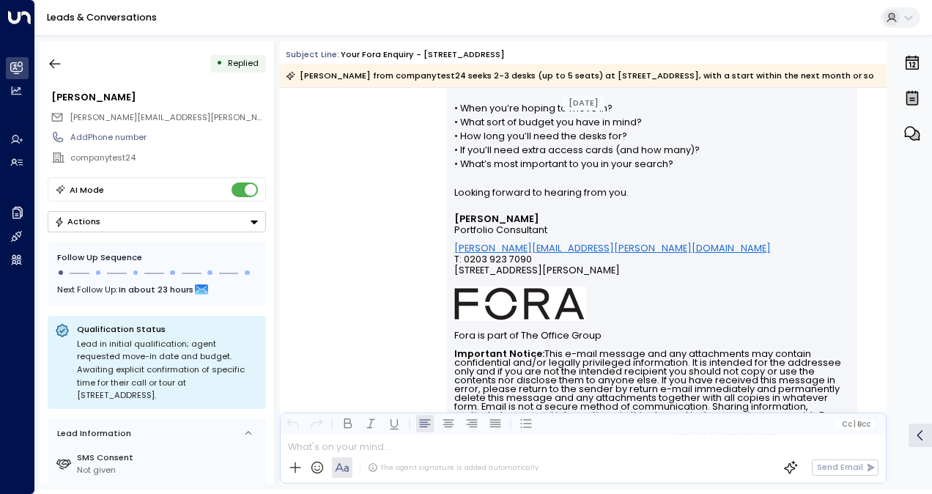
scroll to position [293, 0]
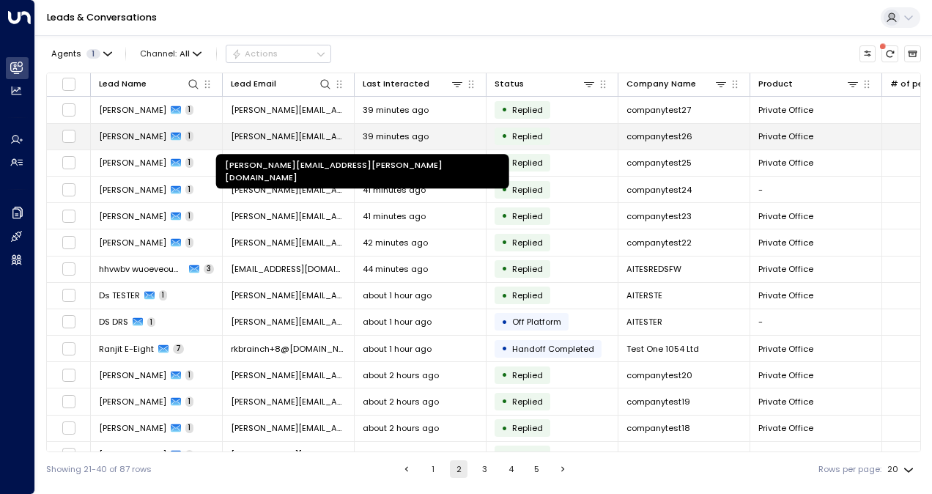
click at [260, 141] on span "[PERSON_NAME][EMAIL_ADDRESS][PERSON_NAME][DOMAIN_NAME]" at bounding box center [288, 136] width 115 height 12
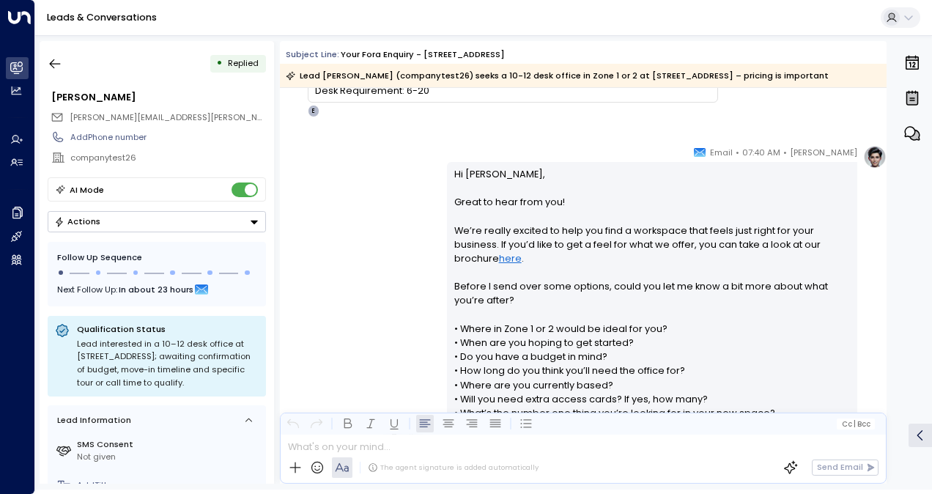
scroll to position [366, 0]
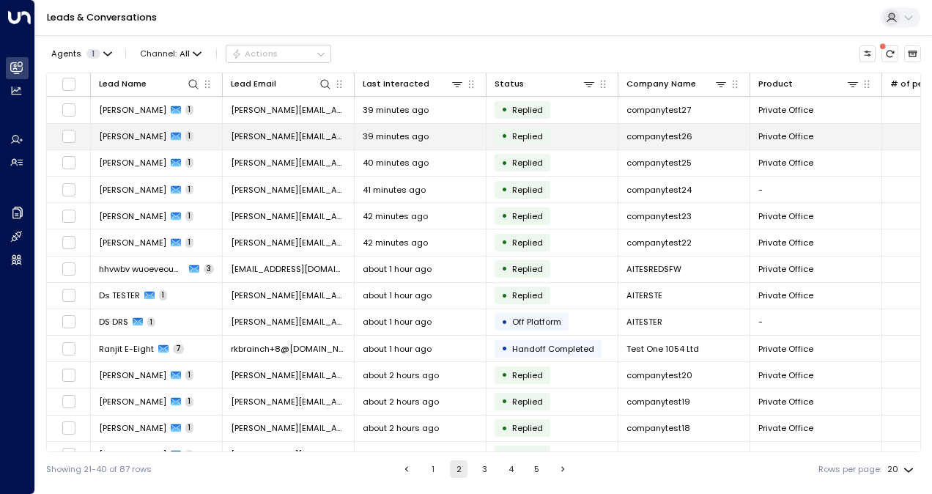
click at [260, 141] on span "[PERSON_NAME][EMAIL_ADDRESS][PERSON_NAME][DOMAIN_NAME]" at bounding box center [288, 136] width 115 height 12
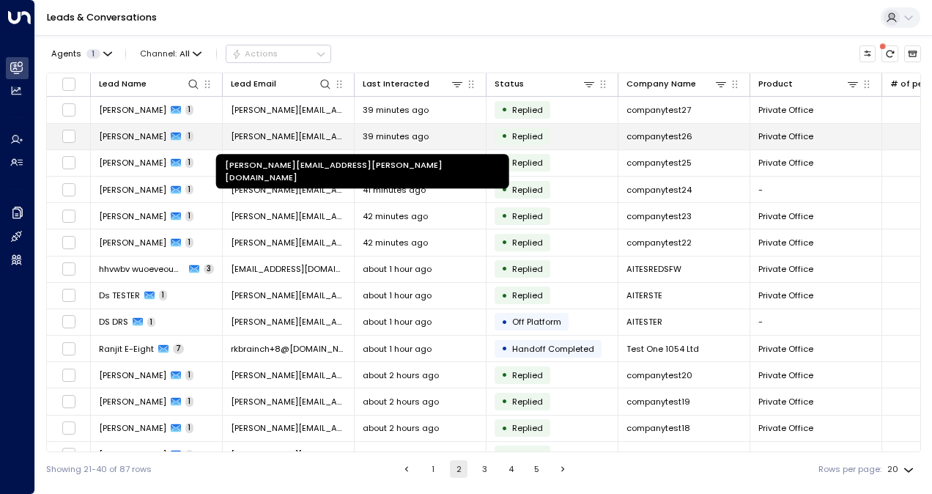
click at [293, 133] on span "[PERSON_NAME][EMAIL_ADDRESS][PERSON_NAME][DOMAIN_NAME]" at bounding box center [288, 136] width 115 height 12
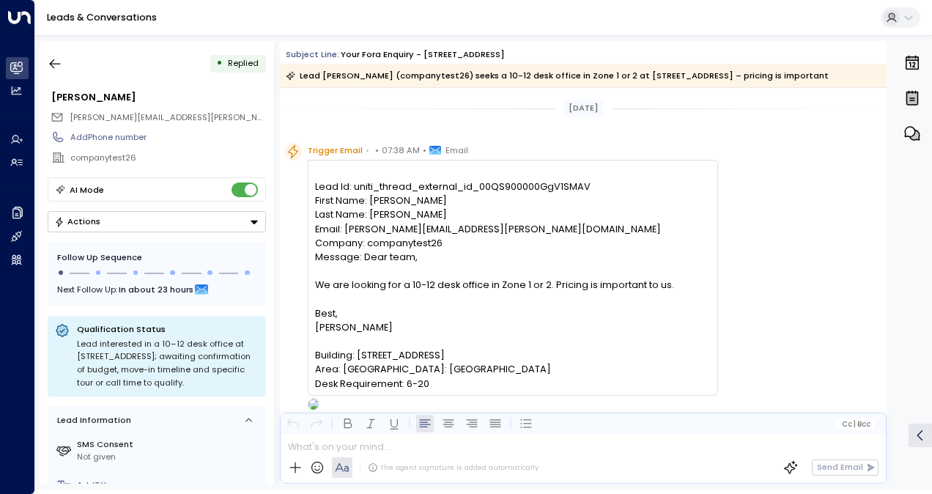
scroll to position [700, 0]
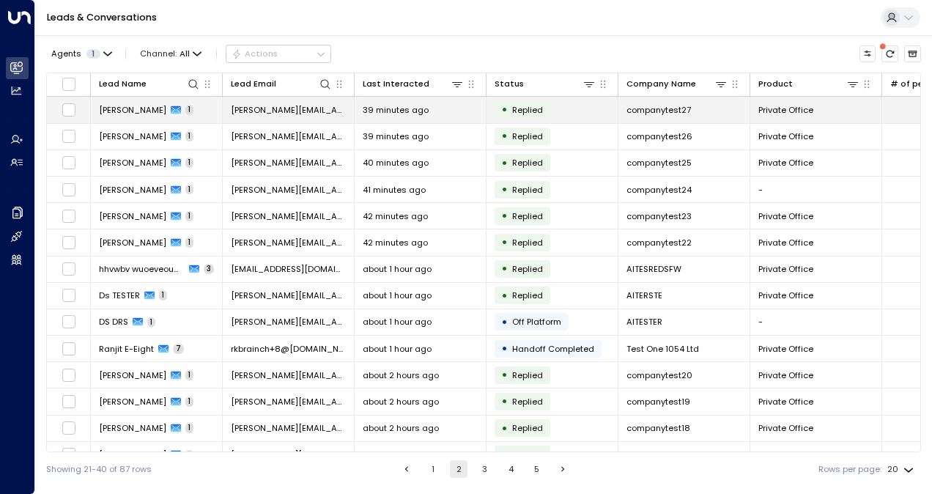
click at [300, 115] on span "[PERSON_NAME][EMAIL_ADDRESS][PERSON_NAME][DOMAIN_NAME]" at bounding box center [288, 110] width 115 height 12
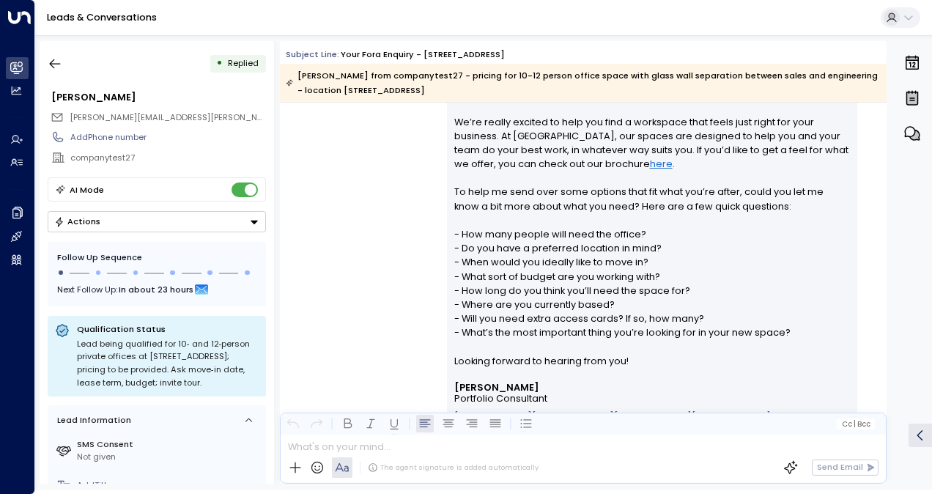
scroll to position [366, 0]
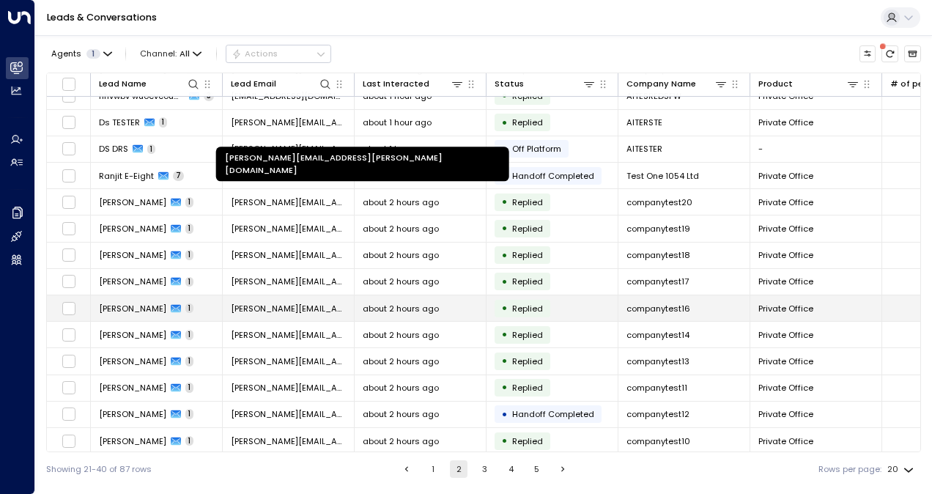
scroll to position [174, 0]
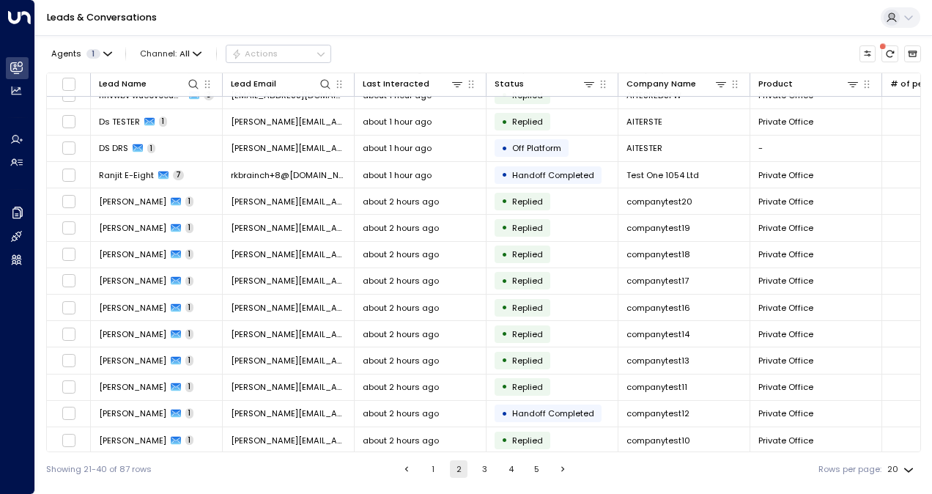
click at [438, 459] on div "Showing 21-40 of 87 rows 1 2 3 4 5 Rows per page: 20 **" at bounding box center [483, 469] width 875 height 34
click at [434, 468] on button "1" at bounding box center [433, 469] width 18 height 18
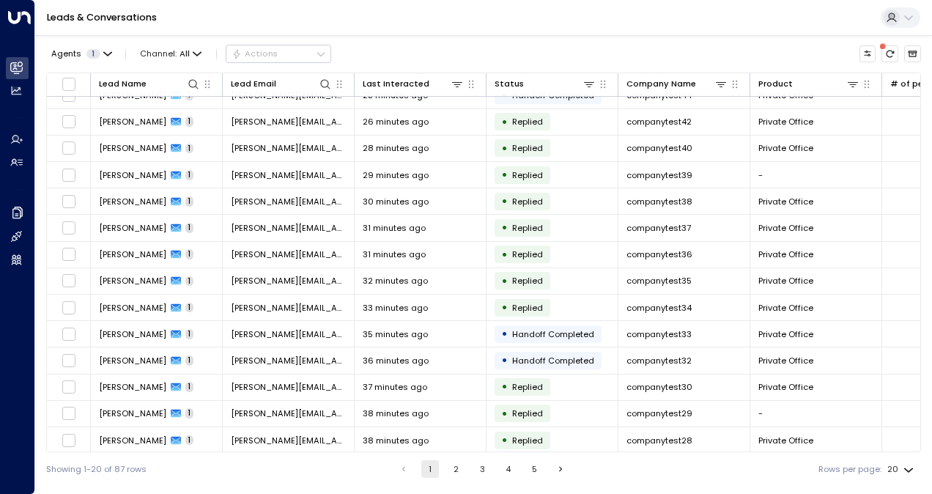
scroll to position [174, 0]
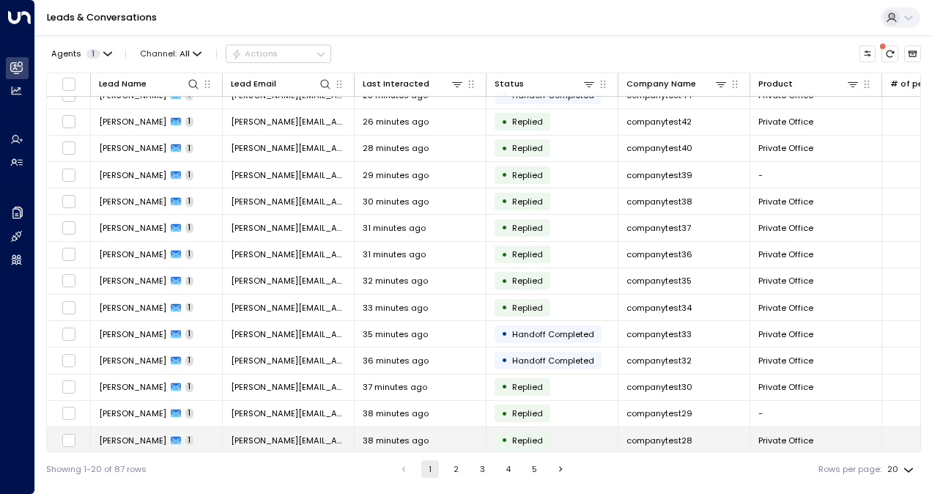
click at [328, 427] on td "[PERSON_NAME][EMAIL_ADDRESS][PERSON_NAME][DOMAIN_NAME]" at bounding box center [289, 440] width 132 height 26
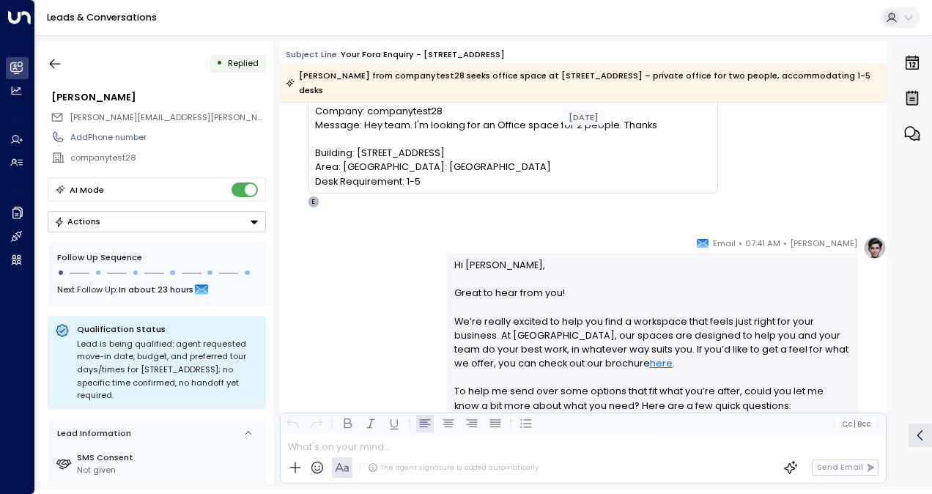
scroll to position [73, 0]
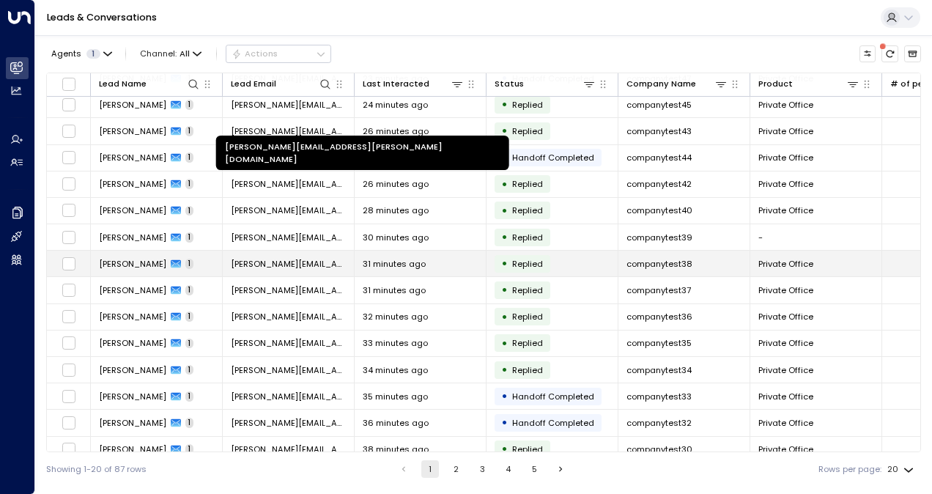
scroll to position [174, 0]
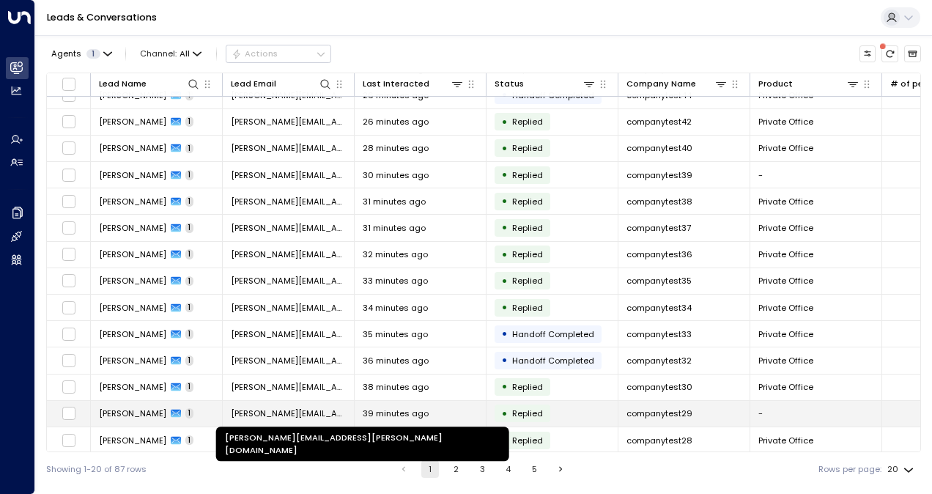
click at [314, 412] on span "[PERSON_NAME][EMAIL_ADDRESS][PERSON_NAME][DOMAIN_NAME]" at bounding box center [288, 413] width 115 height 12
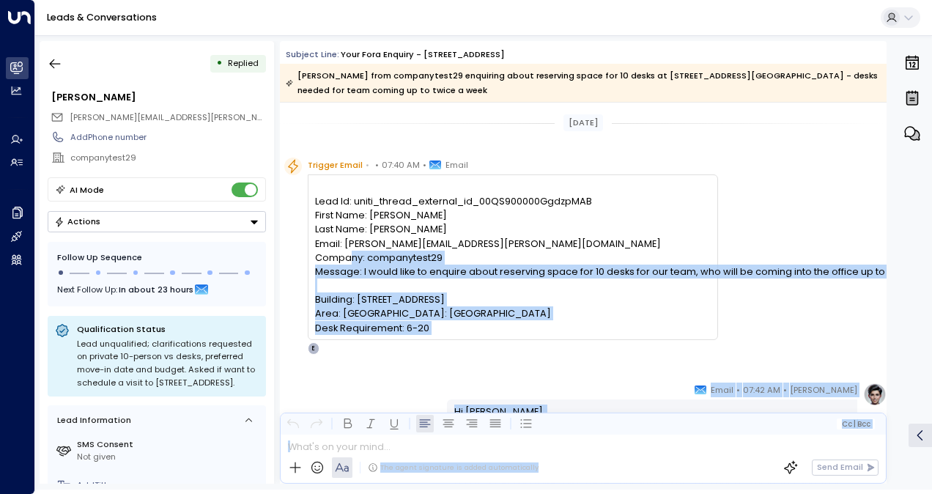
drag, startPoint x: 422, startPoint y: 274, endPoint x: 891, endPoint y: 283, distance: 469.1
click at [891, 283] on div "• Replied [PERSON_NAME] [PERSON_NAME][EMAIL_ADDRESS][PERSON_NAME][DOMAIN_NAME] …" at bounding box center [486, 262] width 893 height 443
drag, startPoint x: 891, startPoint y: 283, endPoint x: 860, endPoint y: 280, distance: 30.9
click at [860, 280] on div "Trigger Email • • 07:40 AM • Email Lead Id: uniti_thread_external_id_00QS900000…" at bounding box center [585, 256] width 602 height 197
click at [710, 264] on pre "Lead Id: uniti_thread_external_id_00QS900000GgdzpMAB First Name: [PERSON_NAME] …" at bounding box center [512, 264] width 395 height 141
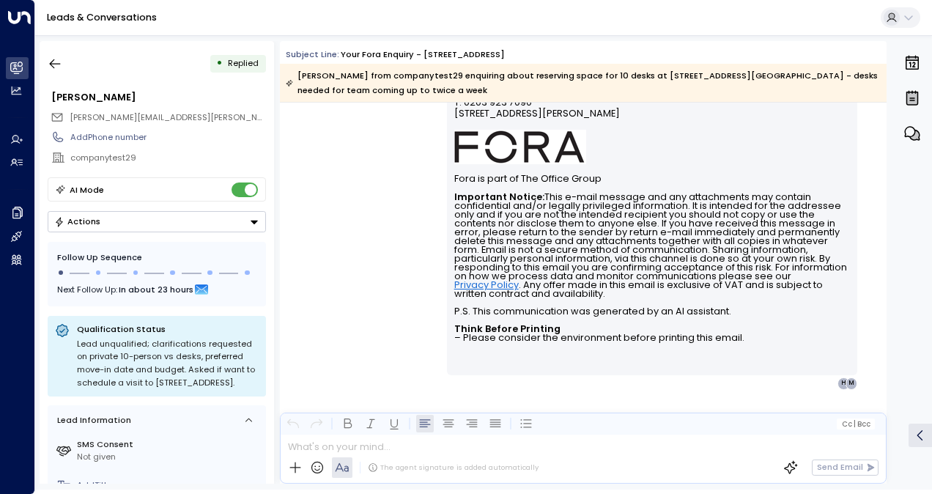
scroll to position [672, 0]
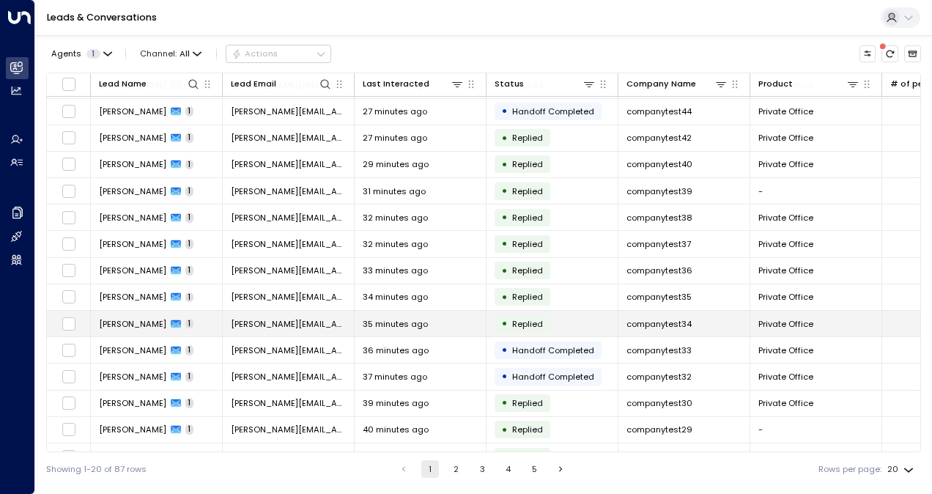
scroll to position [174, 0]
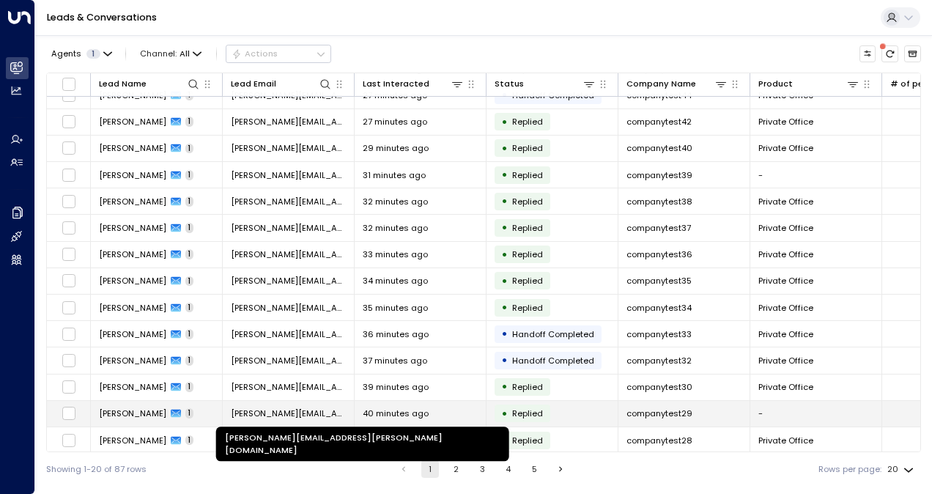
click at [309, 407] on span "[PERSON_NAME][EMAIL_ADDRESS][PERSON_NAME][DOMAIN_NAME]" at bounding box center [288, 413] width 115 height 12
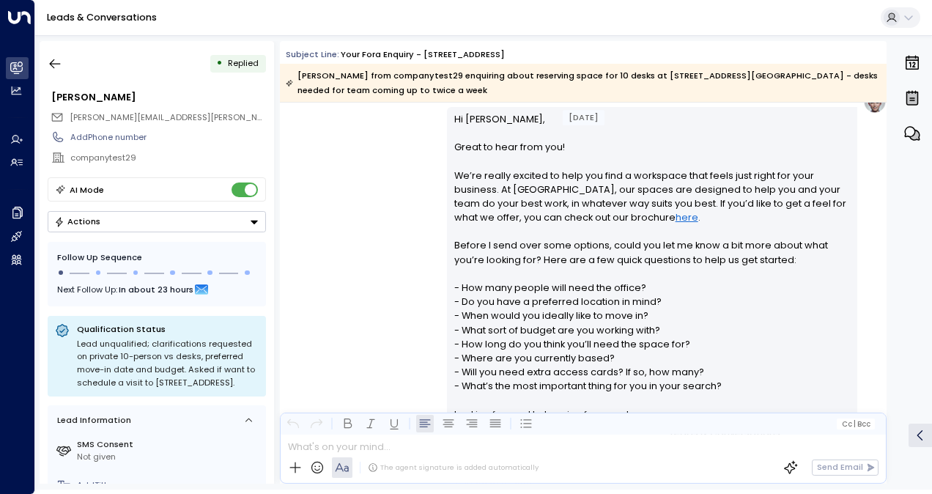
scroll to position [293, 0]
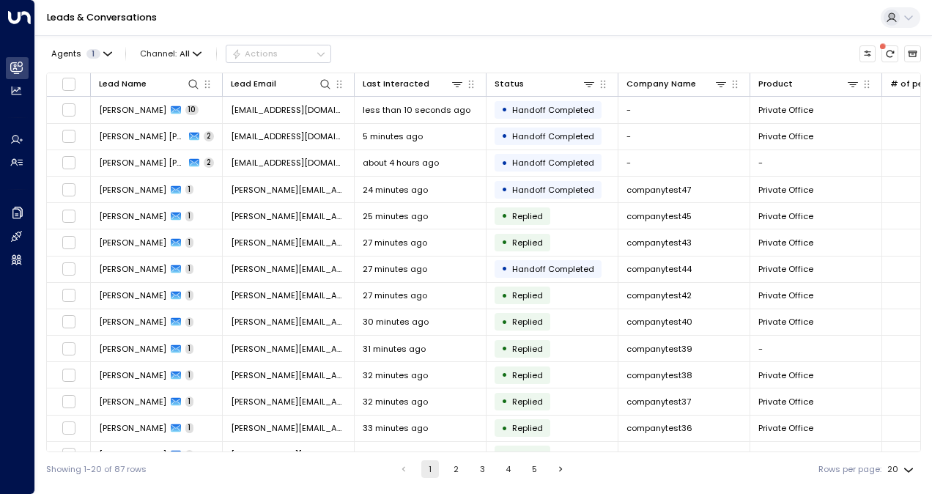
scroll to position [174, 0]
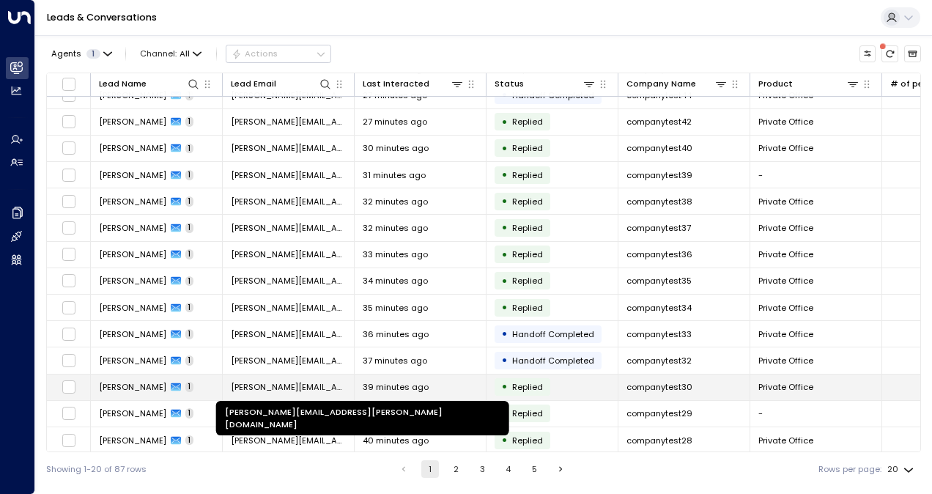
click at [292, 381] on span "[PERSON_NAME][EMAIL_ADDRESS][PERSON_NAME][DOMAIN_NAME]" at bounding box center [288, 387] width 115 height 12
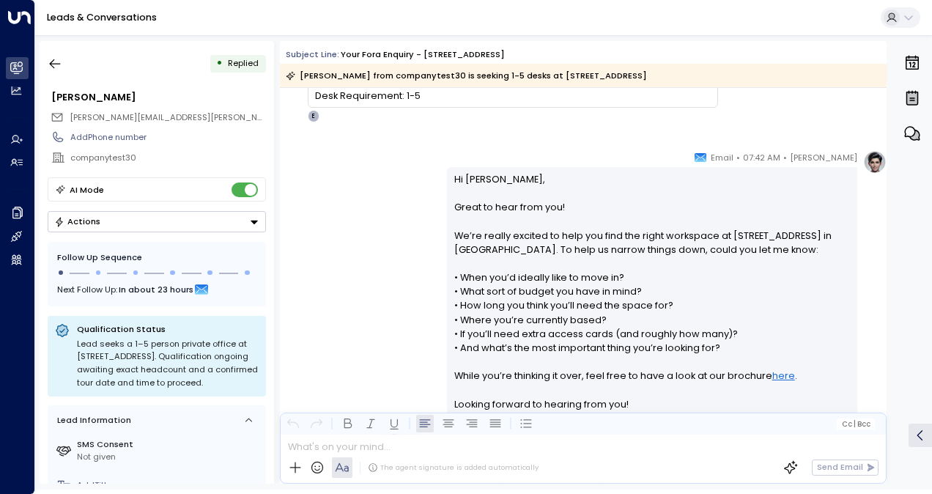
scroll to position [287, 0]
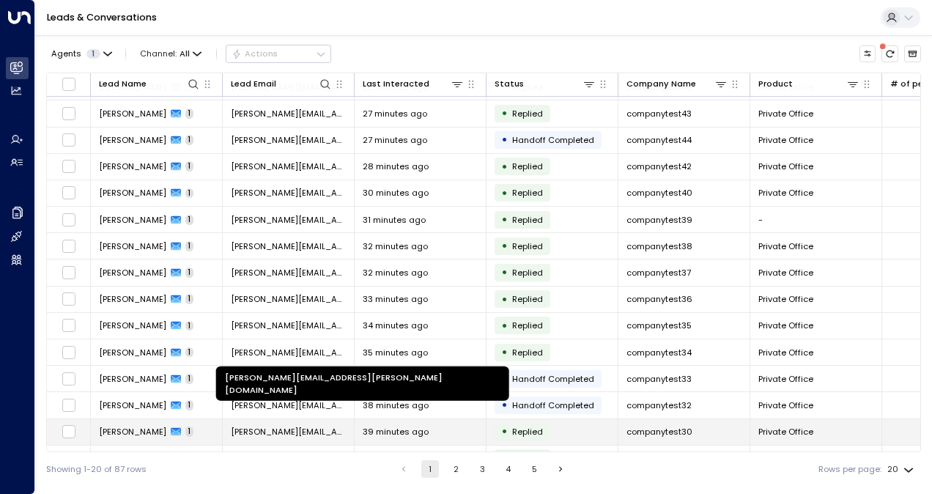
scroll to position [174, 0]
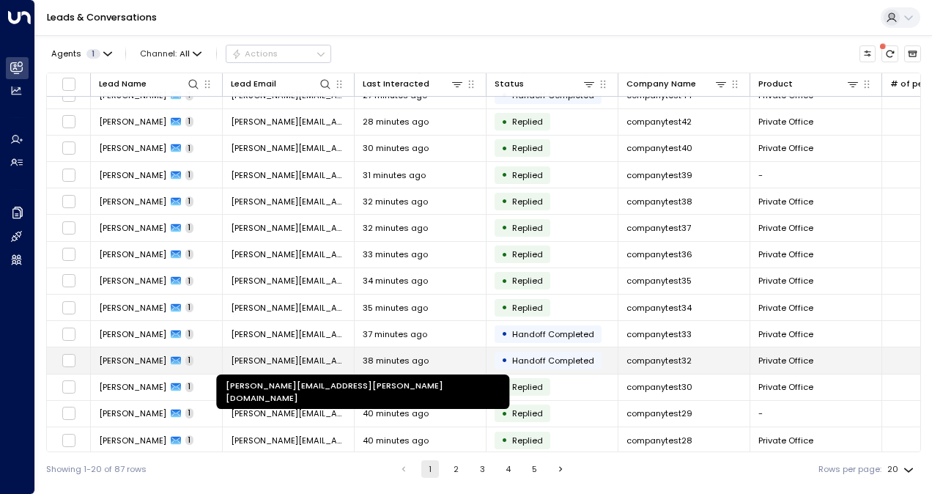
click at [317, 356] on span "[PERSON_NAME][EMAIL_ADDRESS][PERSON_NAME][DOMAIN_NAME]" at bounding box center [288, 361] width 115 height 12
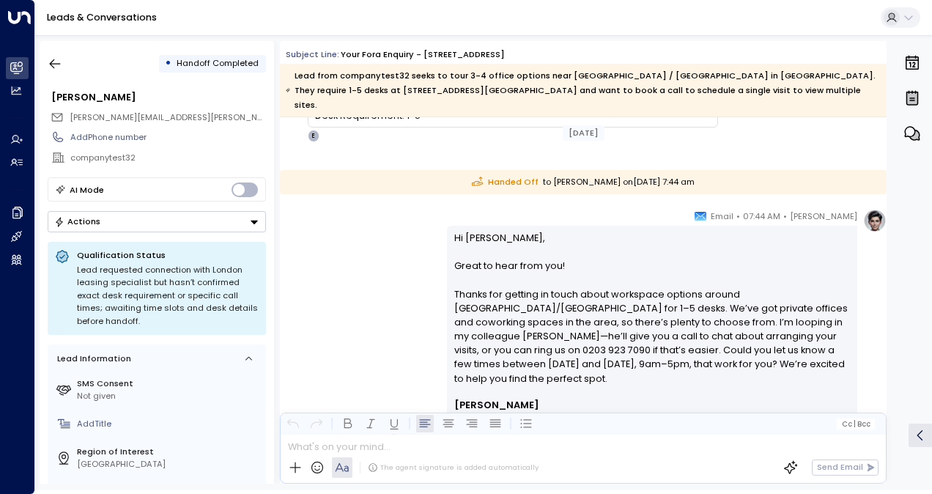
scroll to position [230, 0]
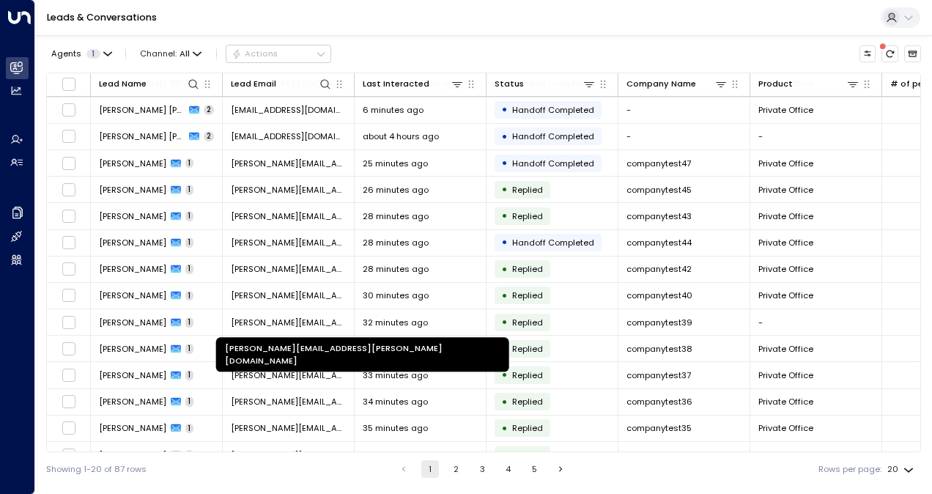
scroll to position [174, 0]
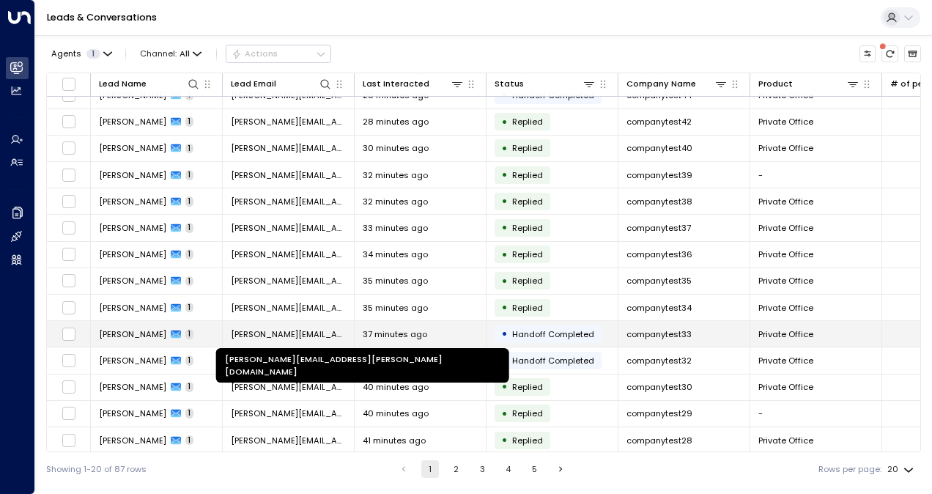
click at [300, 331] on span "[PERSON_NAME][EMAIL_ADDRESS][PERSON_NAME][DOMAIN_NAME]" at bounding box center [288, 334] width 115 height 12
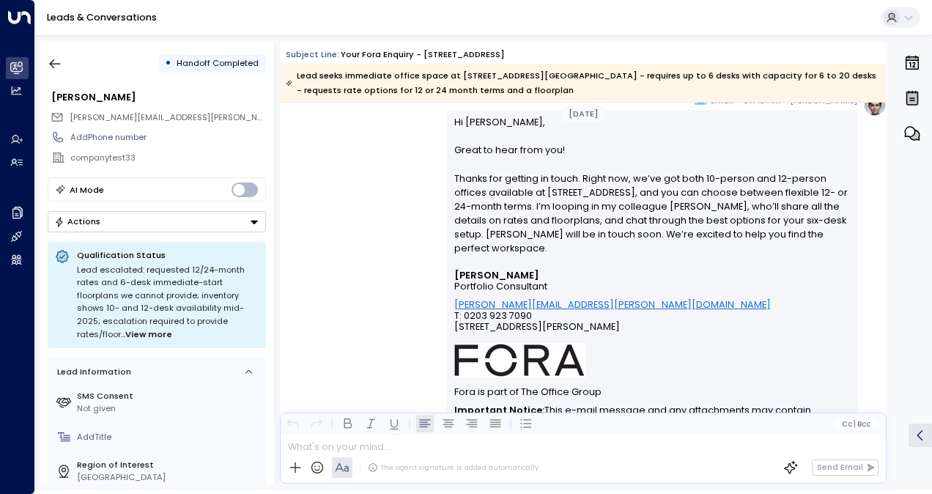
scroll to position [374, 0]
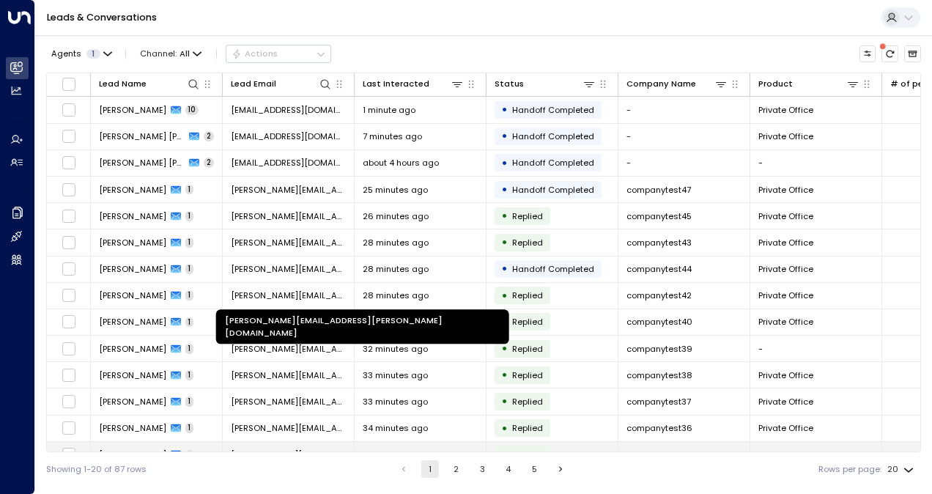
scroll to position [174, 0]
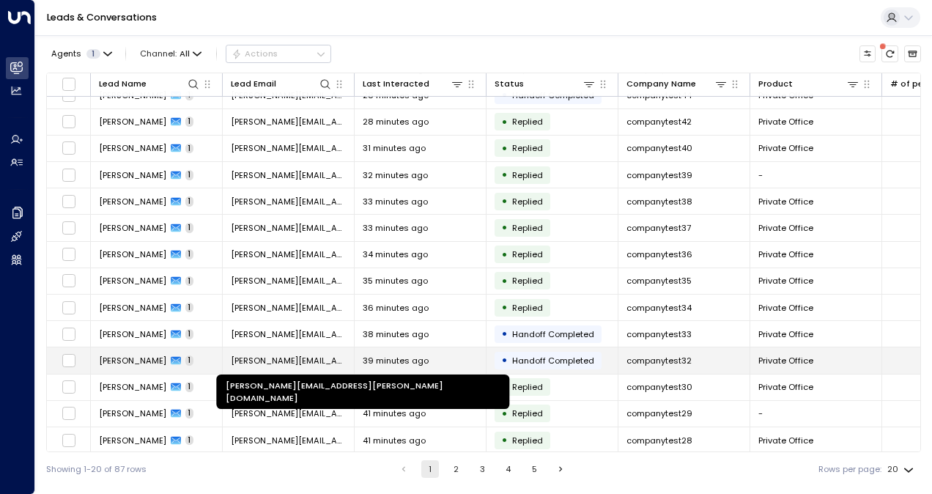
click at [296, 355] on span "[PERSON_NAME][EMAIL_ADDRESS][PERSON_NAME][DOMAIN_NAME]" at bounding box center [288, 361] width 115 height 12
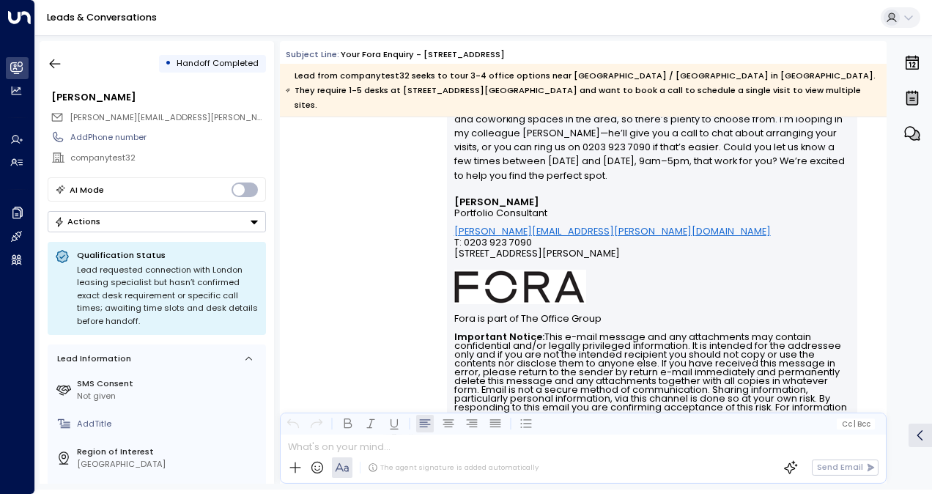
scroll to position [545, 0]
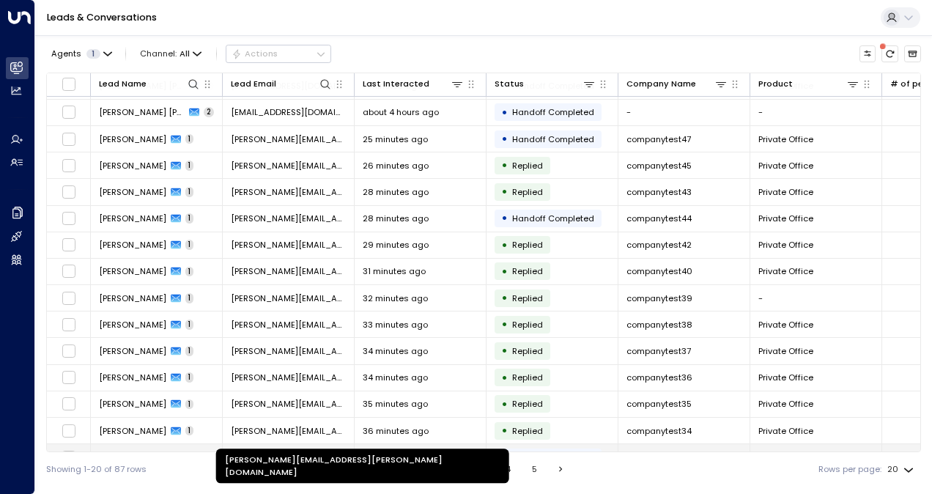
scroll to position [73, 0]
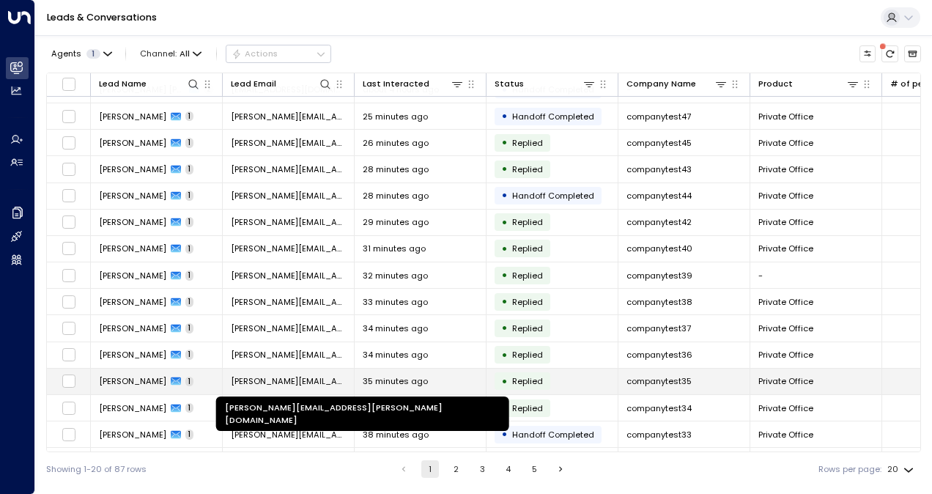
click at [281, 383] on span "[PERSON_NAME][EMAIL_ADDRESS][PERSON_NAME][DOMAIN_NAME]" at bounding box center [288, 381] width 115 height 12
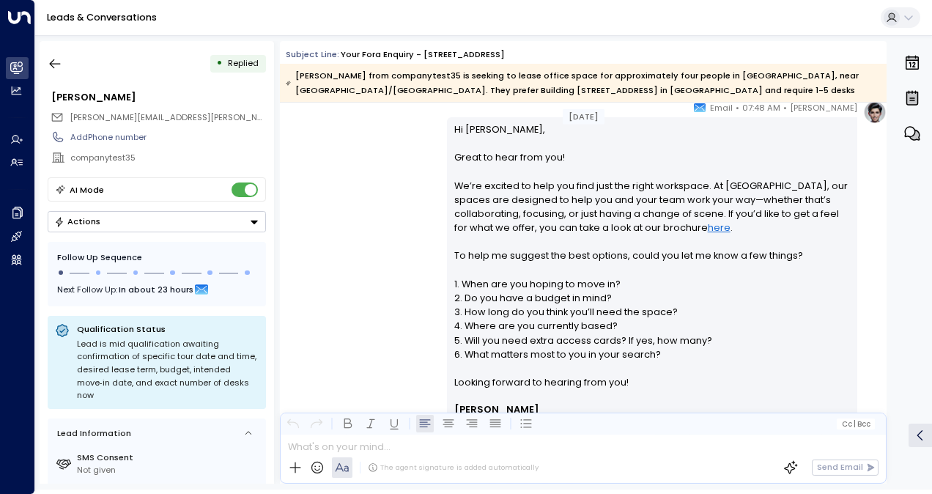
scroll to position [314, 0]
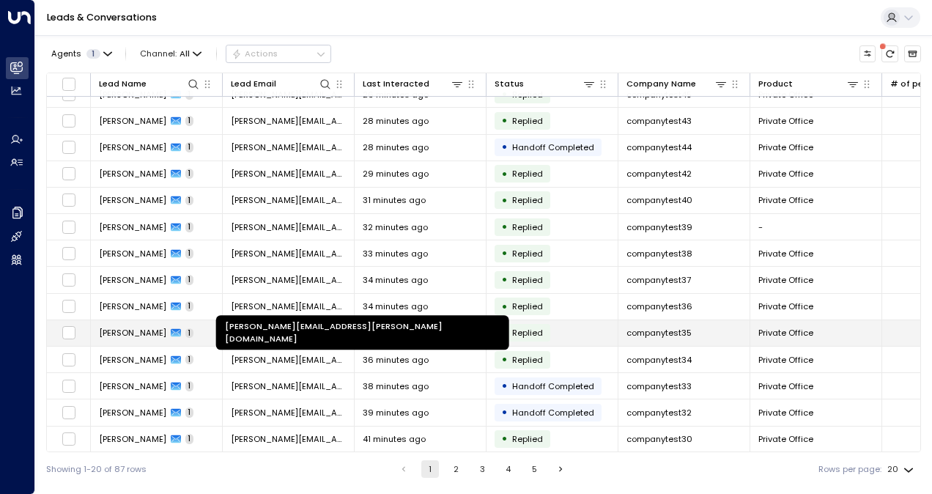
scroll to position [100, 0]
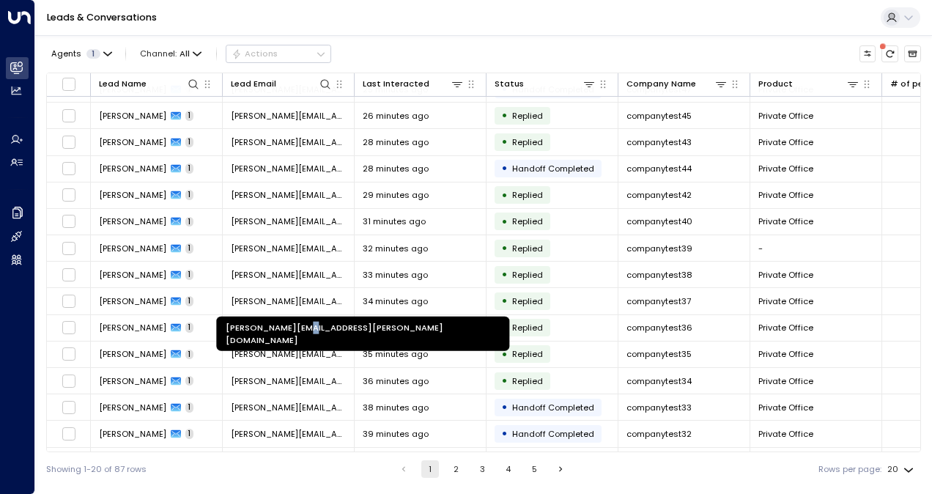
click at [300, 320] on div "[PERSON_NAME][EMAIL_ADDRESS][PERSON_NAME][DOMAIN_NAME]" at bounding box center [362, 334] width 293 height 34
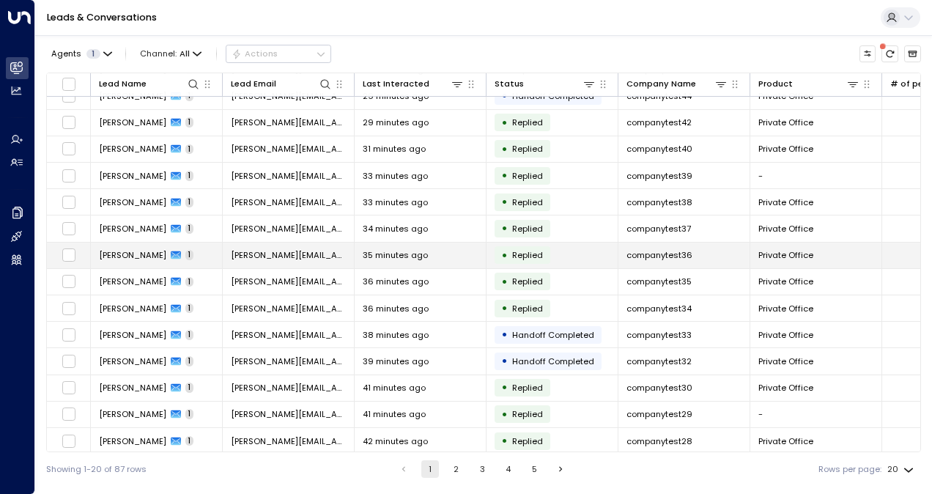
scroll to position [174, 0]
click at [309, 252] on span "[PERSON_NAME][EMAIL_ADDRESS][PERSON_NAME]." at bounding box center [288, 254] width 115 height 12
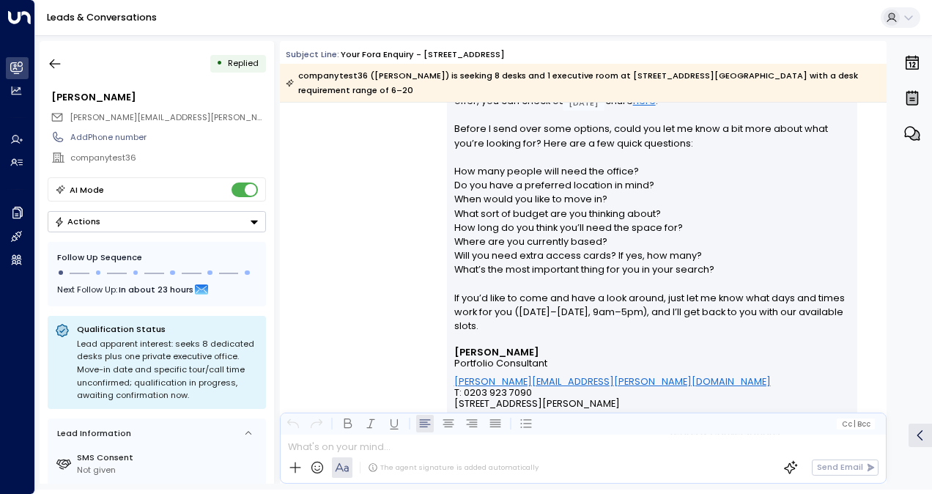
scroll to position [366, 0]
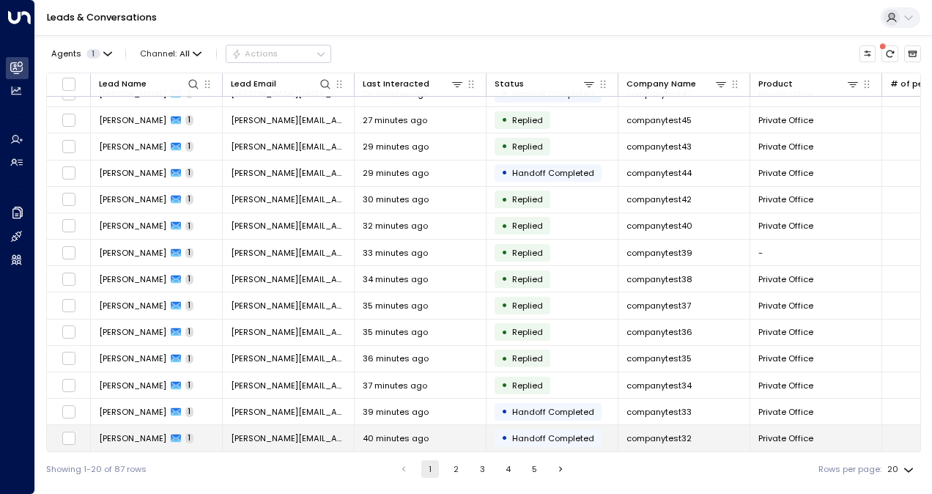
scroll to position [147, 0]
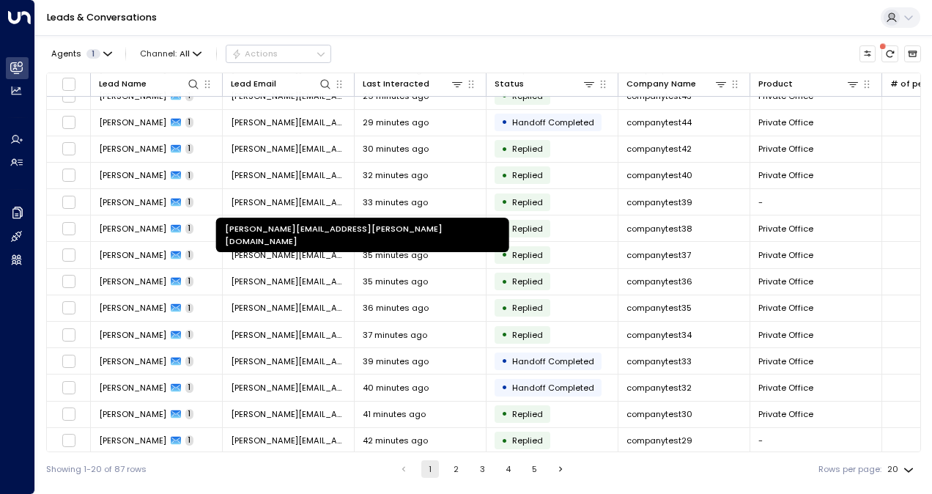
click at [308, 218] on div "[PERSON_NAME][EMAIL_ADDRESS][PERSON_NAME][DOMAIN_NAME]" at bounding box center [362, 235] width 293 height 34
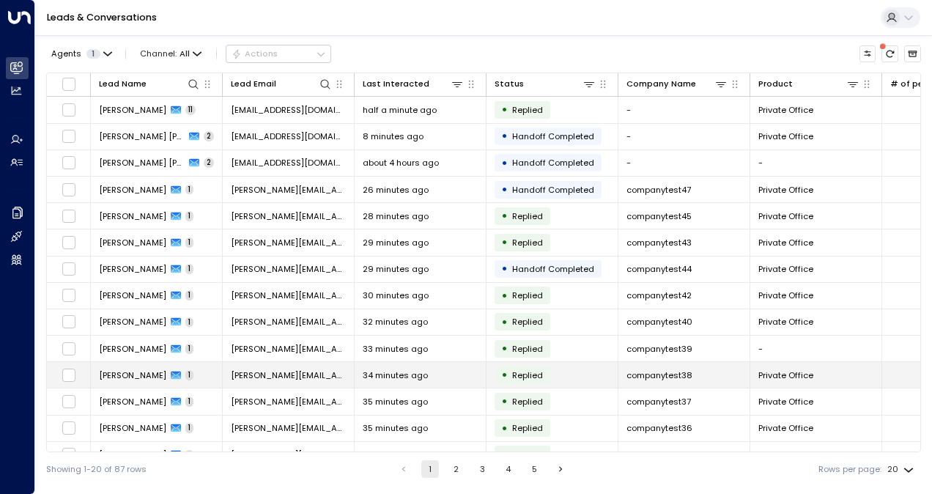
click at [252, 371] on span "[PERSON_NAME][EMAIL_ADDRESS][PERSON_NAME]." at bounding box center [288, 375] width 115 height 12
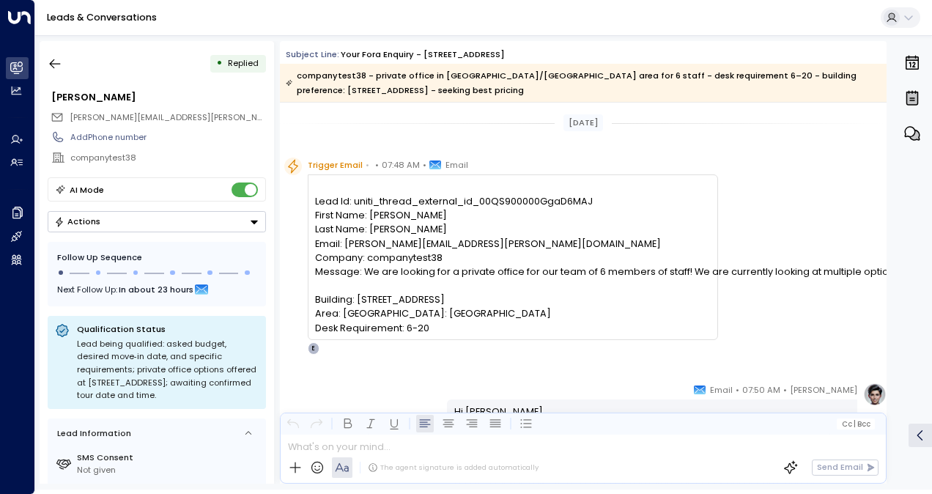
click at [519, 300] on pre "Lead Id: uniti_thread_external_id_00QS900000GgaD6MAJ First Name: [PERSON_NAME] …" at bounding box center [512, 264] width 395 height 141
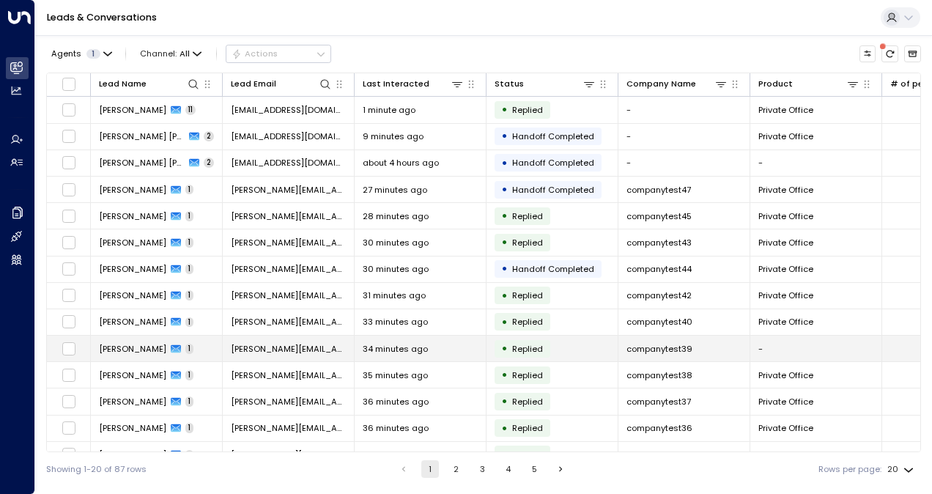
click at [298, 348] on span "[PERSON_NAME][EMAIL_ADDRESS][PERSON_NAME][DOMAIN_NAME]" at bounding box center [288, 349] width 115 height 12
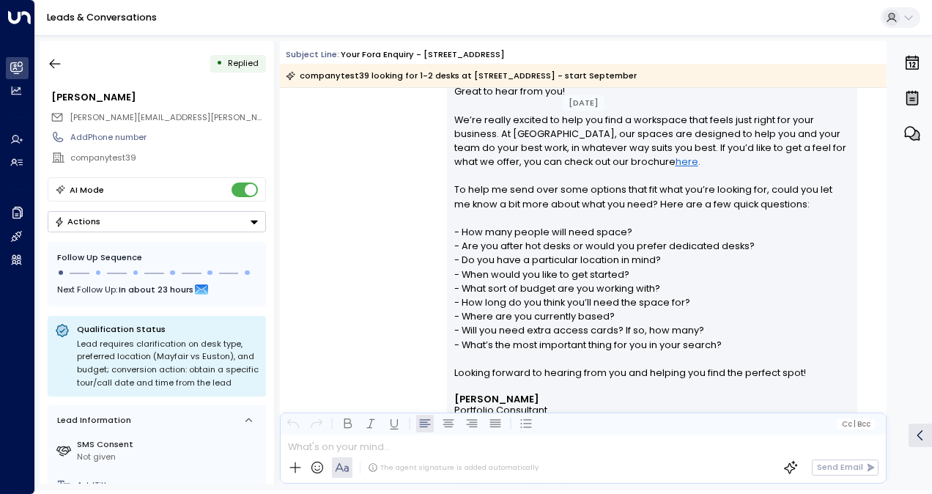
scroll to position [366, 0]
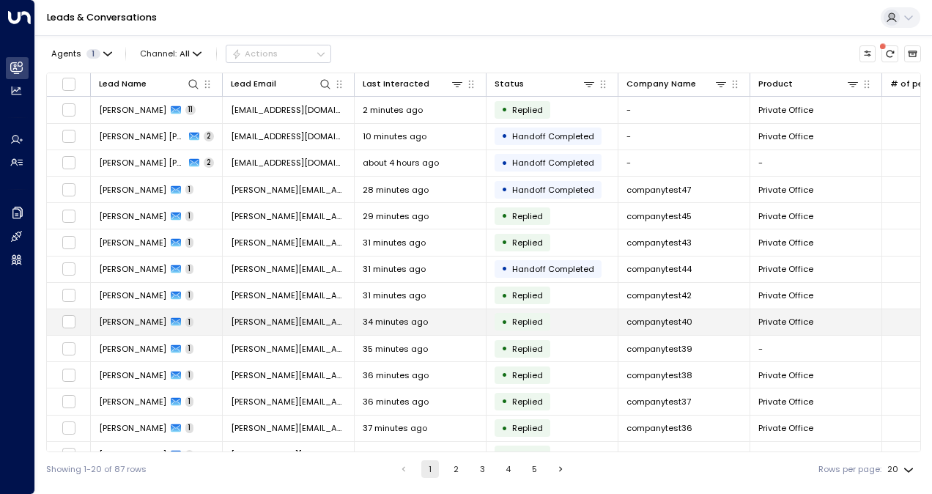
click at [270, 324] on span "[PERSON_NAME][EMAIL_ADDRESS][PERSON_NAME][DOMAIN_NAME]" at bounding box center [288, 322] width 115 height 12
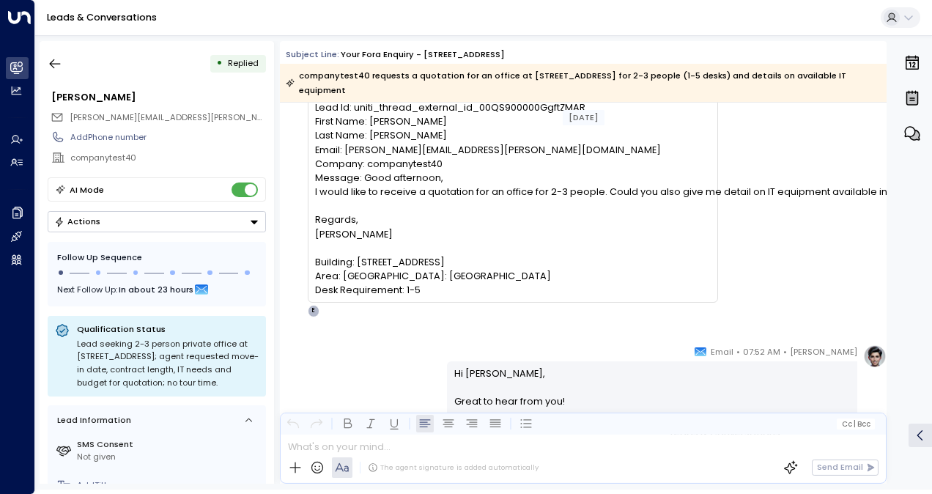
scroll to position [73, 0]
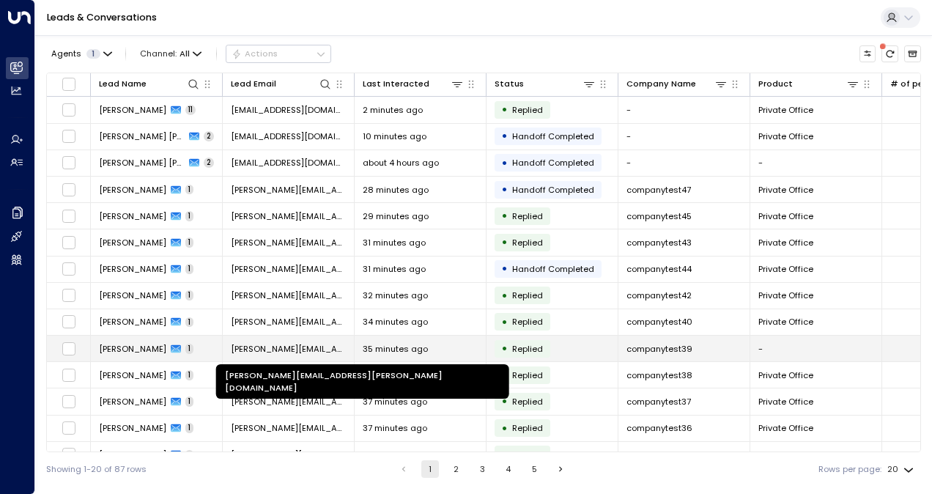
click at [293, 347] on span "[PERSON_NAME][EMAIL_ADDRESS][PERSON_NAME][DOMAIN_NAME]" at bounding box center [288, 349] width 115 height 12
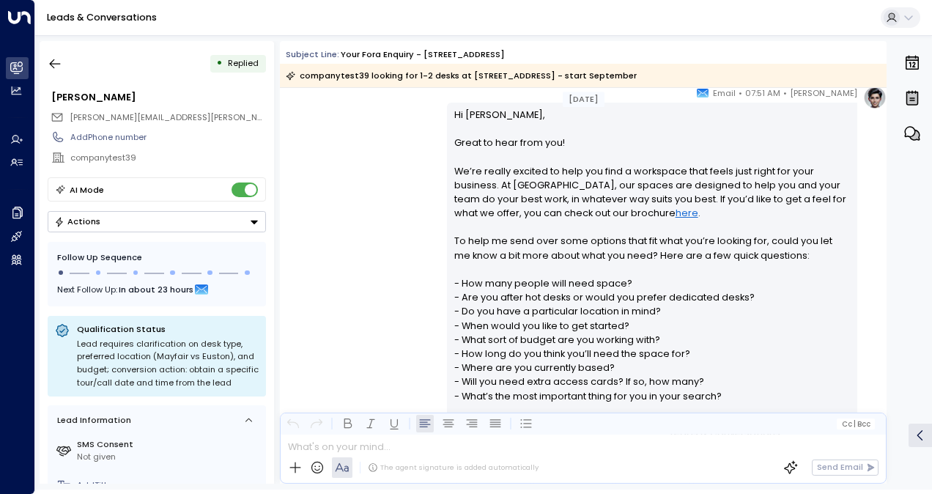
scroll to position [366, 0]
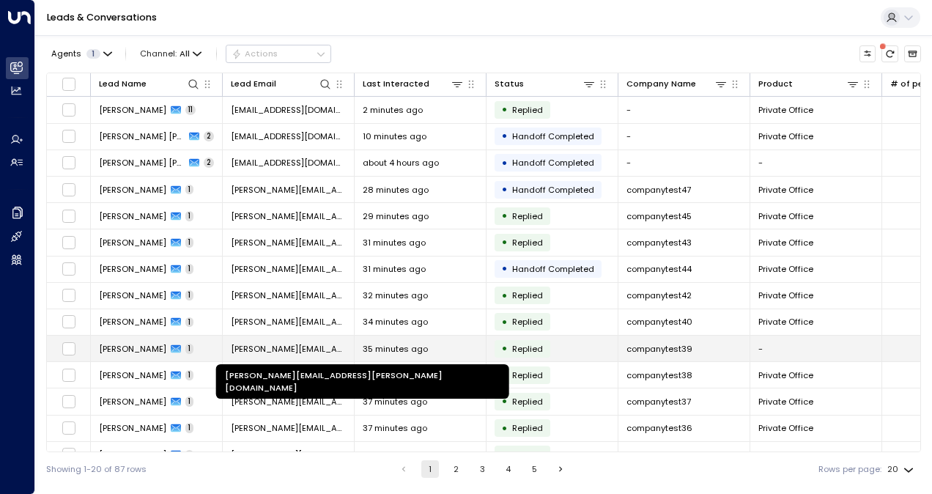
click at [259, 344] on span "[PERSON_NAME][EMAIL_ADDRESS][PERSON_NAME][DOMAIN_NAME]" at bounding box center [288, 349] width 115 height 12
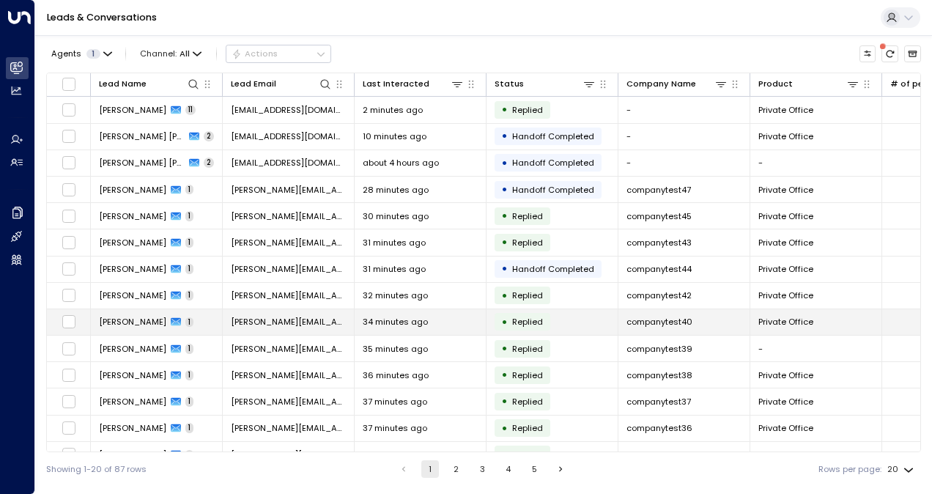
click at [305, 317] on span "[PERSON_NAME][EMAIL_ADDRESS][PERSON_NAME][DOMAIN_NAME]" at bounding box center [288, 322] width 115 height 12
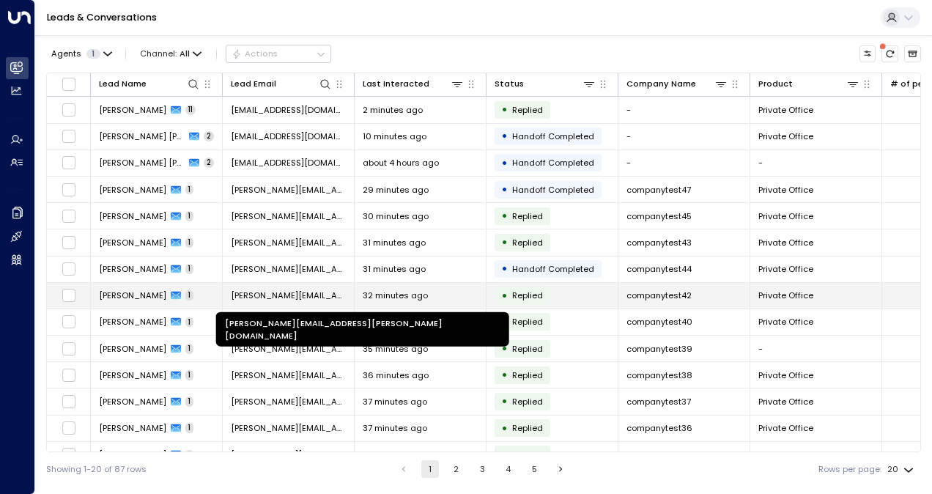
click at [295, 291] on span "[PERSON_NAME][EMAIL_ADDRESS][PERSON_NAME][DOMAIN_NAME]" at bounding box center [288, 295] width 115 height 12
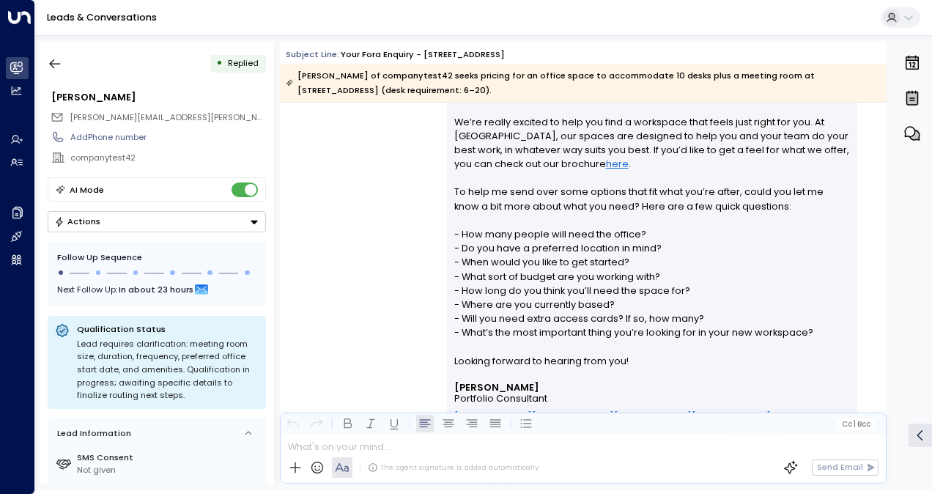
scroll to position [486, 0]
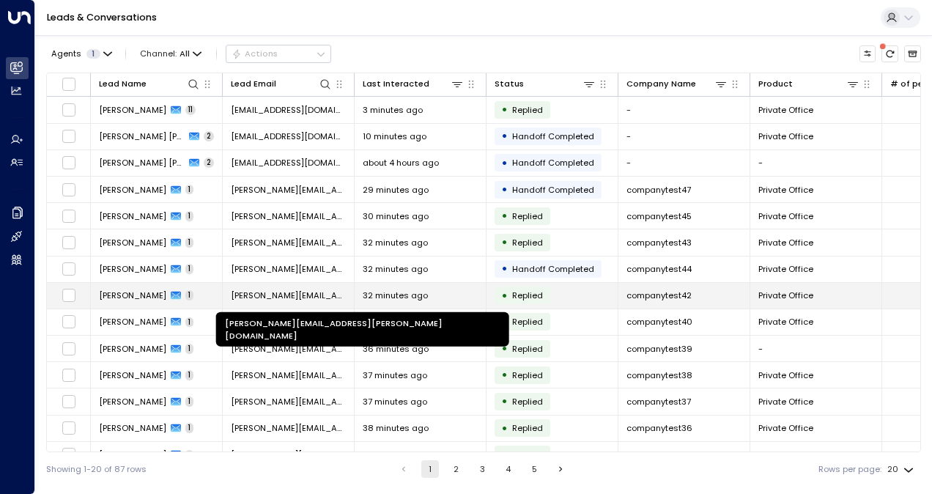
click at [305, 296] on span "[PERSON_NAME][EMAIL_ADDRESS][PERSON_NAME][DOMAIN_NAME]" at bounding box center [288, 295] width 115 height 12
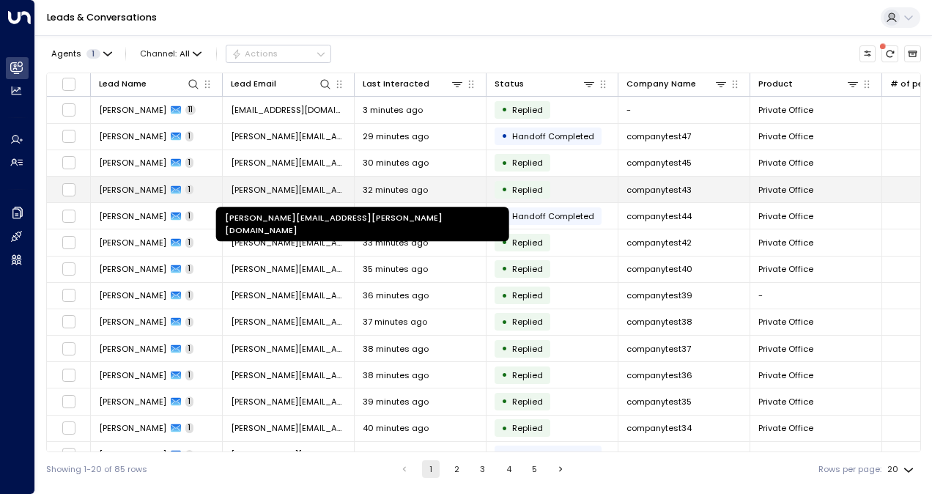
click at [302, 193] on span "[PERSON_NAME][EMAIL_ADDRESS][PERSON_NAME][DOMAIN_NAME]" at bounding box center [288, 190] width 115 height 12
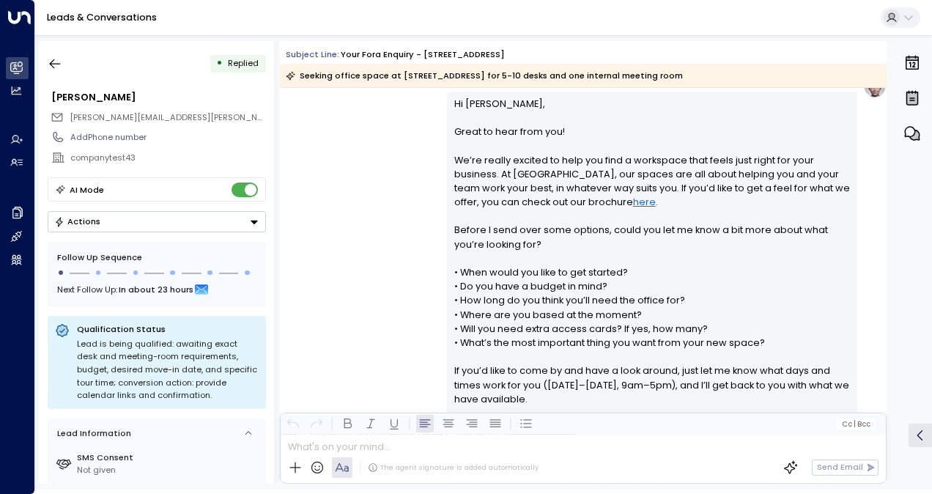
scroll to position [311, 0]
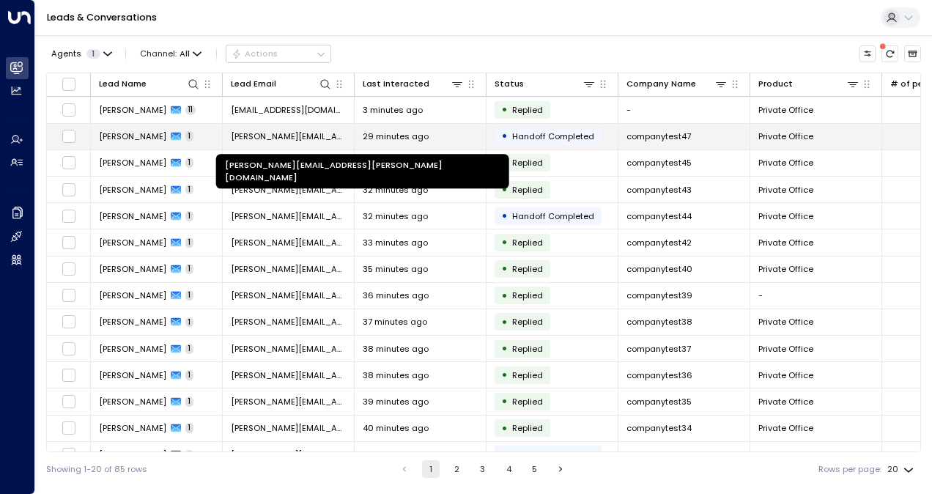
click at [292, 140] on span "[PERSON_NAME][EMAIL_ADDRESS][PERSON_NAME][DOMAIN_NAME]" at bounding box center [288, 136] width 115 height 12
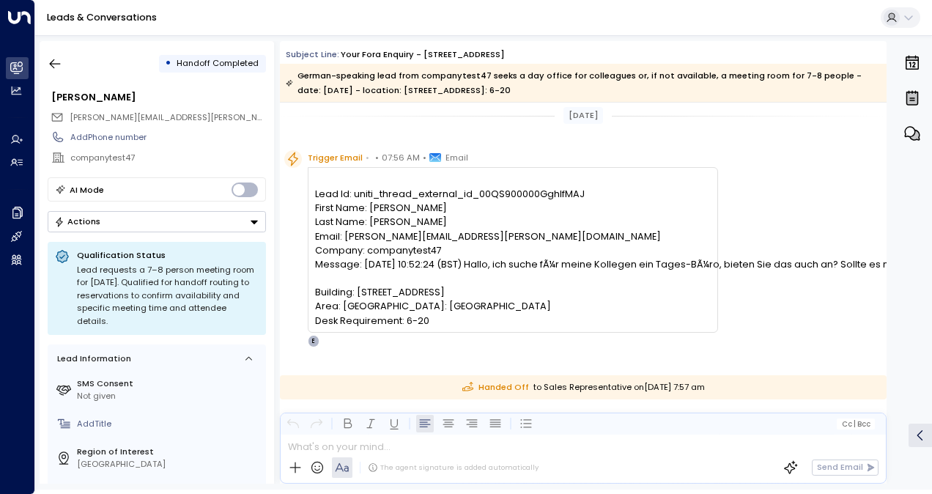
scroll to position [300, 0]
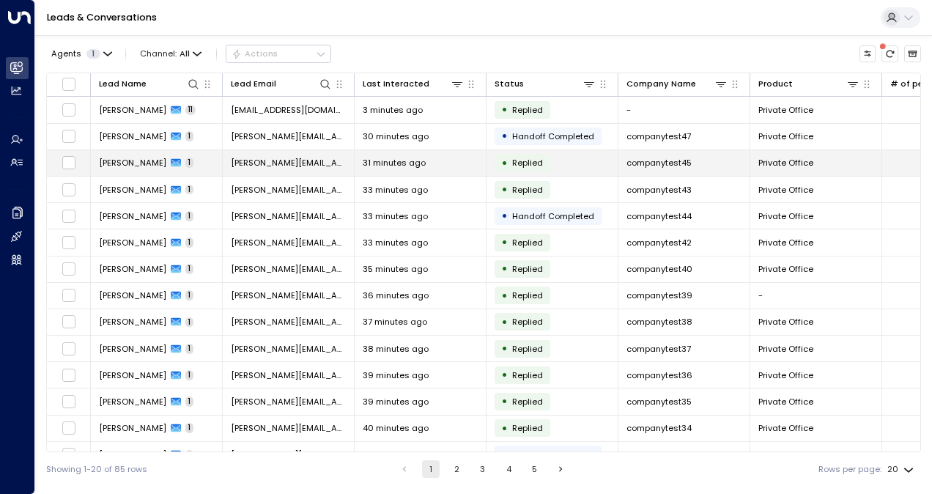
click at [287, 152] on td "[PERSON_NAME][EMAIL_ADDRESS][PERSON_NAME][DOMAIN_NAME]" at bounding box center [289, 163] width 132 height 26
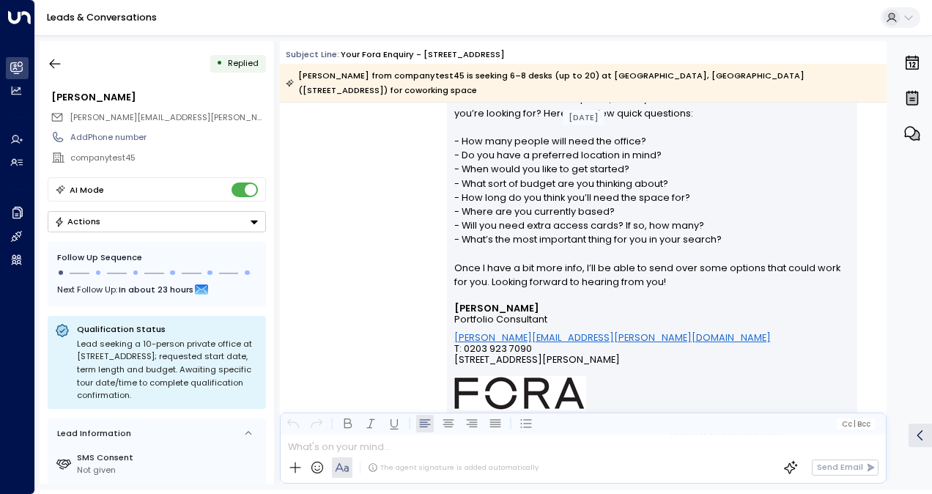
scroll to position [440, 0]
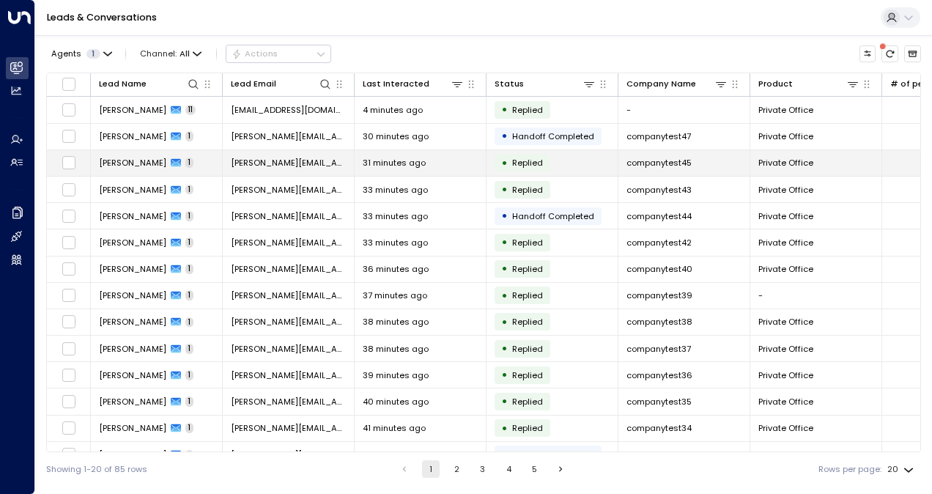
click at [268, 154] on td "[PERSON_NAME][EMAIL_ADDRESS][PERSON_NAME][DOMAIN_NAME]" at bounding box center [289, 163] width 132 height 26
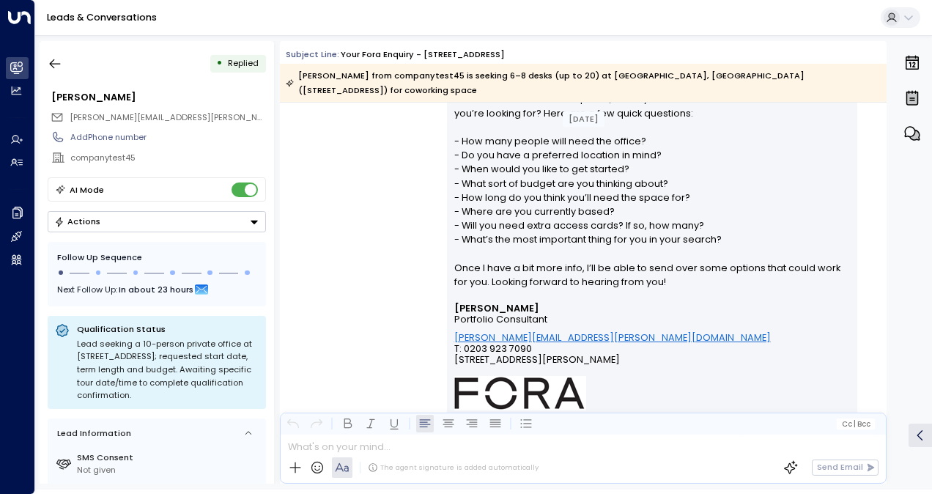
scroll to position [440, 0]
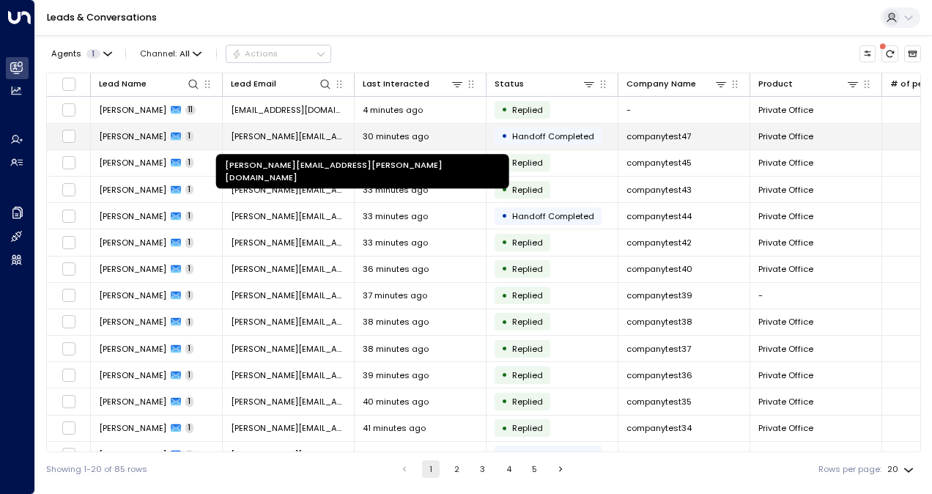
click at [281, 141] on span "[PERSON_NAME][EMAIL_ADDRESS][PERSON_NAME][DOMAIN_NAME]" at bounding box center [288, 136] width 115 height 12
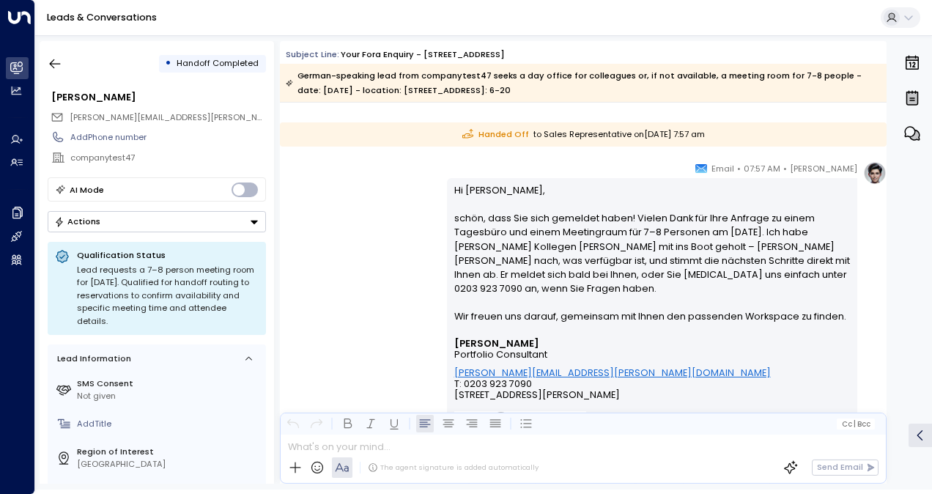
scroll to position [29, 0]
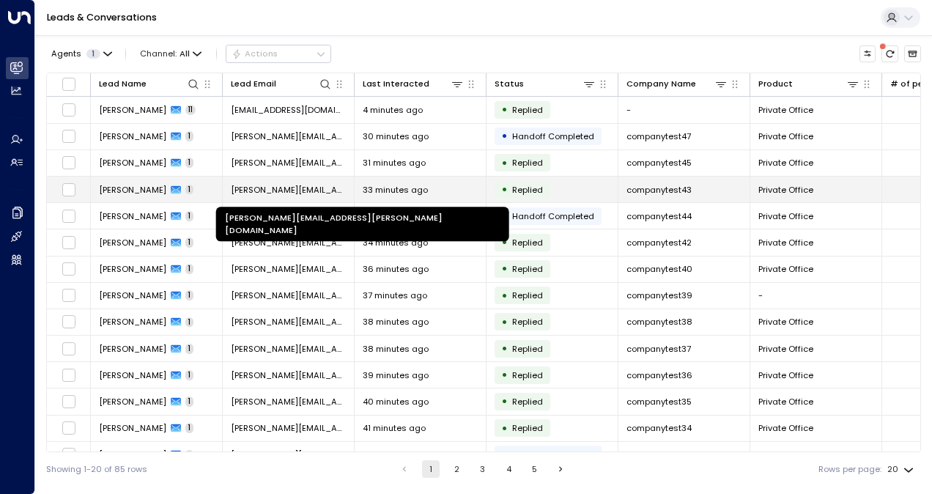
click at [303, 191] on span "[PERSON_NAME][EMAIL_ADDRESS][PERSON_NAME][DOMAIN_NAME]" at bounding box center [288, 190] width 115 height 12
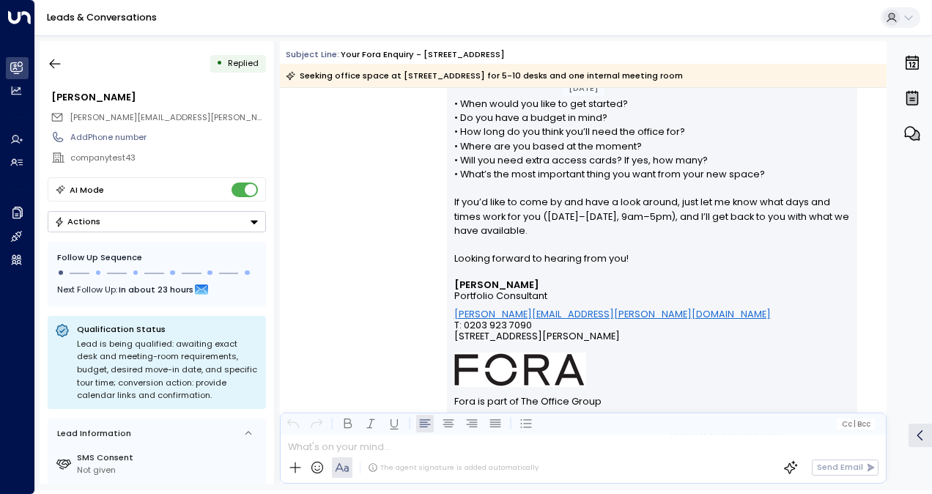
scroll to position [172, 0]
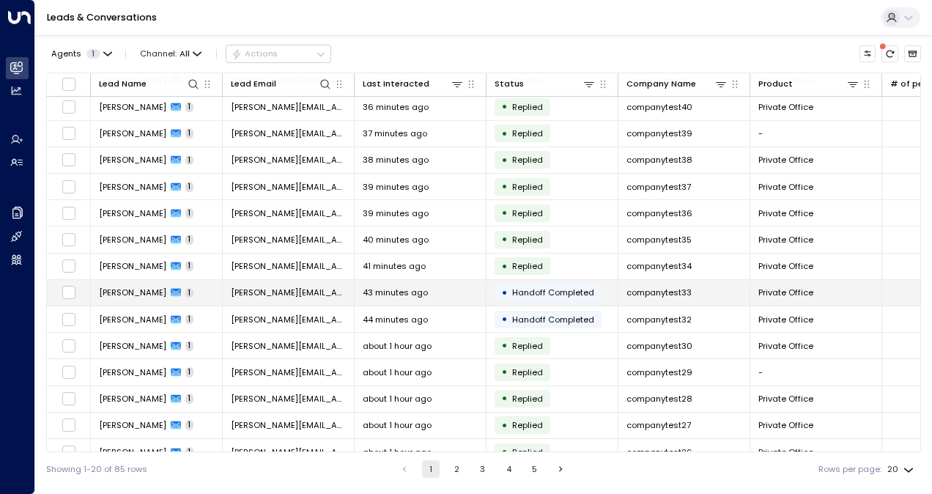
scroll to position [174, 0]
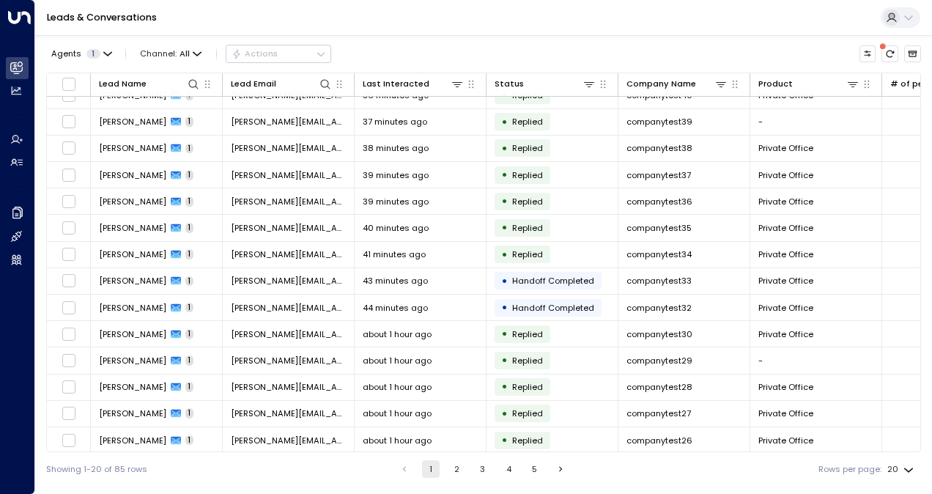
click at [459, 458] on div "Showing 1-20 of 85 rows 1 2 3 4 5 Rows per page: 20 **" at bounding box center [483, 469] width 875 height 34
click at [459, 465] on button "2" at bounding box center [457, 469] width 18 height 18
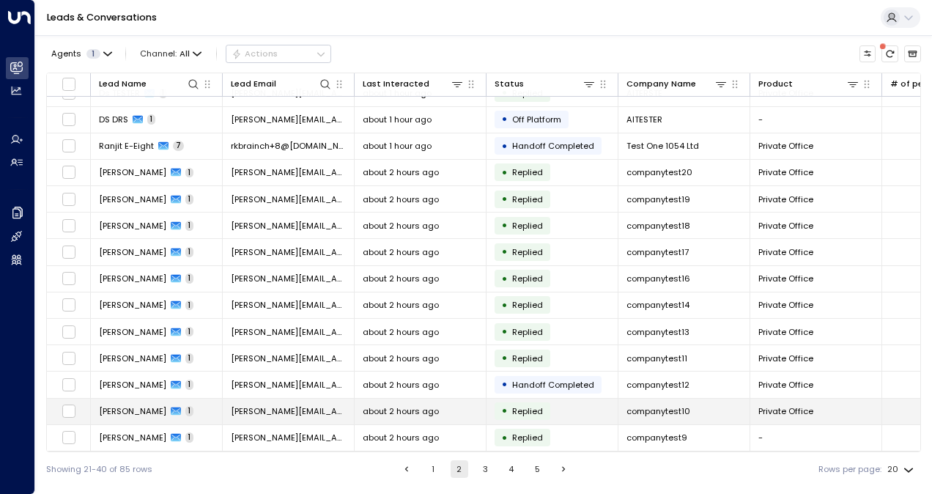
scroll to position [174, 0]
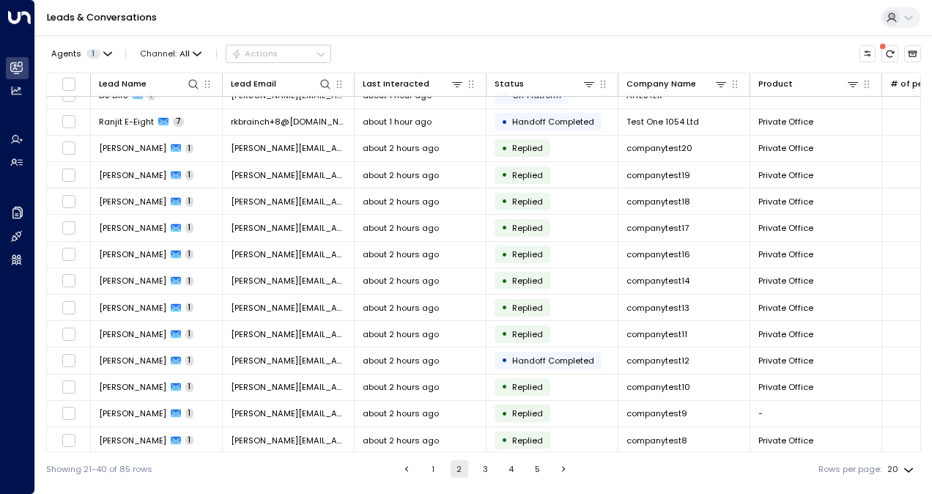
click at [476, 468] on button "3" at bounding box center [485, 469] width 18 height 18
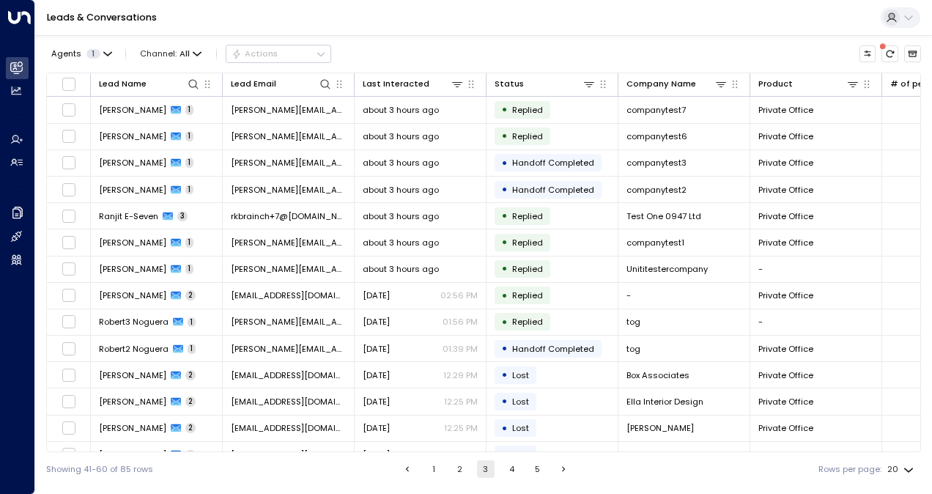
drag, startPoint x: 451, startPoint y: 466, endPoint x: 449, endPoint y: 455, distance: 11.1
click at [451, 466] on button "2" at bounding box center [460, 469] width 18 height 18
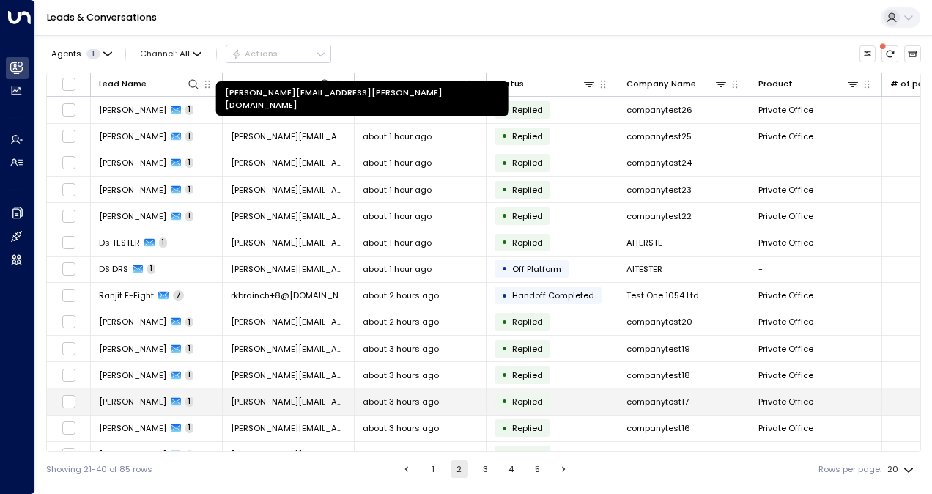
scroll to position [174, 0]
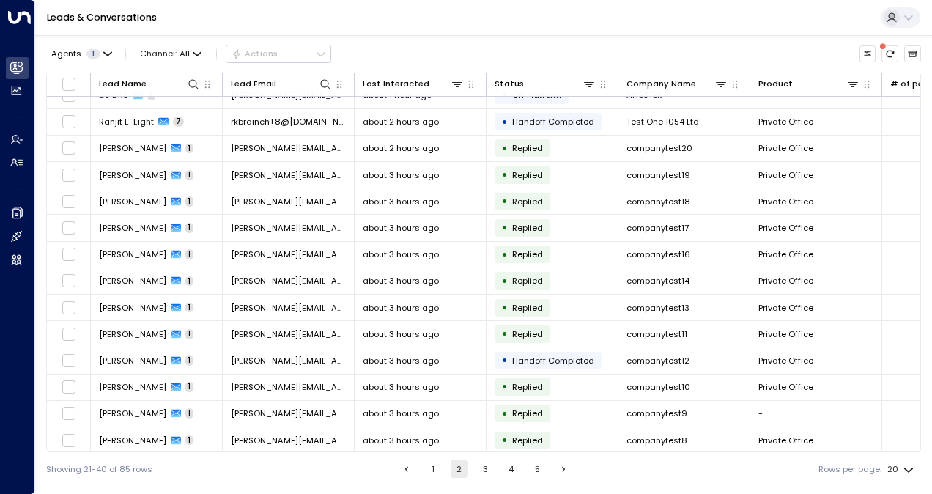
click at [486, 469] on button "3" at bounding box center [485, 469] width 18 height 18
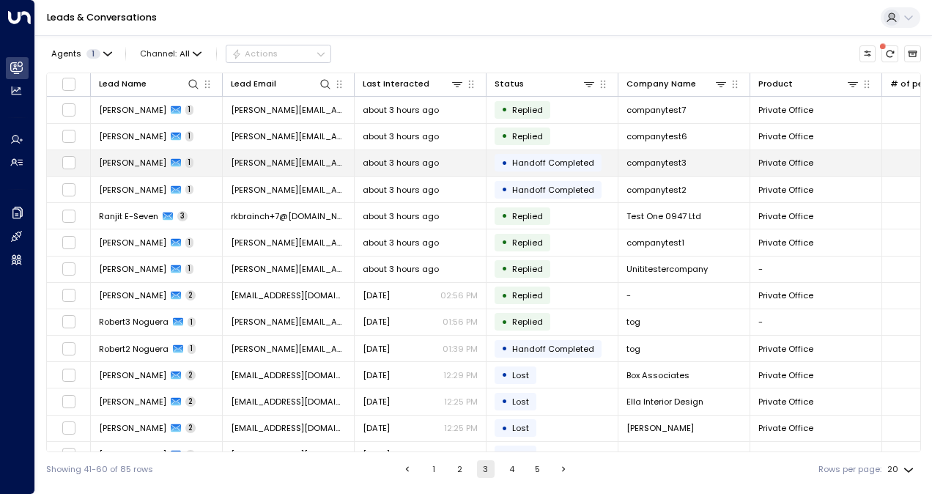
click at [289, 165] on span "[PERSON_NAME][EMAIL_ADDRESS][PERSON_NAME][DOMAIN_NAME]" at bounding box center [288, 163] width 115 height 12
